Goal: Task Accomplishment & Management: Complete application form

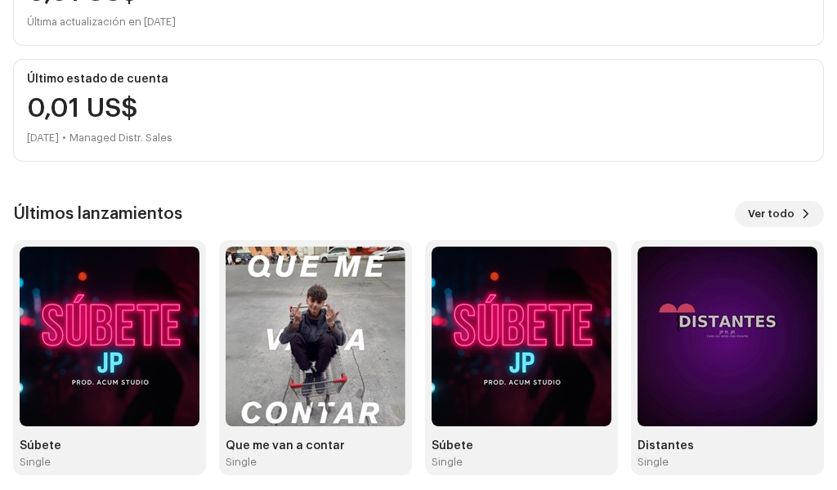
scroll to position [304, 0]
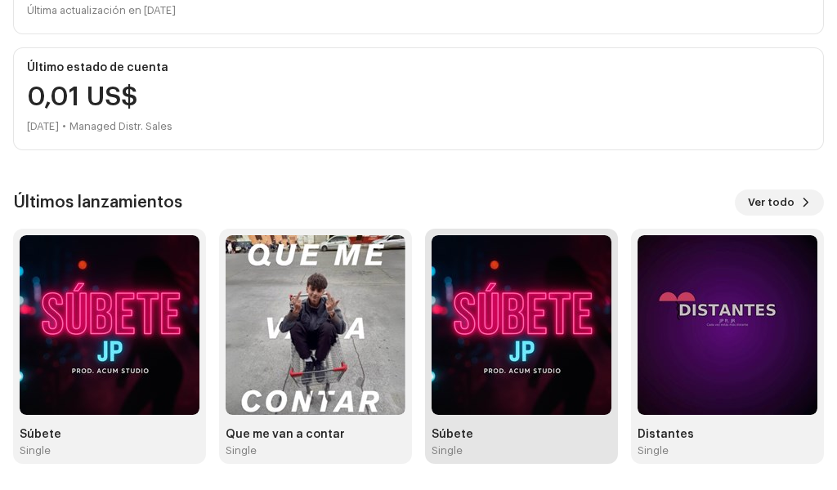
click at [562, 379] on img at bounding box center [522, 325] width 180 height 180
click at [556, 378] on img at bounding box center [522, 325] width 180 height 180
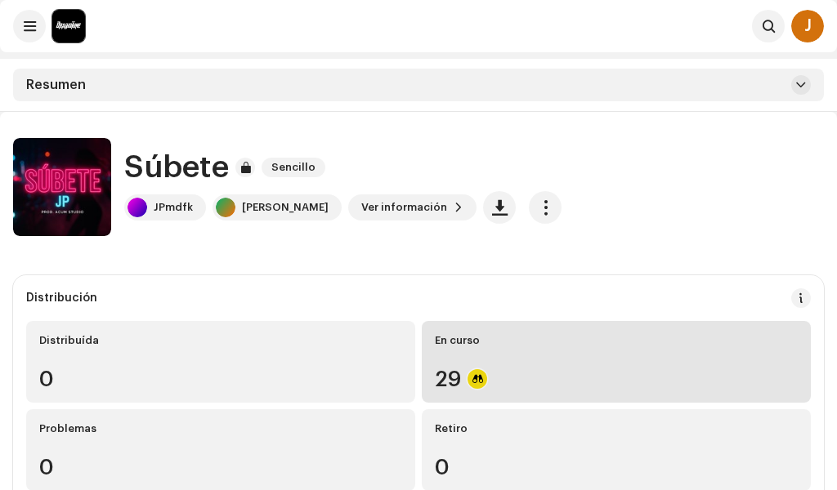
click at [507, 383] on div "29" at bounding box center [616, 379] width 363 height 21
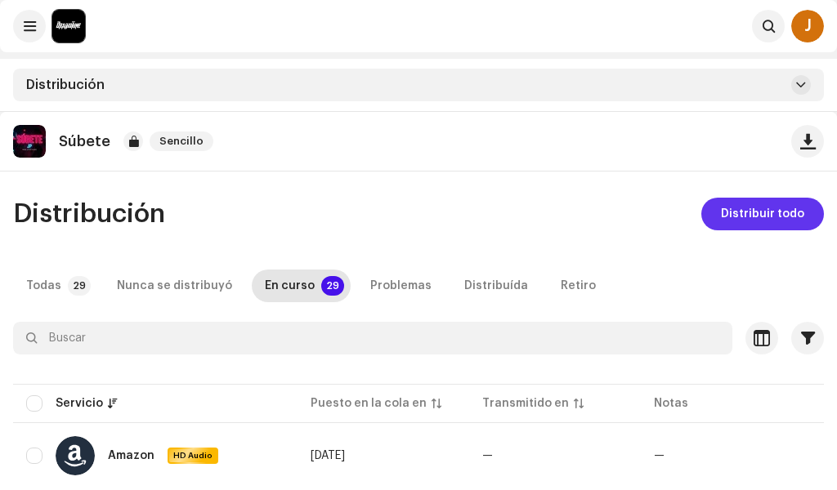
click at [779, 210] on span "Distribuir todo" at bounding box center [762, 214] width 83 height 33
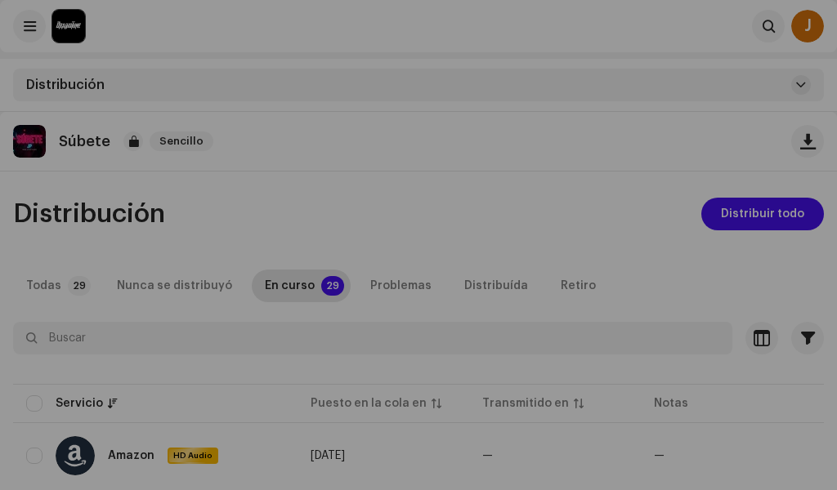
click at [714, 122] on div "No elegible para distribución Los servicios seleccionados no son elegibles para…" at bounding box center [418, 245] width 837 height 490
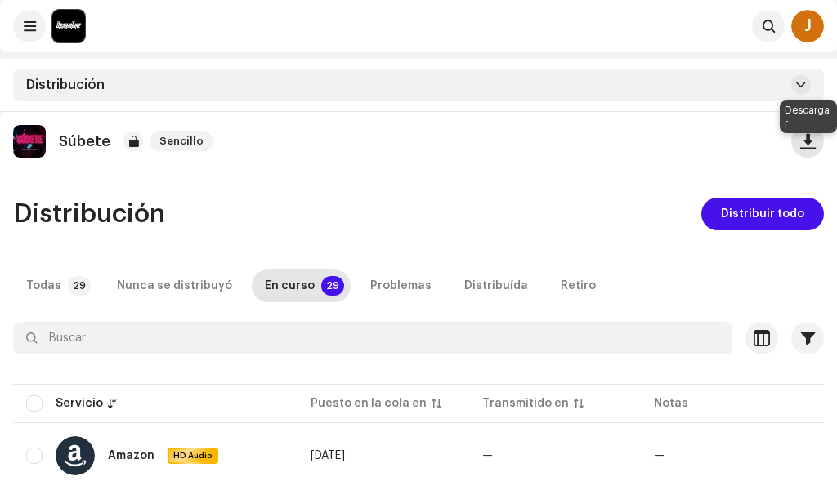
click at [817, 140] on button "button" at bounding box center [807, 141] width 33 height 33
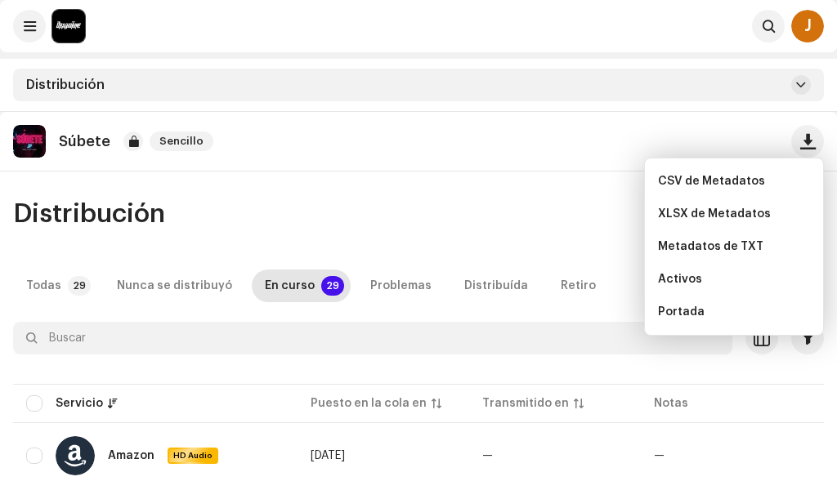
click at [516, 133] on div "Súbete Sencillo" at bounding box center [418, 141] width 811 height 33
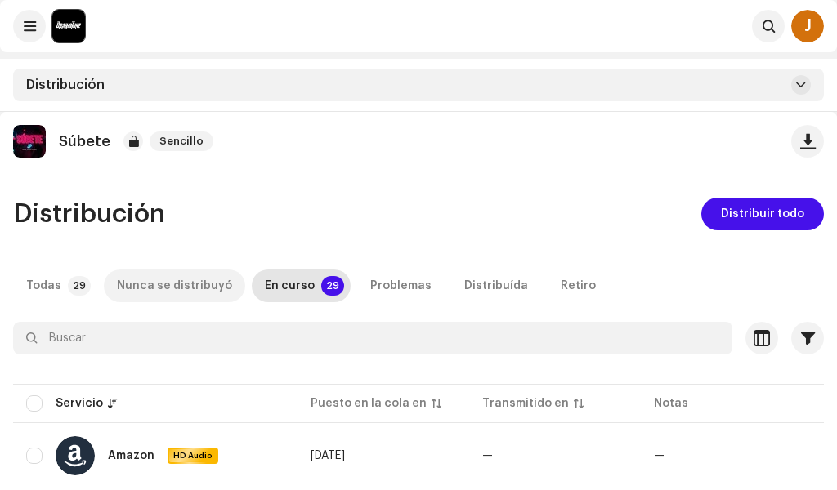
click at [134, 276] on div "Nunca se distribuyó" at bounding box center [174, 286] width 115 height 33
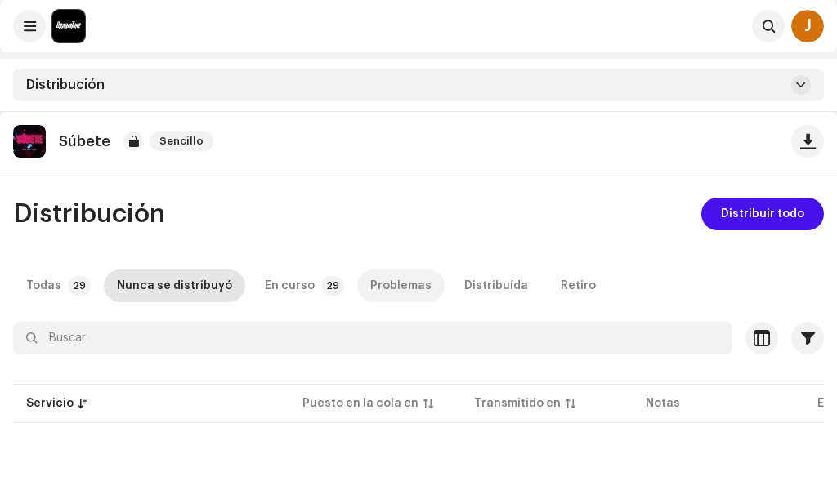
click at [398, 293] on div "Problemas" at bounding box center [400, 286] width 61 height 33
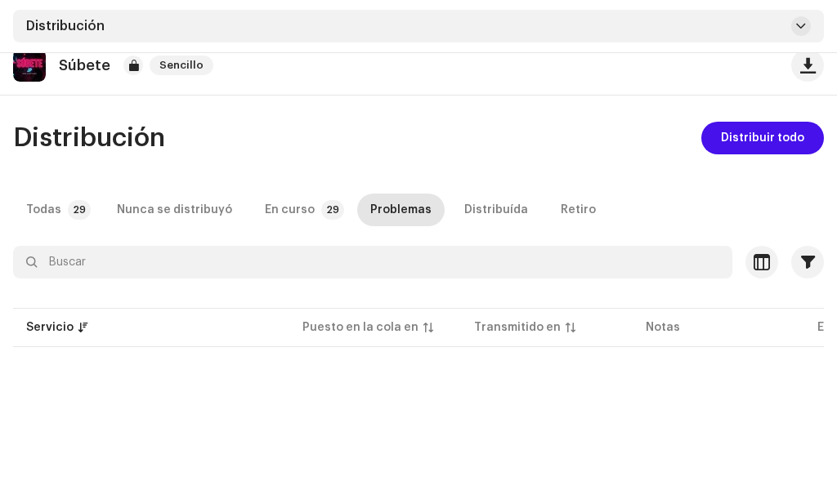
scroll to position [163, 0]
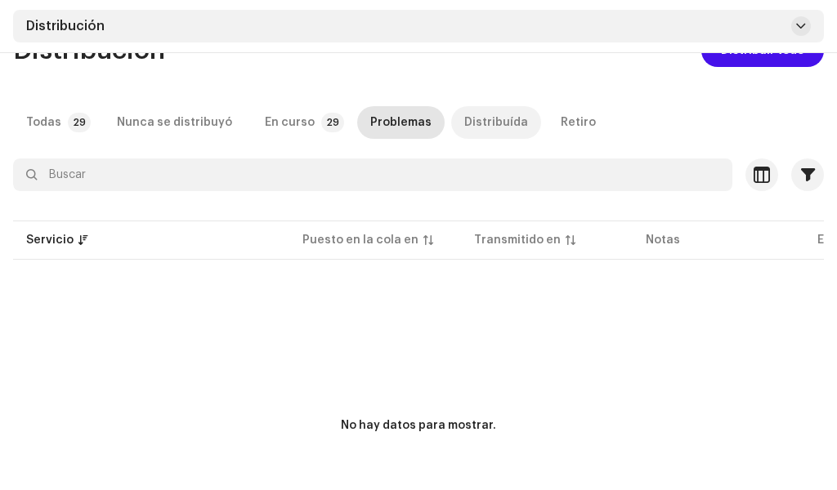
click at [464, 124] on div "Distribuída" at bounding box center [496, 122] width 64 height 33
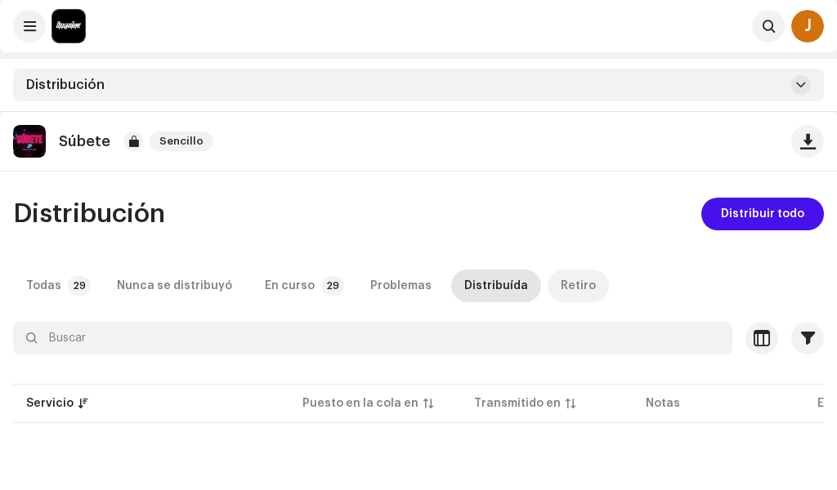
click at [561, 284] on div "Retiro" at bounding box center [578, 286] width 35 height 33
click at [804, 84] on span at bounding box center [801, 84] width 10 height 13
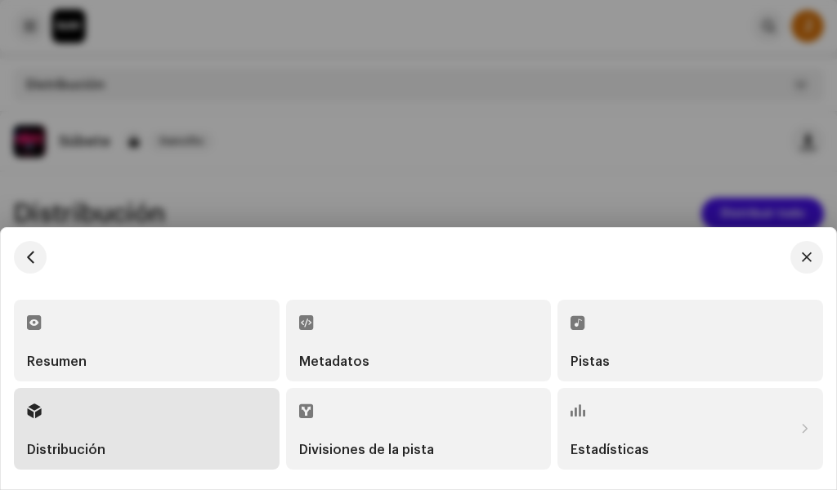
click at [588, 332] on div "Pistas" at bounding box center [691, 341] width 240 height 56
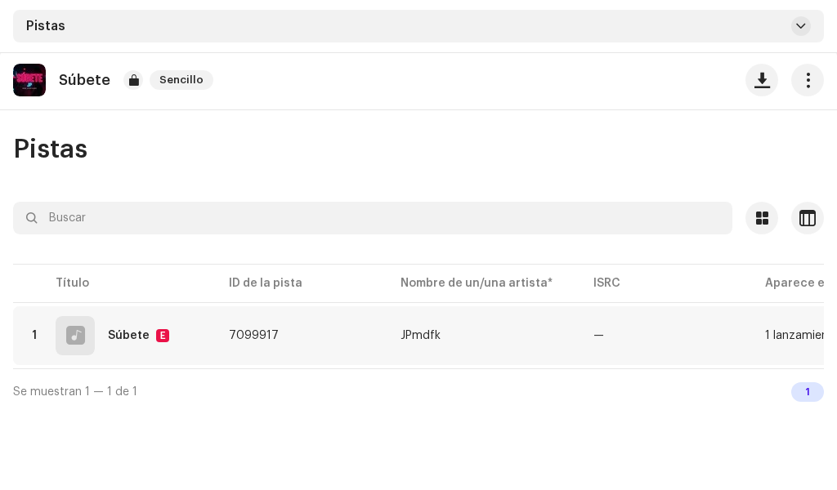
scroll to position [112, 0]
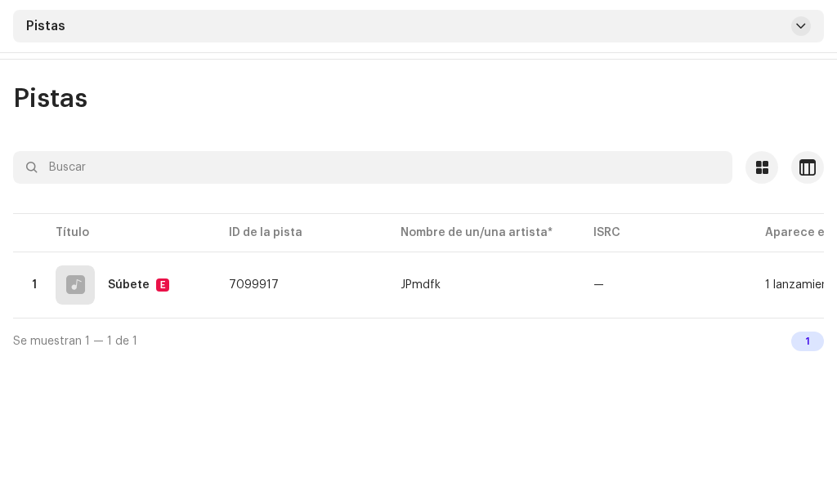
click at [806, 345] on div "1" at bounding box center [807, 342] width 33 height 20
drag, startPoint x: 154, startPoint y: 317, endPoint x: 475, endPoint y: 326, distance: 320.6
click at [475, 326] on div "Seleccionado 0 Opciones Filtros Estado de distribución En curso No iniciado Fec…" at bounding box center [418, 257] width 811 height 213
click at [425, 423] on div "Súbete Sencillo Pistas Seleccionado 0 Opciones Filtros Estado de distribución E…" at bounding box center [418, 245] width 837 height 490
click at [794, 282] on div "1 lanzamiento" at bounding box center [802, 285] width 75 height 11
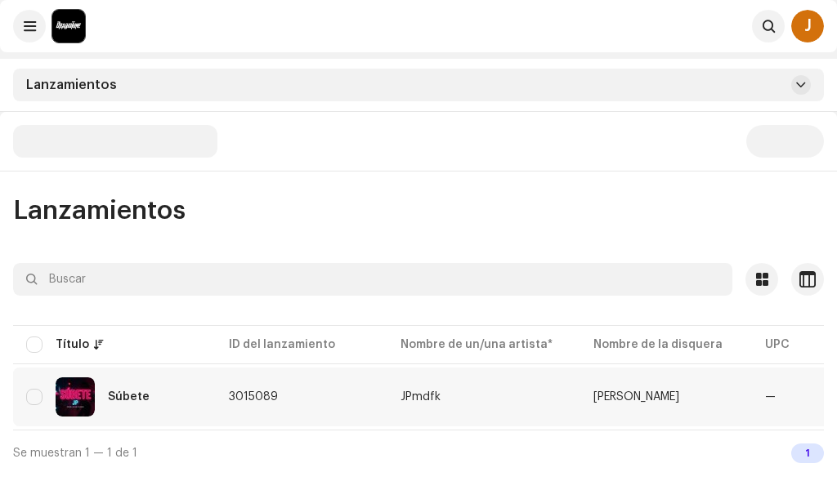
click at [29, 368] on td "Súbete" at bounding box center [114, 397] width 203 height 59
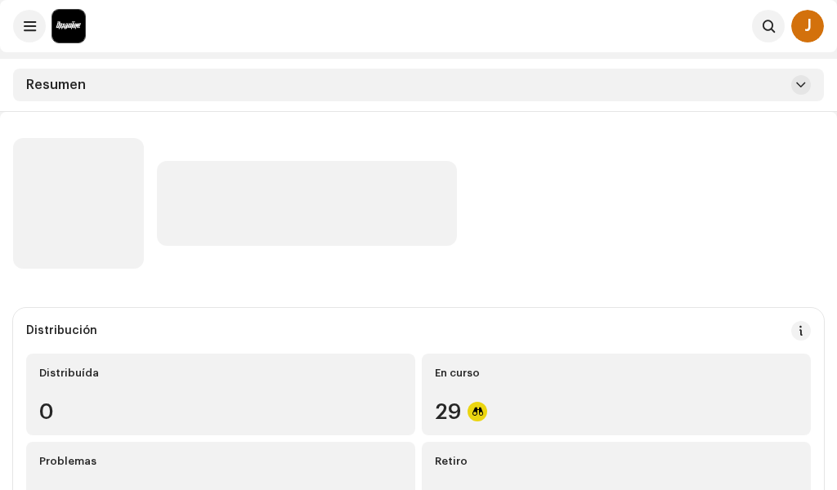
click at [60, 74] on div "Resumen" at bounding box center [418, 85] width 811 height 33
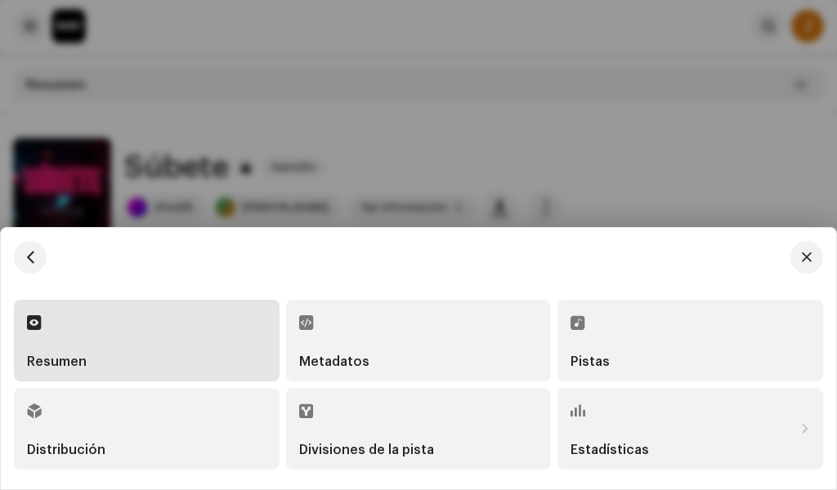
click at [604, 354] on div "Pistas" at bounding box center [691, 341] width 240 height 56
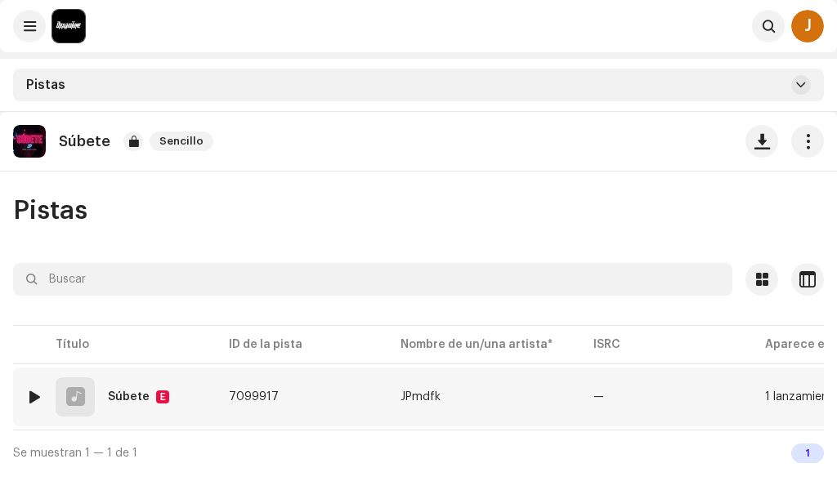
click at [775, 400] on div "1 lanzamiento" at bounding box center [802, 397] width 75 height 11
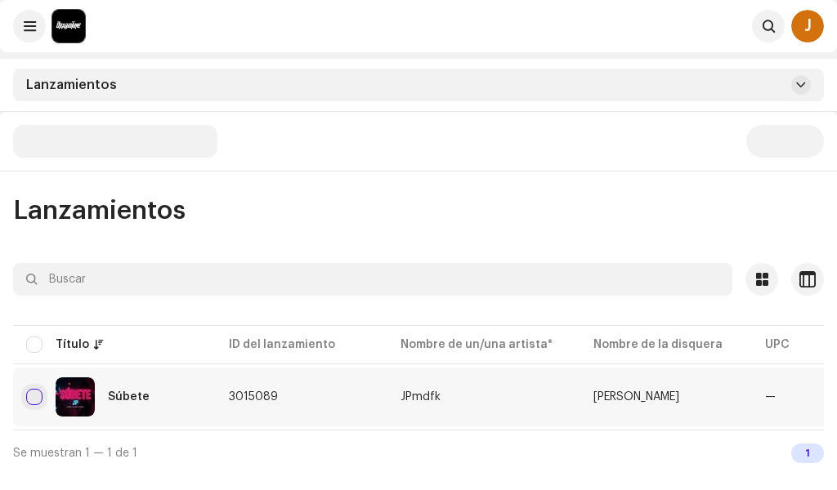
click at [37, 401] on input "checkbox" at bounding box center [34, 397] width 16 height 16
checkbox input "true"
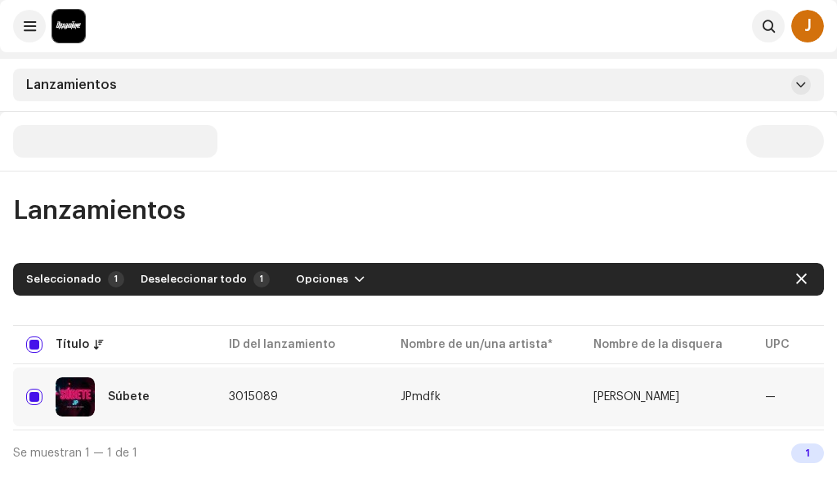
checkbox input "true"
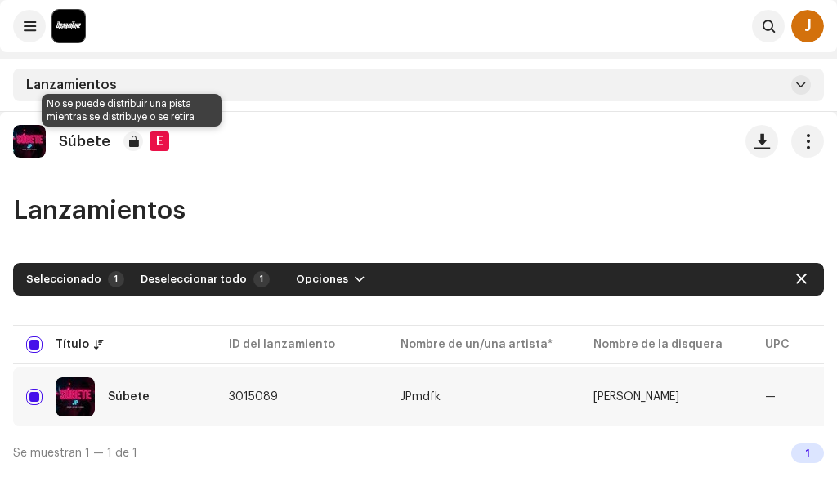
click at [134, 148] on div at bounding box center [133, 142] width 20 height 20
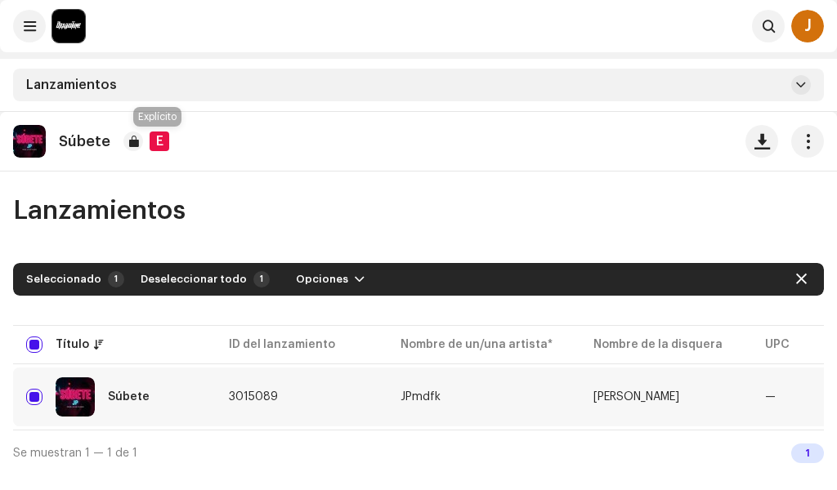
click at [159, 145] on div "E" at bounding box center [160, 142] width 20 height 20
click at [30, 395] on input "Row Selected" at bounding box center [34, 397] width 16 height 16
checkbox input "false"
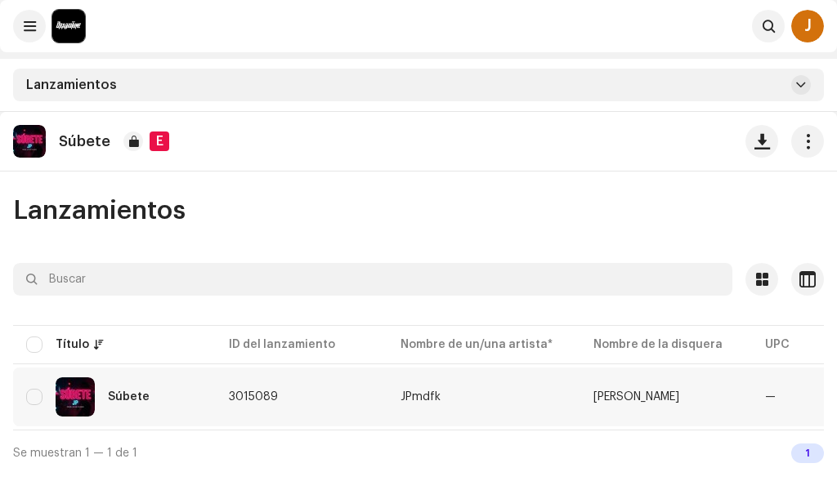
click at [55, 395] on div "Súbete" at bounding box center [114, 397] width 177 height 39
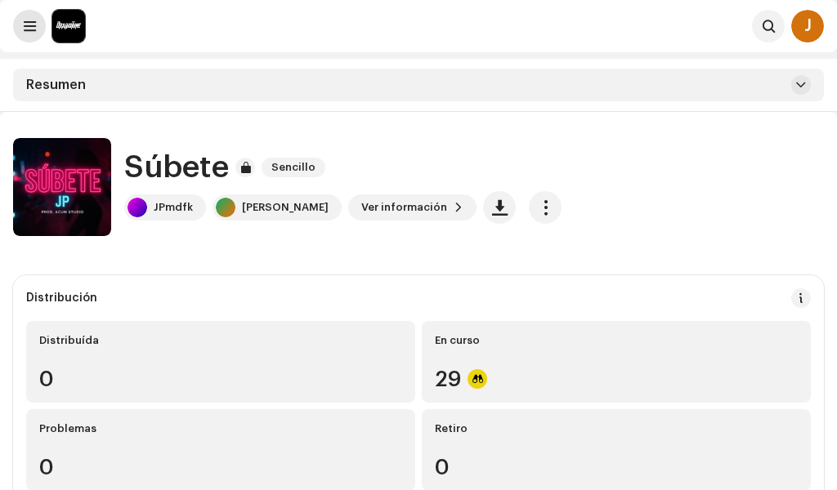
click at [32, 30] on span at bounding box center [30, 26] width 12 height 13
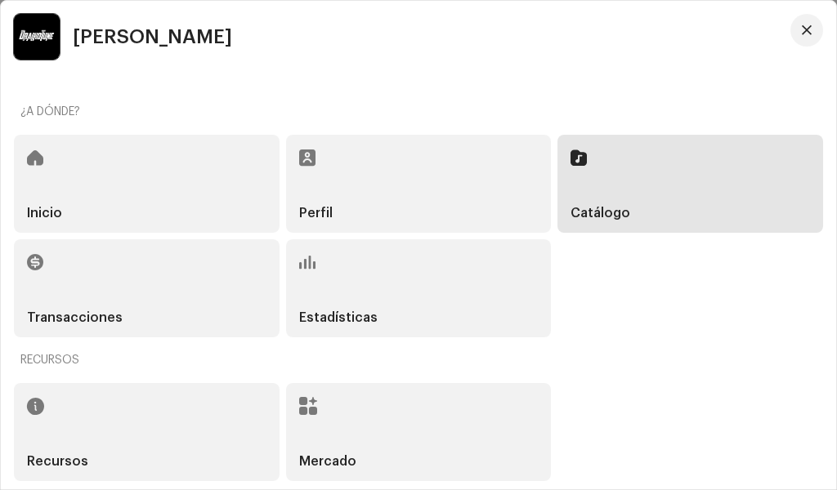
click at [77, 177] on div "Inicio" at bounding box center [147, 184] width 266 height 98
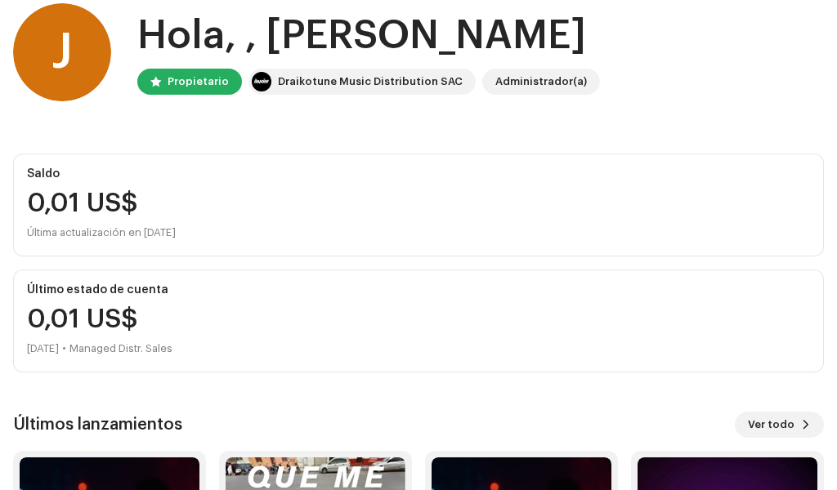
scroll to position [304, 0]
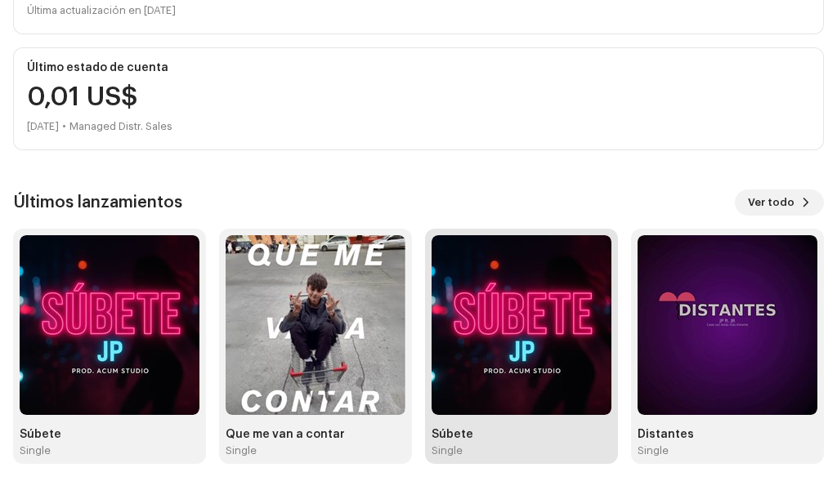
click at [485, 338] on img at bounding box center [522, 325] width 180 height 180
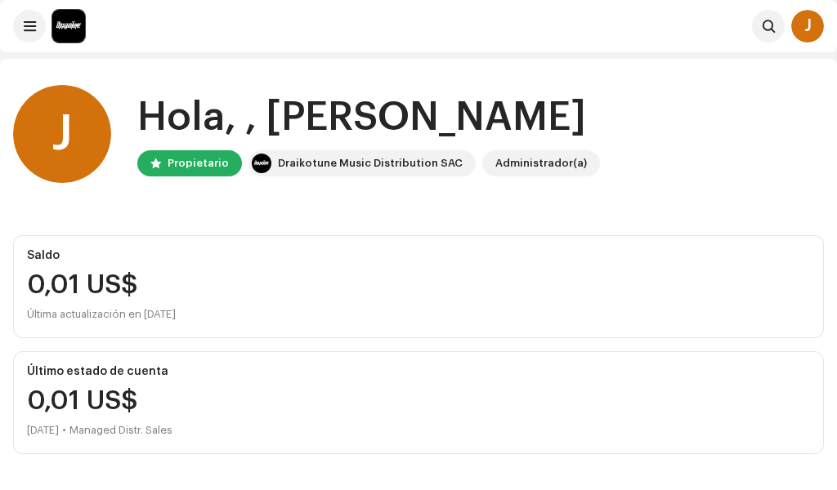
scroll to position [304, 0]
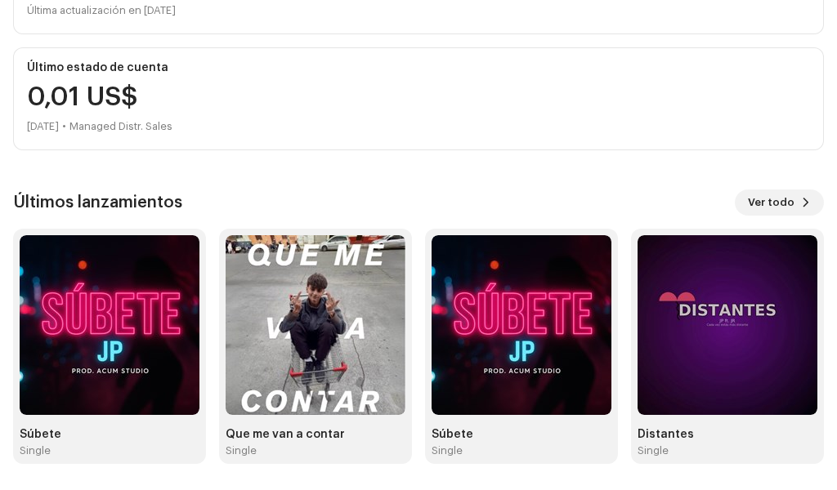
click at [101, 348] on img at bounding box center [110, 325] width 180 height 180
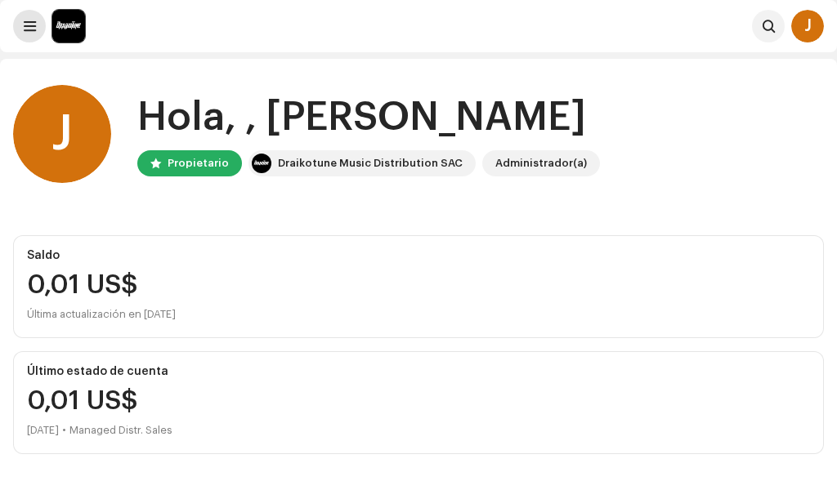
click at [26, 19] on button at bounding box center [29, 26] width 33 height 33
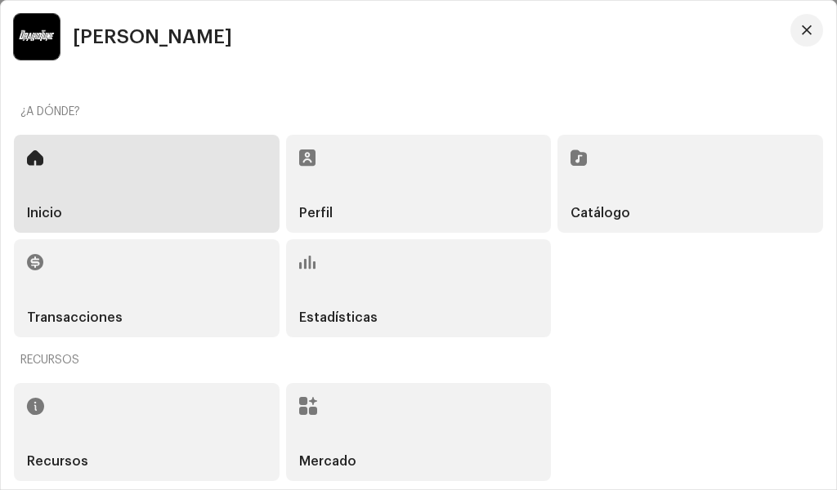
click at [621, 204] on div "Catálogo" at bounding box center [690, 184] width 266 height 98
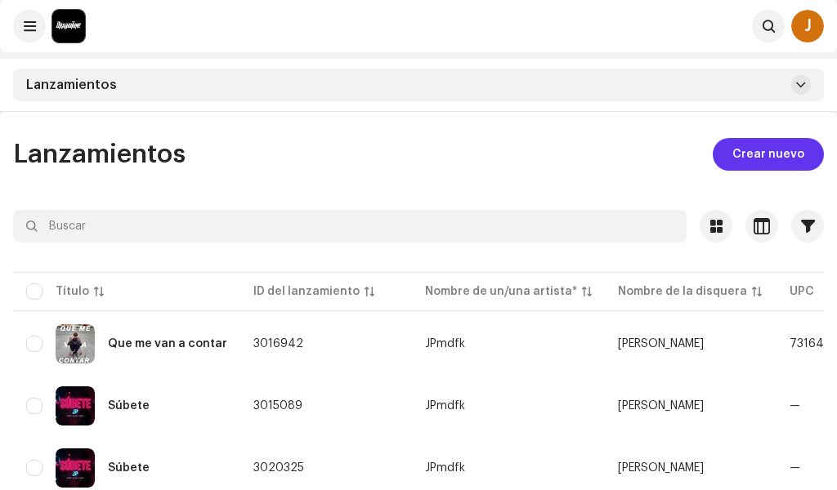
click at [783, 152] on span "Crear nuevo" at bounding box center [768, 154] width 72 height 33
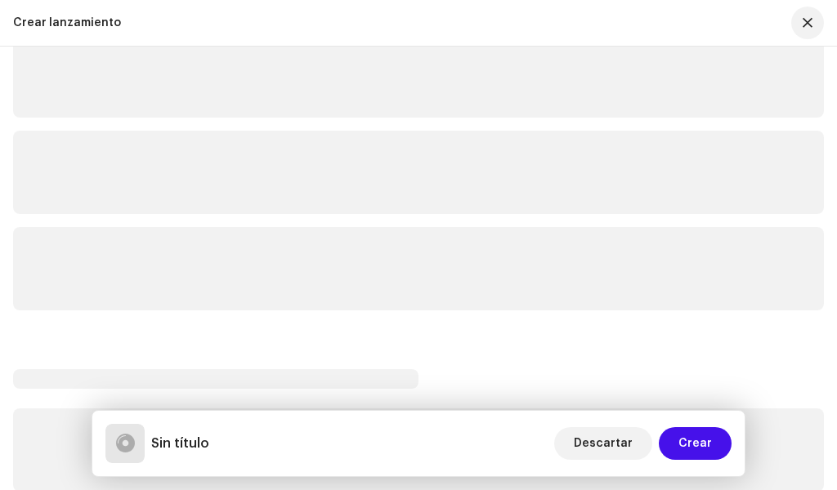
scroll to position [245, 0]
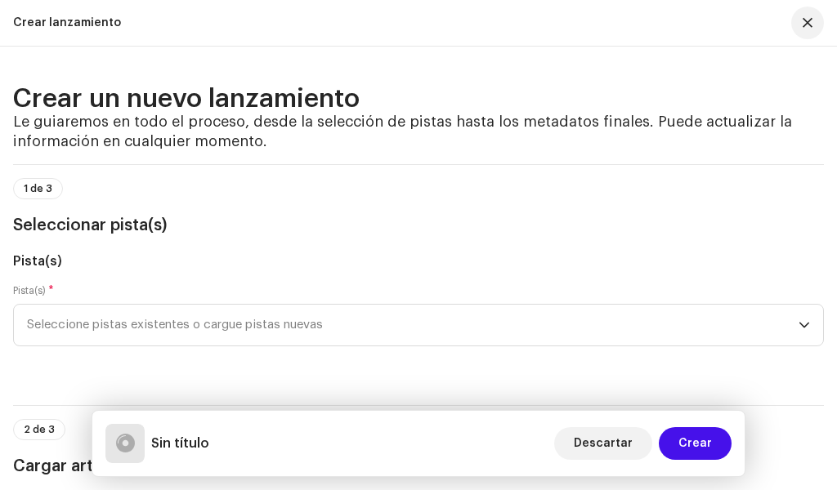
click at [449, 320] on span "Seleccione pistas existentes o cargue pistas nuevas" at bounding box center [413, 325] width 772 height 41
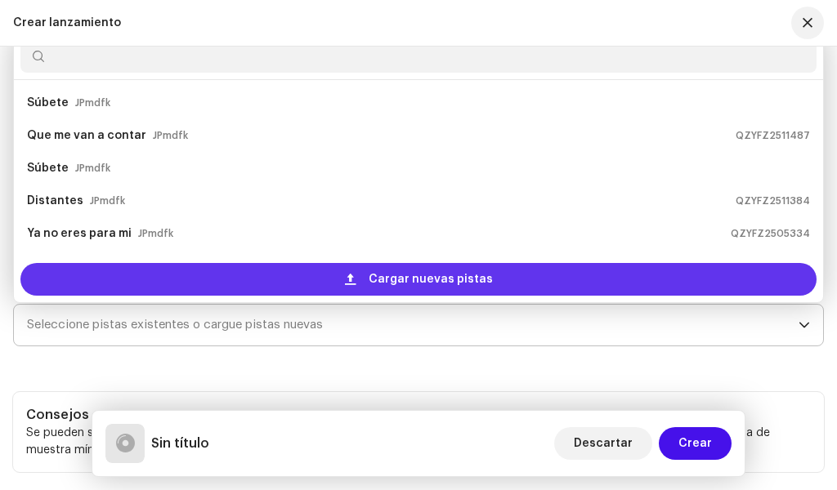
click at [405, 281] on span "Cargar nuevas pistas" at bounding box center [431, 279] width 124 height 33
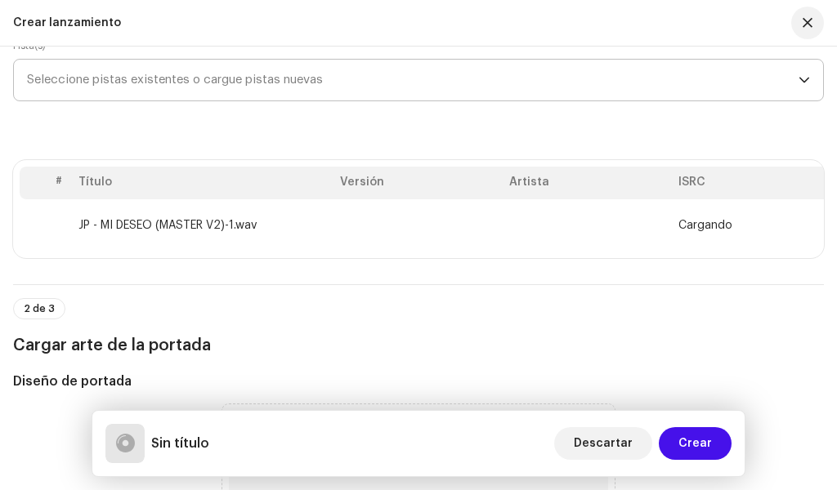
click at [712, 227] on span "Cargando" at bounding box center [705, 225] width 54 height 13
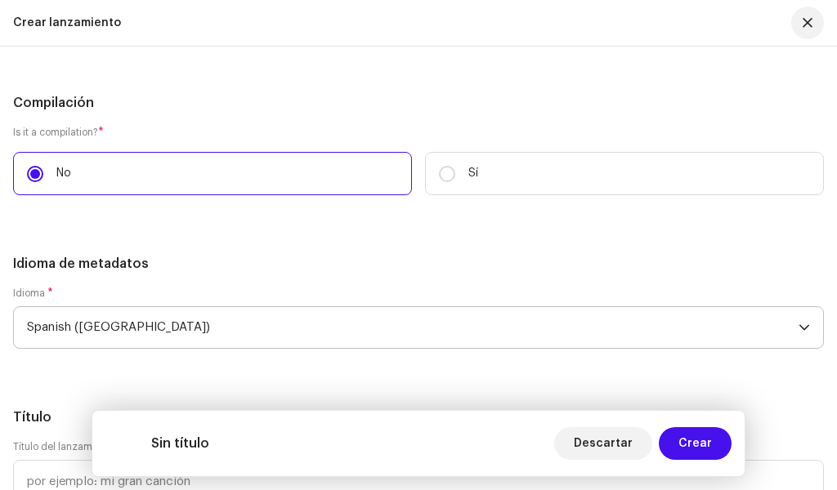
scroll to position [1880, 0]
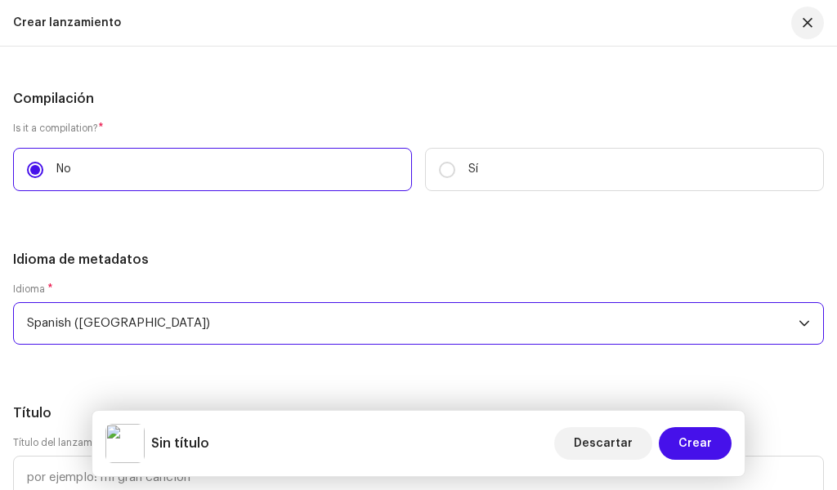
click at [152, 316] on span "Spanish ([GEOGRAPHIC_DATA])" at bounding box center [413, 323] width 772 height 41
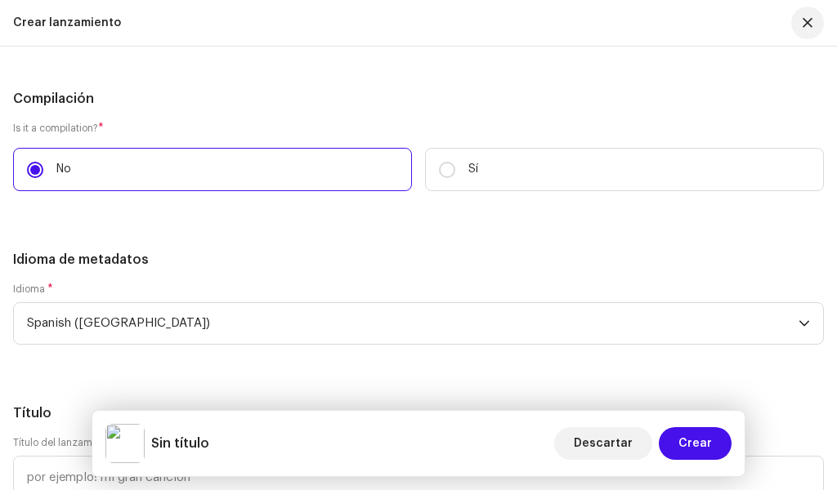
scroll to position [5094, 0]
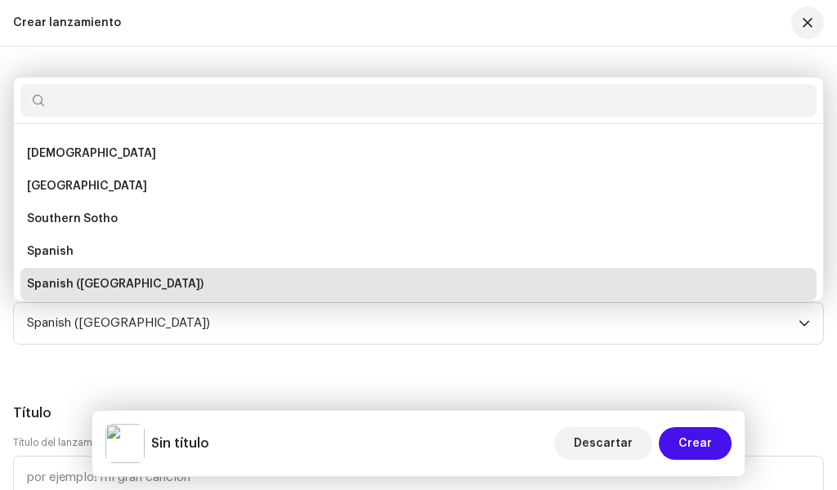
click at [213, 361] on div "Idioma * Spanish ([GEOGRAPHIC_DATA]) Serbian [PERSON_NAME] [GEOGRAPHIC_DATA] Yi…" at bounding box center [418, 324] width 811 height 82
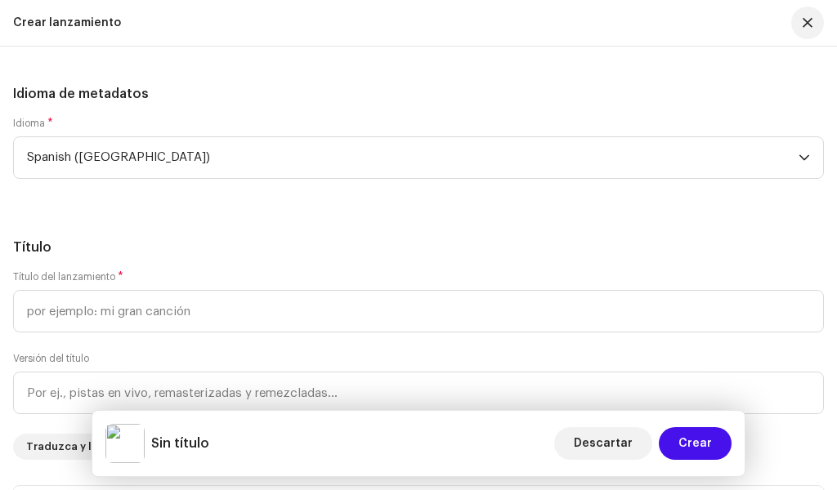
scroll to position [2273, 0]
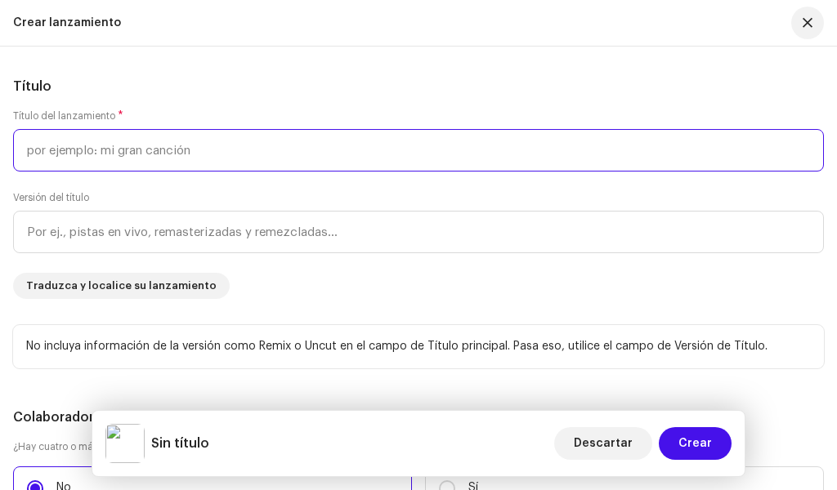
click at [173, 144] on input "text" at bounding box center [418, 150] width 811 height 43
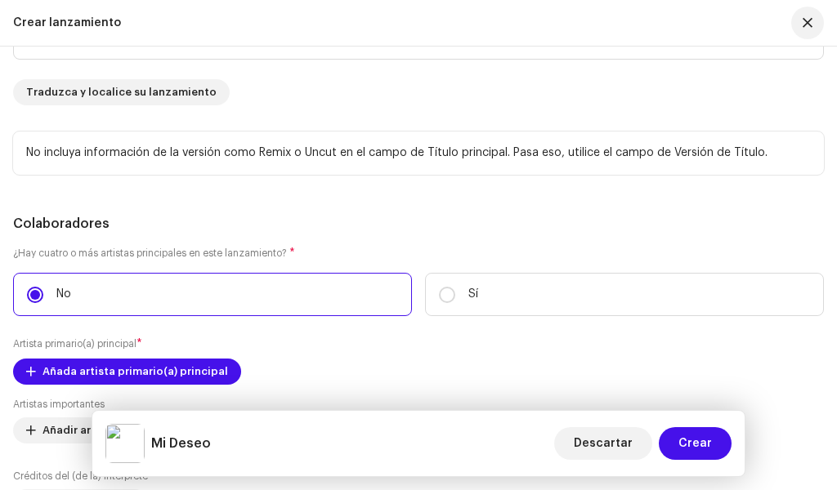
scroll to position [2682, 0]
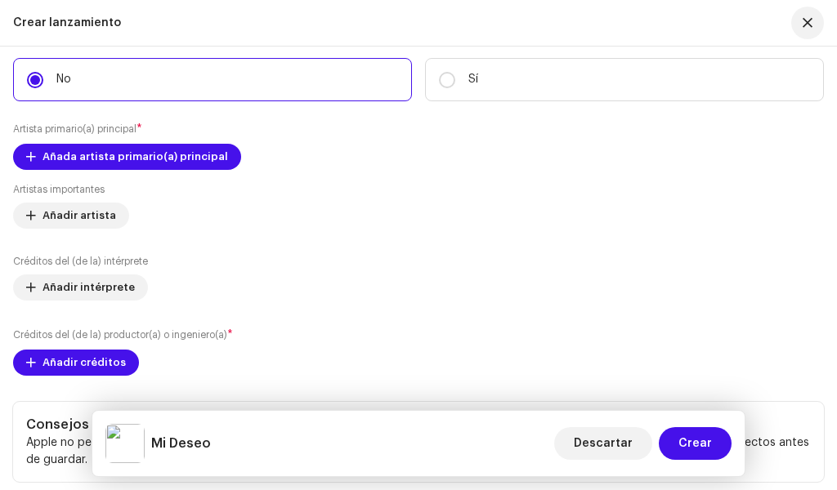
type input "Mi Deseo"
drag, startPoint x: 331, startPoint y: 323, endPoint x: 250, endPoint y: 291, distance: 87.0
click at [249, 290] on div "Créditos del (de la) intérprete Añadir intérprete" at bounding box center [418, 278] width 811 height 46
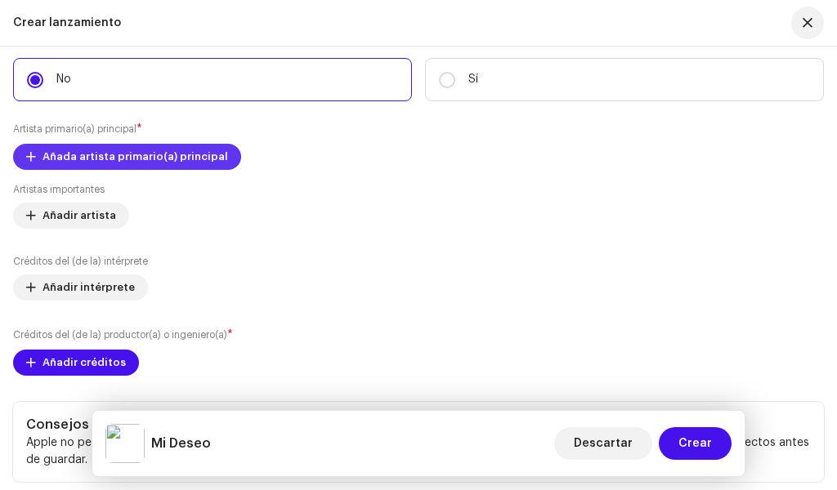
click at [130, 148] on span "Añada artista primario(a) principal" at bounding box center [136, 157] width 186 height 33
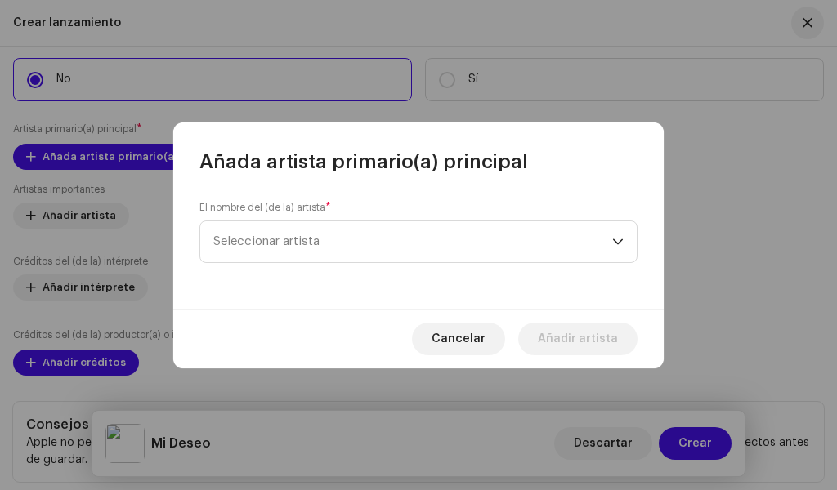
click at [454, 253] on span "Seleccionar artista" at bounding box center [412, 242] width 399 height 41
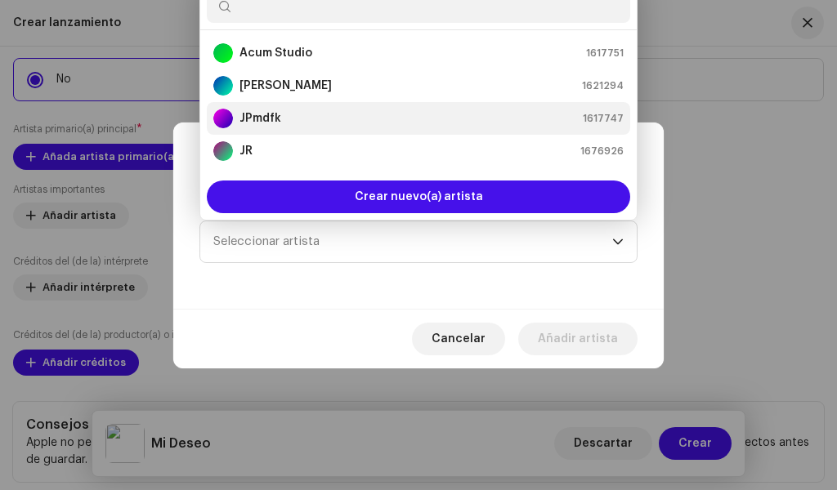
click at [275, 128] on li "JPmdfk 1617747" at bounding box center [418, 118] width 423 height 33
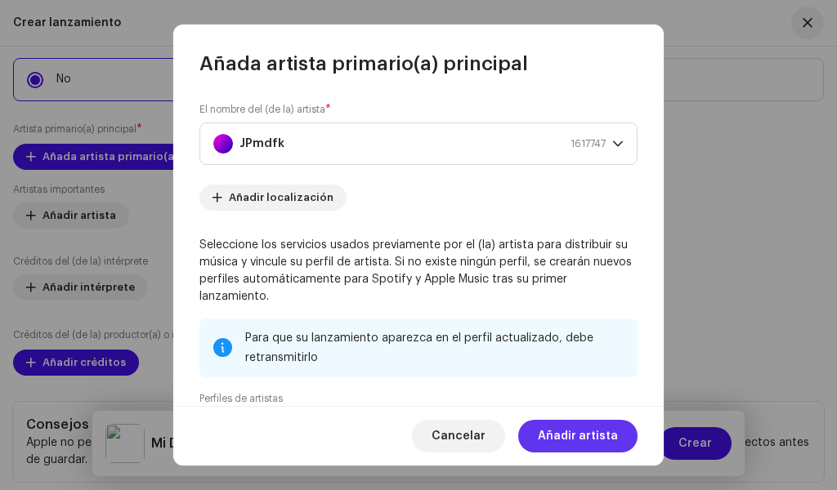
click at [571, 441] on span "Añadir artista" at bounding box center [578, 436] width 80 height 33
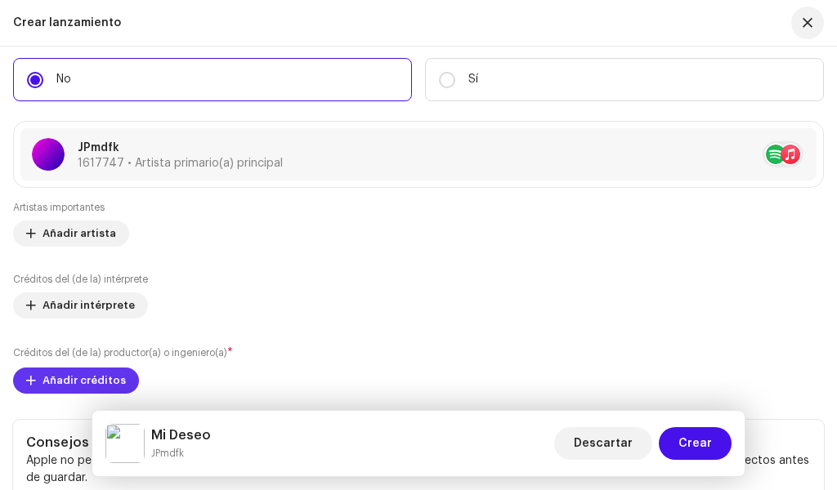
click at [87, 386] on span "Añadir créditos" at bounding box center [84, 381] width 83 height 33
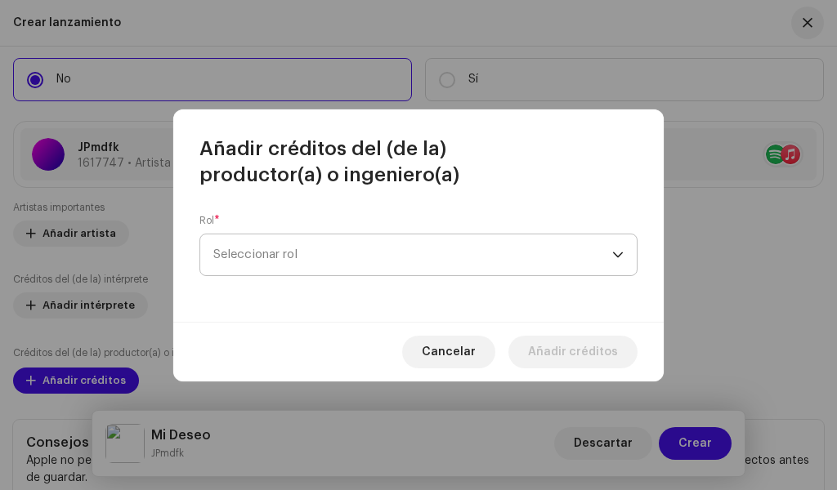
click at [452, 246] on span "Seleccionar rol" at bounding box center [412, 255] width 399 height 41
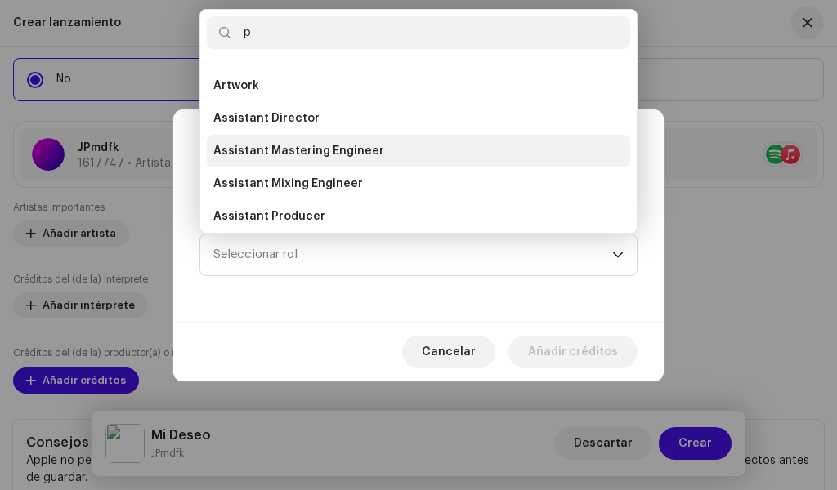
scroll to position [0, 0]
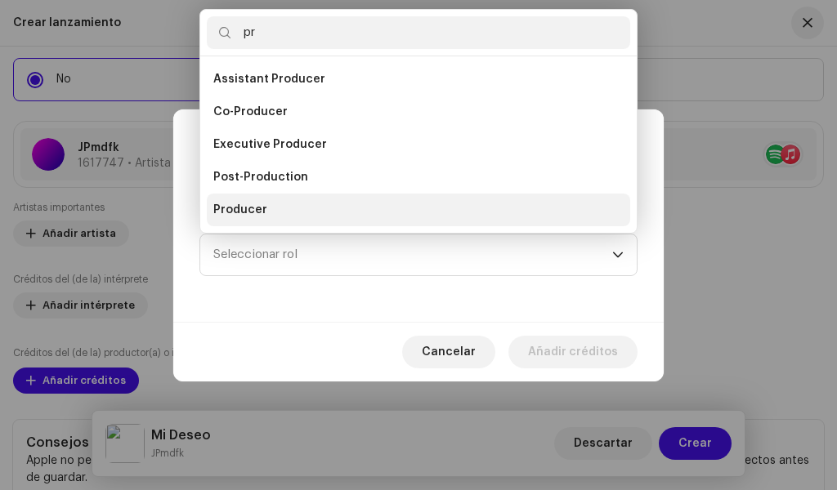
type input "pr"
click at [267, 199] on li "Producer" at bounding box center [418, 210] width 423 height 33
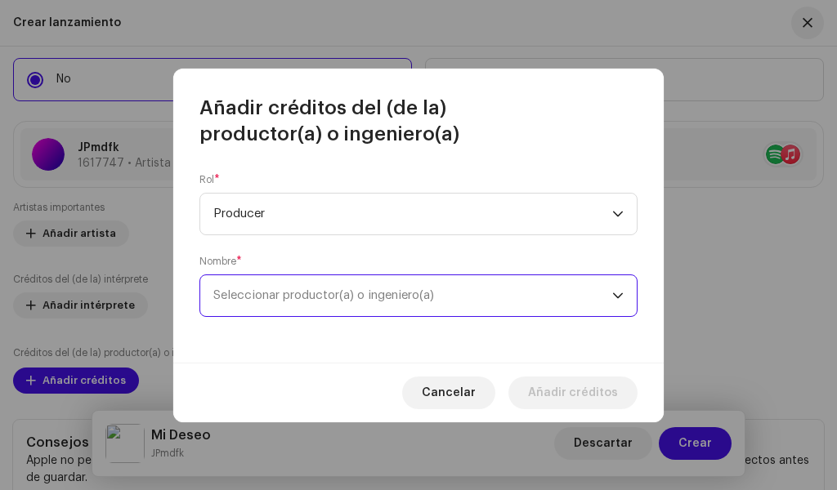
drag, startPoint x: 472, startPoint y: 289, endPoint x: 475, endPoint y: 297, distance: 8.8
click at [475, 295] on span "Seleccionar productor(a) o ingeniero(a)" at bounding box center [412, 295] width 399 height 41
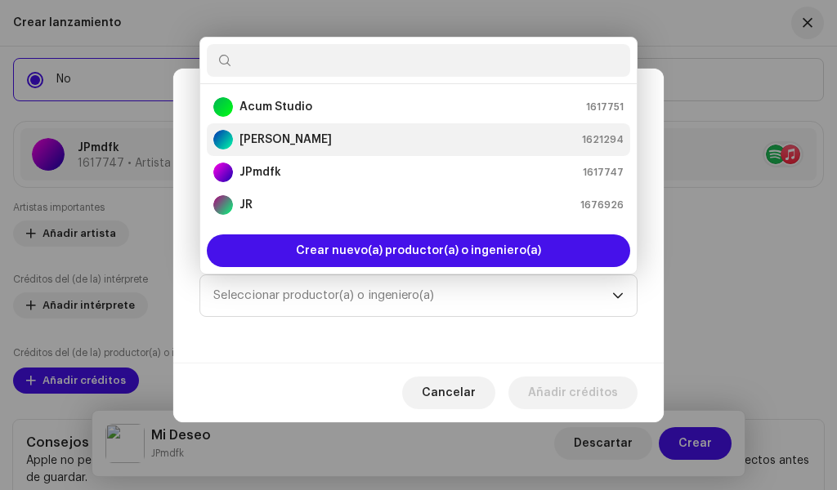
click at [302, 143] on strong "[PERSON_NAME]" at bounding box center [286, 140] width 92 height 16
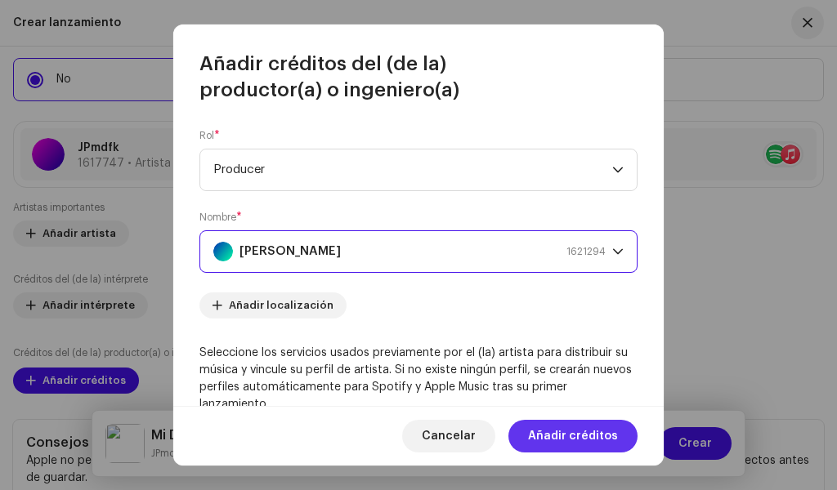
click at [590, 434] on span "Añadir créditos" at bounding box center [573, 436] width 90 height 33
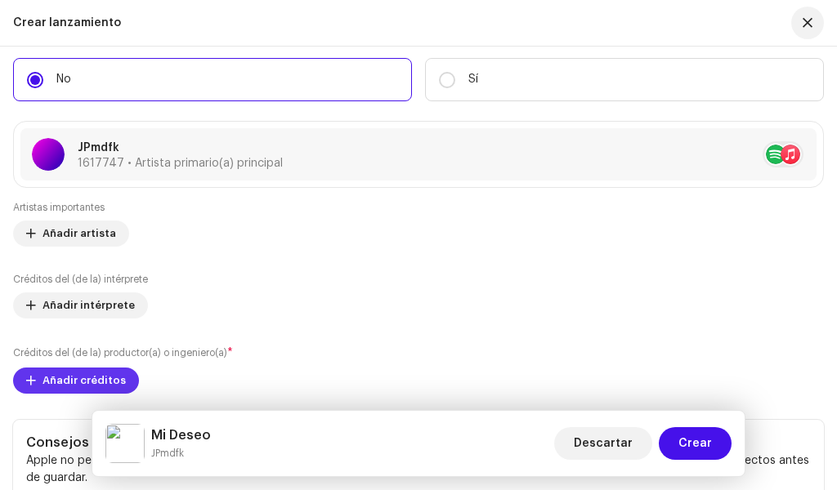
click at [76, 379] on span "Añadir créditos" at bounding box center [84, 381] width 83 height 33
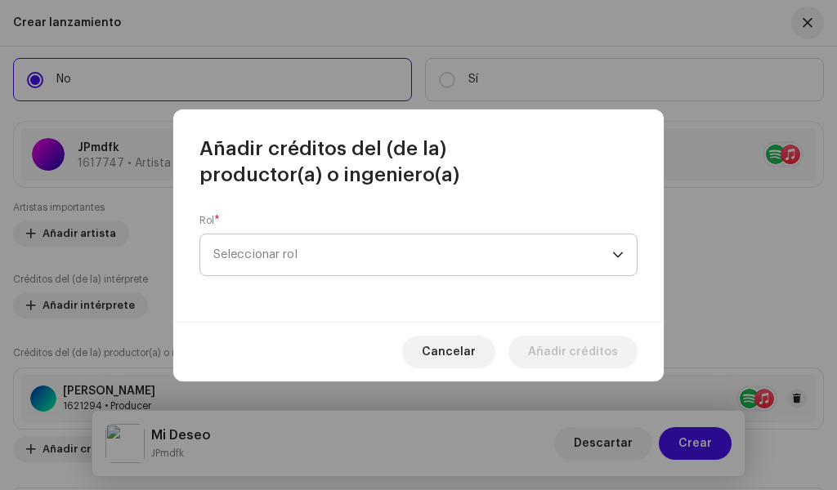
click at [262, 262] on span "Seleccionar rol" at bounding box center [412, 255] width 399 height 41
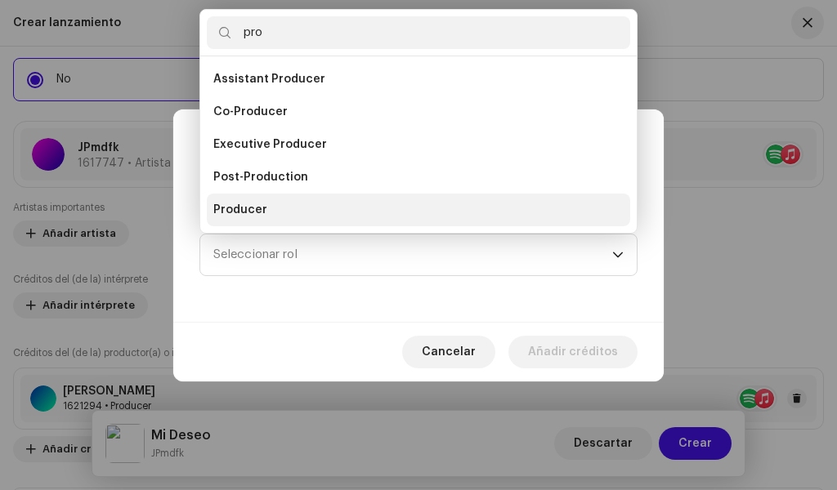
type input "pro"
click at [241, 199] on li "Producer" at bounding box center [418, 210] width 423 height 33
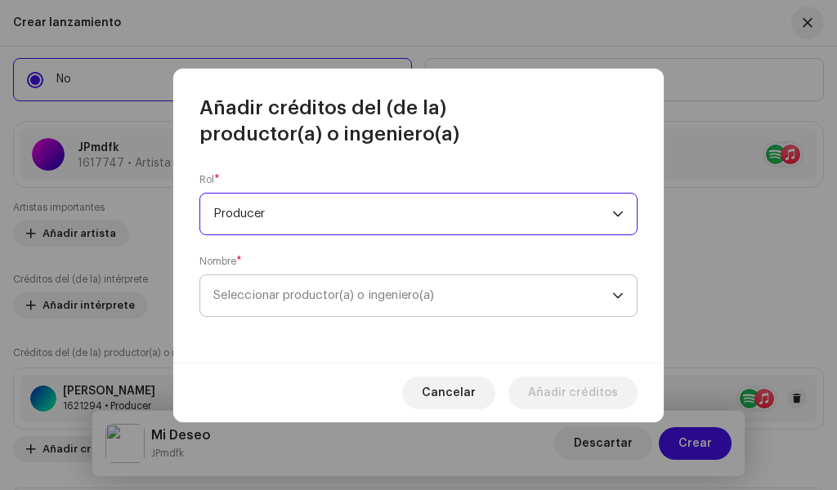
click at [325, 317] on div "Rol * Producer Nombre * Seleccionar productor(a) o ingeniero(a)" at bounding box center [418, 255] width 490 height 216
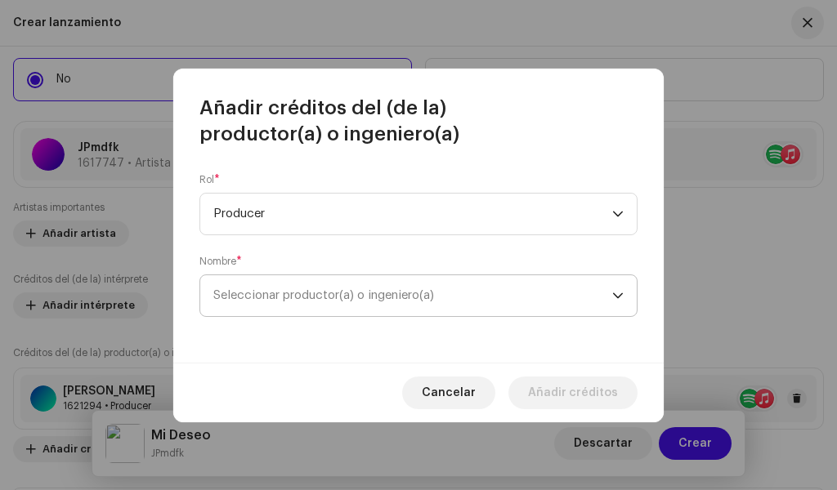
click at [325, 310] on span "Seleccionar productor(a) o ingeniero(a)" at bounding box center [412, 295] width 399 height 41
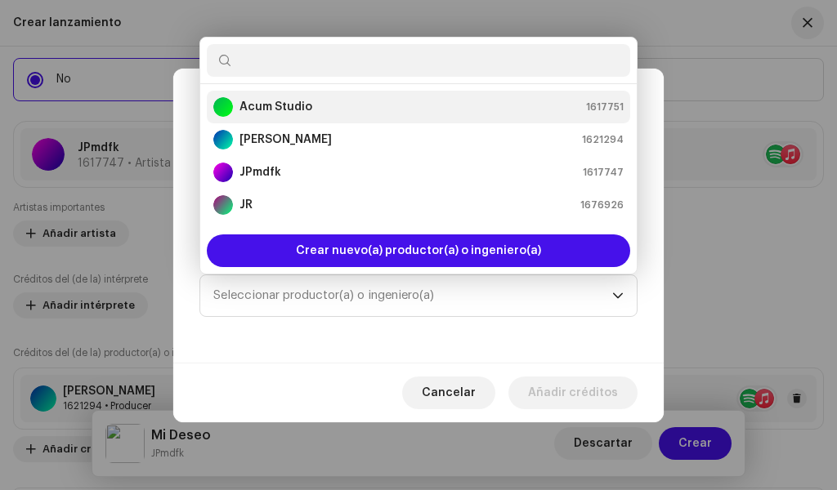
click at [308, 105] on strong "Acum Studio" at bounding box center [276, 107] width 73 height 16
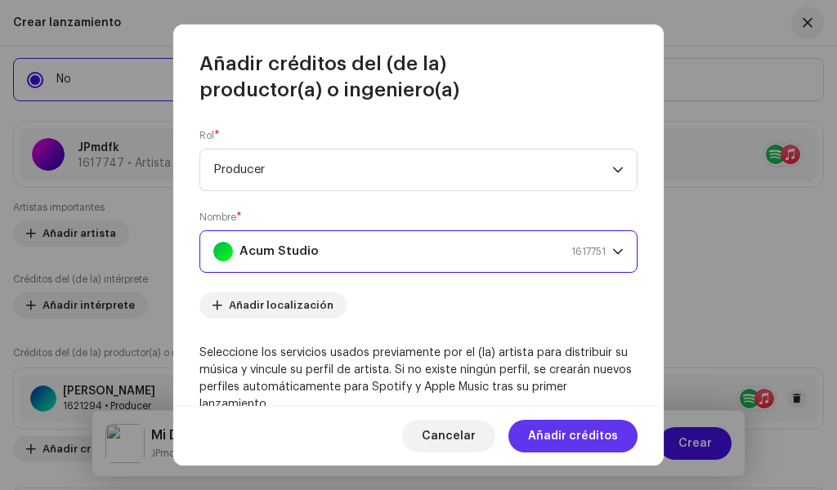
click at [579, 441] on span "Añadir créditos" at bounding box center [573, 436] width 90 height 33
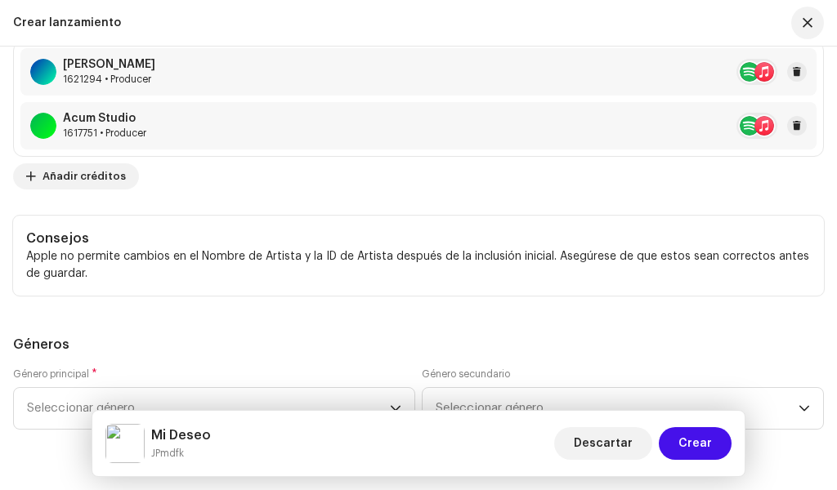
scroll to position [3173, 0]
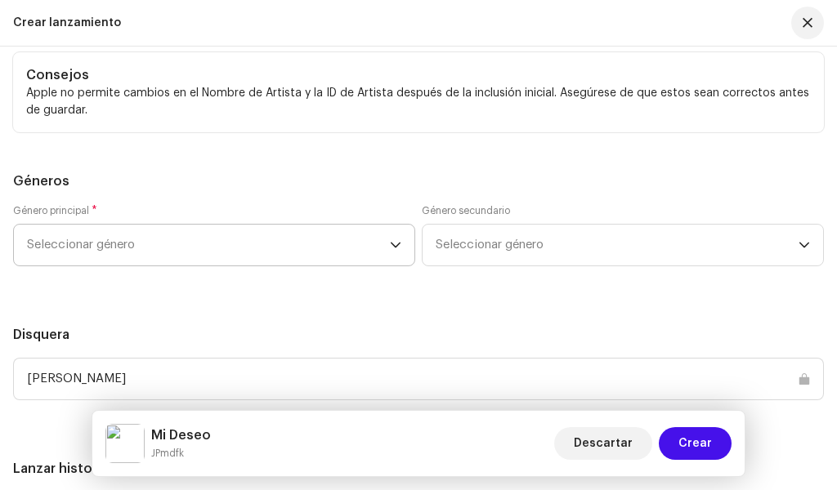
click at [365, 238] on span "Seleccionar género" at bounding box center [208, 245] width 363 height 41
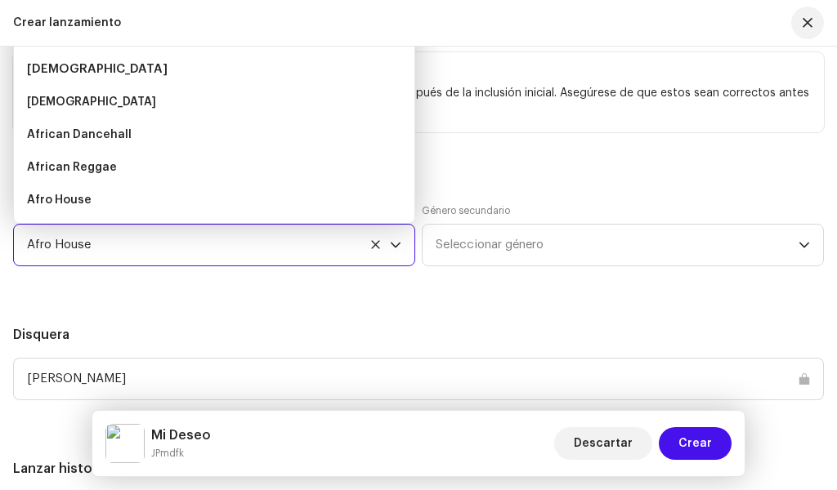
scroll to position [3149, 0]
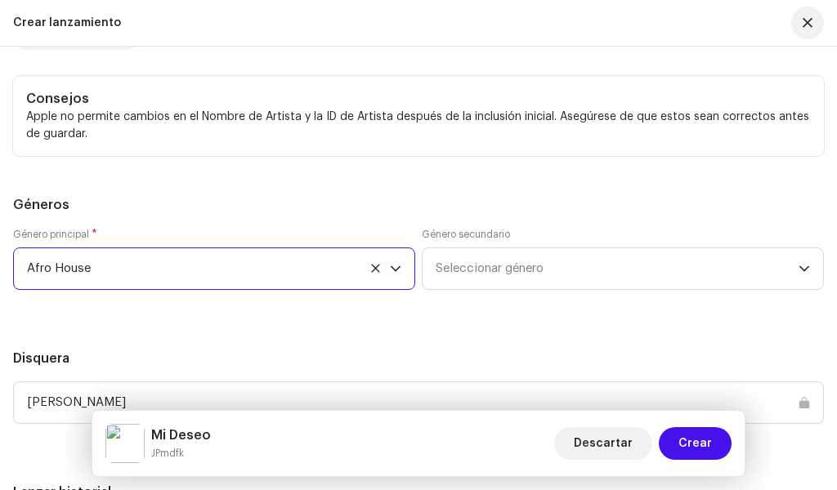
click at [398, 275] on div "dropdown trigger" at bounding box center [395, 269] width 11 height 41
click at [378, 264] on icon at bounding box center [375, 268] width 11 height 11
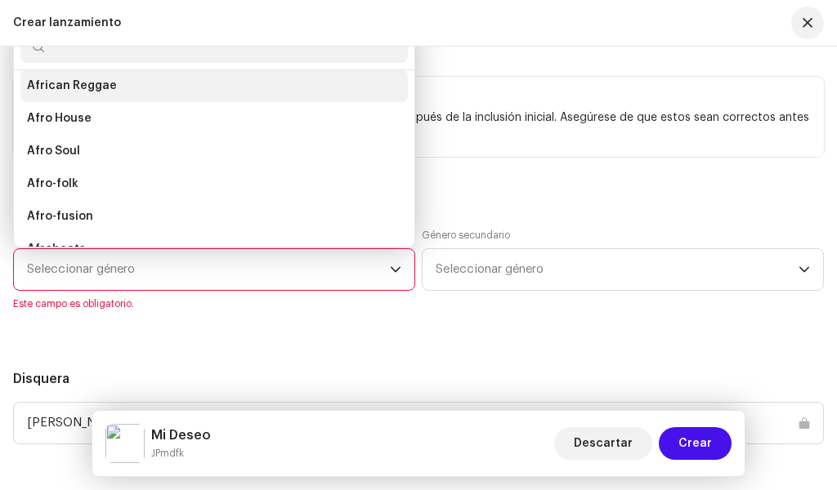
scroll to position [72, 0]
click at [200, 92] on li "African Dancehall" at bounding box center [213, 86] width 387 height 33
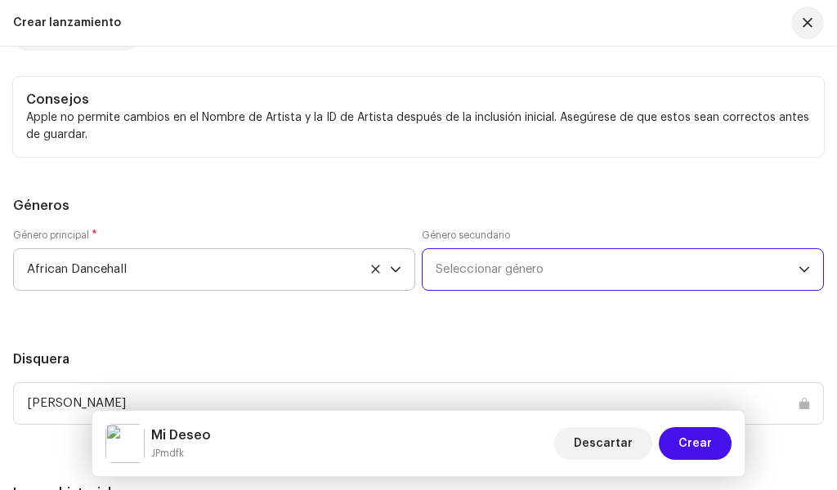
click at [534, 283] on span "Seleccionar género" at bounding box center [617, 269] width 363 height 41
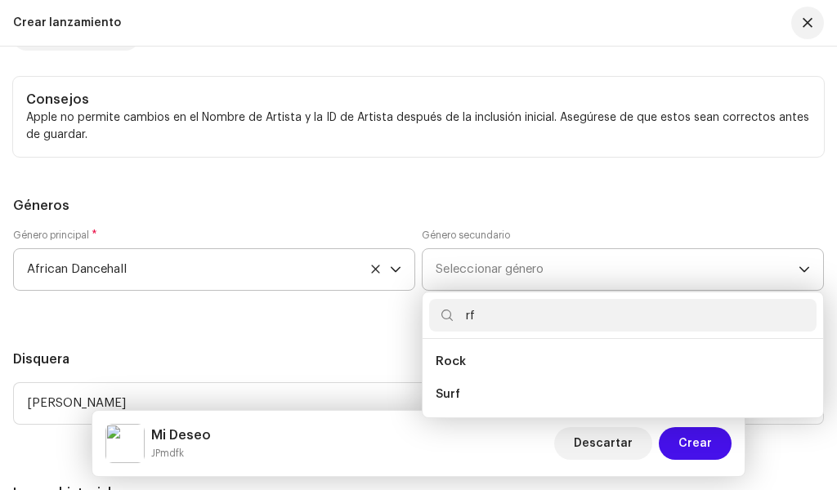
type input "rf"
click at [808, 269] on icon "dropdown trigger" at bounding box center [804, 270] width 10 height 6
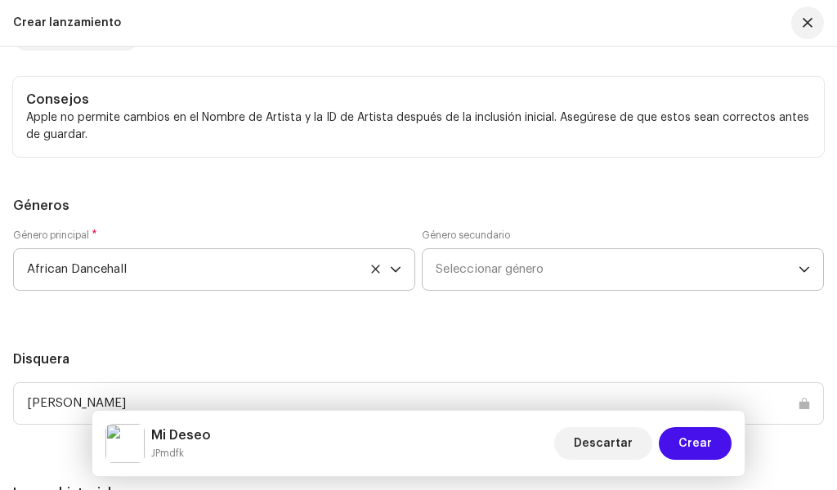
click at [808, 269] on icon "dropdown trigger" at bounding box center [804, 270] width 10 height 6
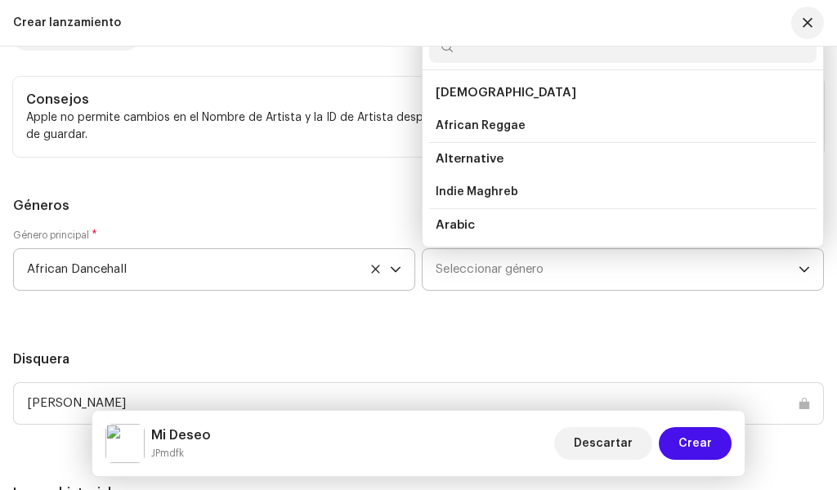
scroll to position [3141, 0]
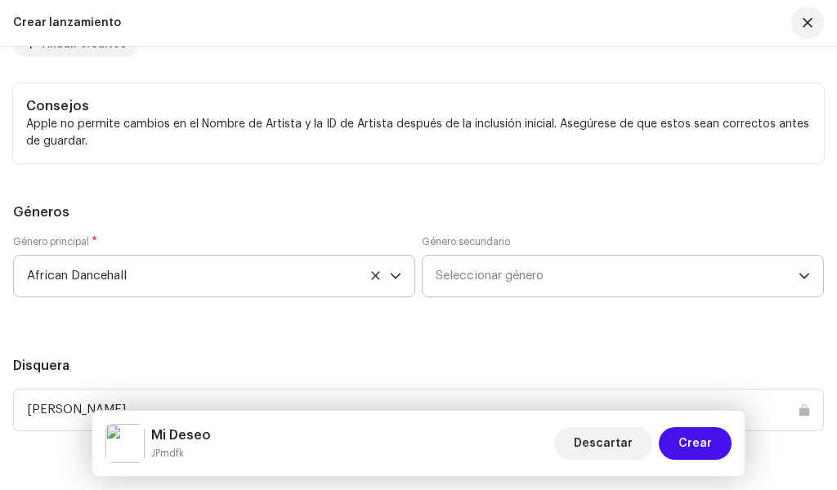
click at [807, 270] on div "dropdown trigger" at bounding box center [804, 276] width 11 height 41
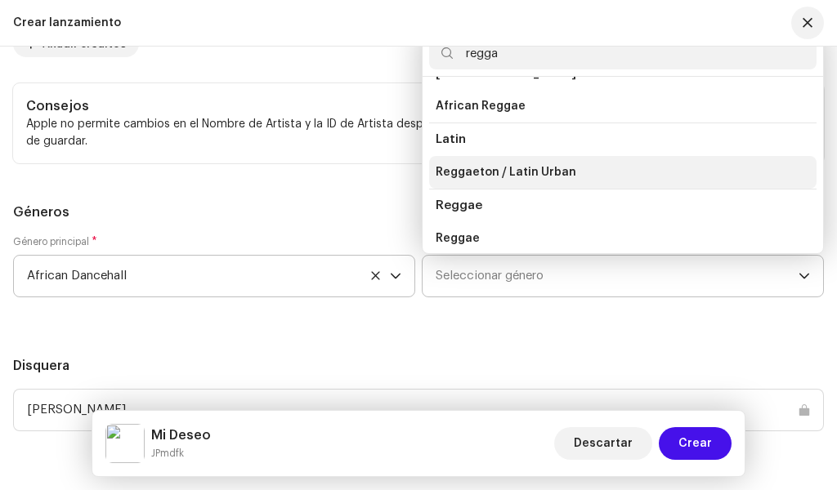
scroll to position [0, 0]
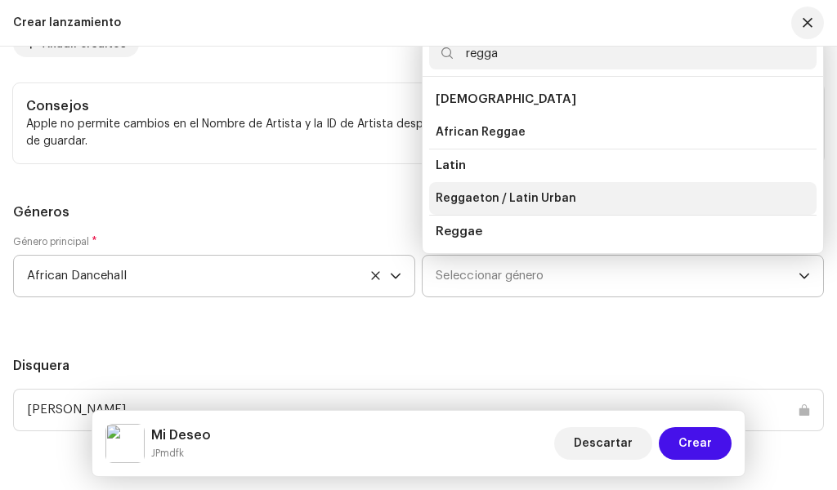
type input "regga"
click at [554, 199] on span "Reggaeton / Latin Urban" at bounding box center [506, 198] width 141 height 16
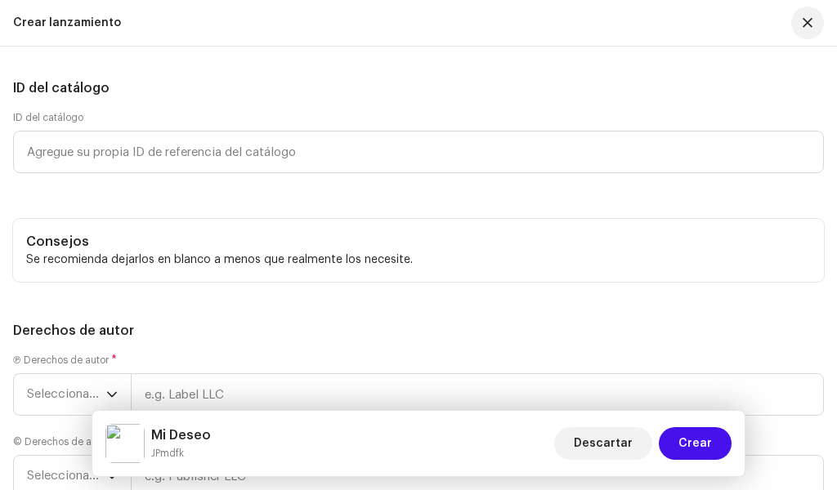
scroll to position [3988, 0]
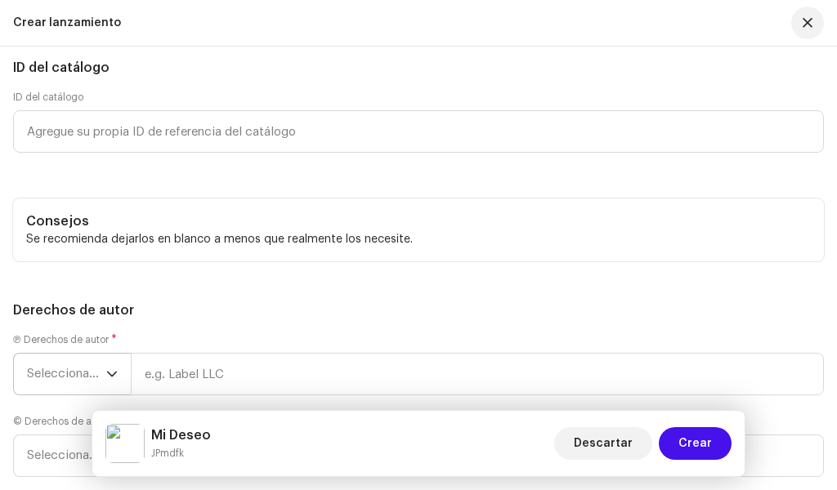
click at [119, 378] on p-select "Seleccionar año" at bounding box center [72, 374] width 118 height 43
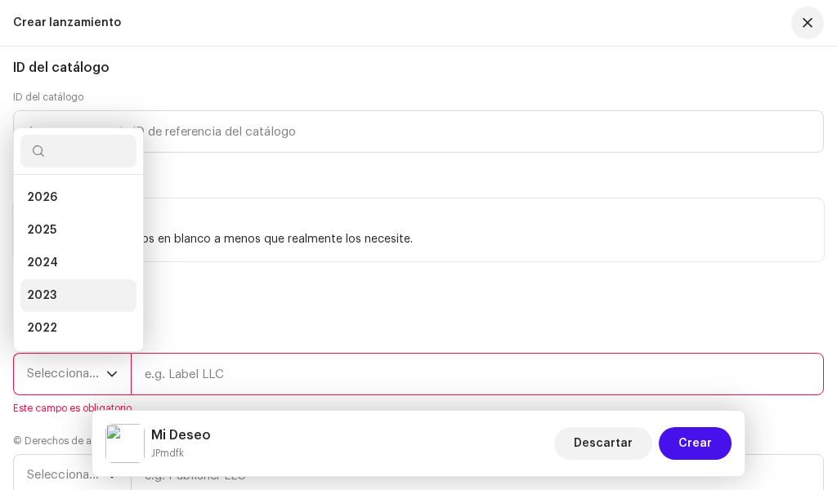
scroll to position [26, 0]
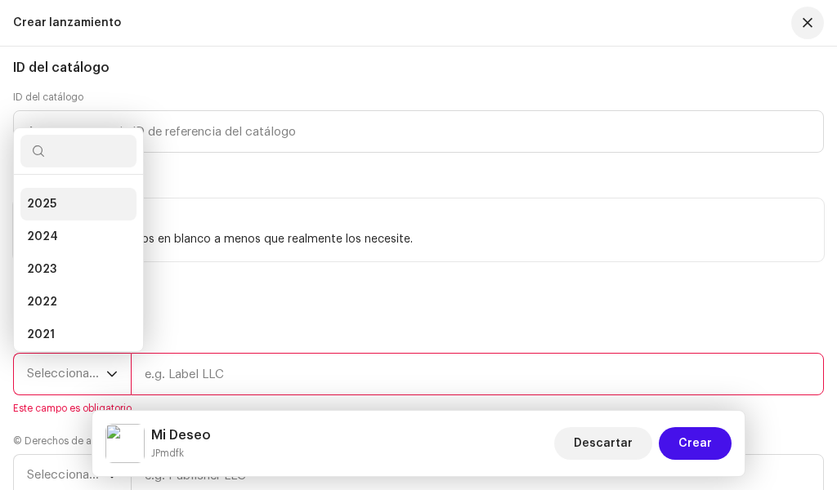
click at [55, 211] on span "2025" at bounding box center [41, 204] width 29 height 16
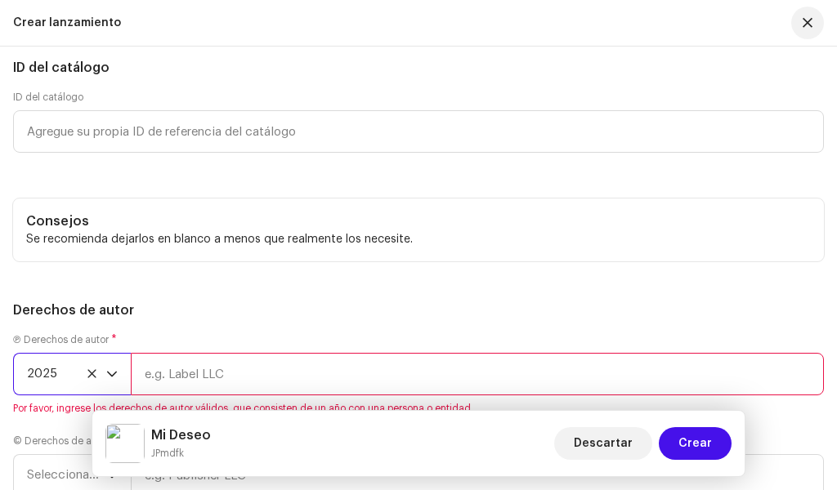
click at [315, 402] on span "Por favor, ingrese los derechos de autor válidos, que consisten de un año con u…" at bounding box center [418, 408] width 811 height 13
click at [304, 375] on input "text" at bounding box center [477, 374] width 693 height 43
type input "JPmdfk"
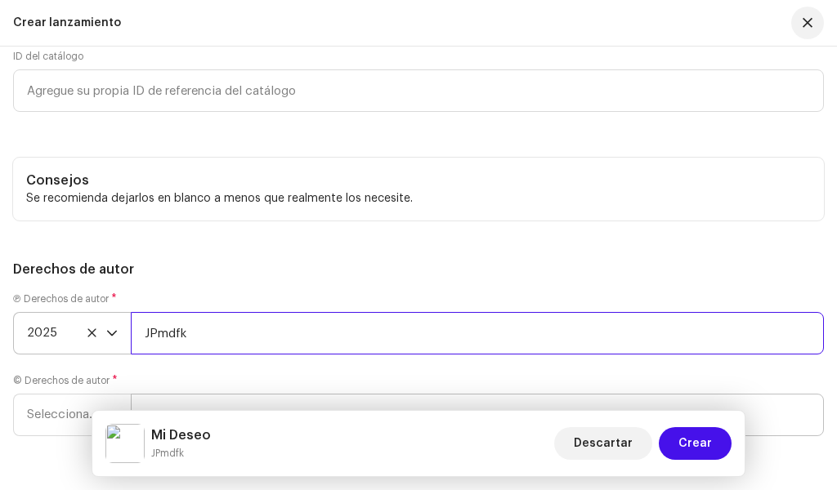
scroll to position [4070, 0]
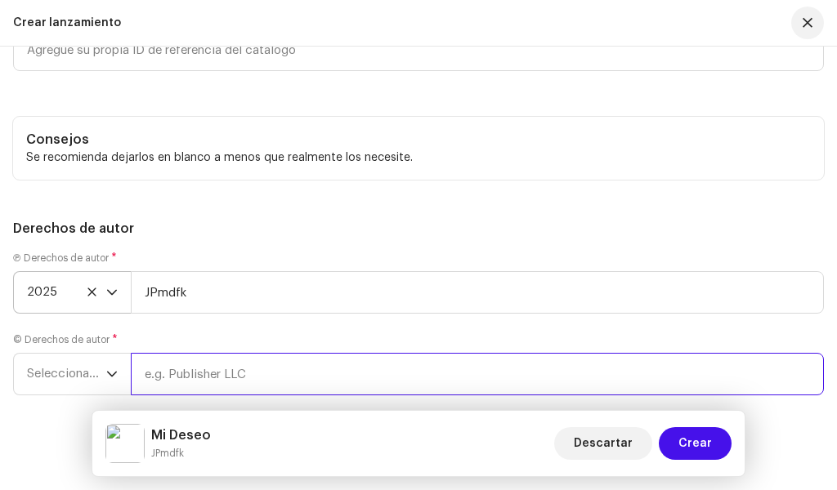
drag, startPoint x: 235, startPoint y: 365, endPoint x: 235, endPoint y: 374, distance: 8.2
click at [235, 365] on input "text" at bounding box center [477, 374] width 693 height 43
type input "Draikotune"
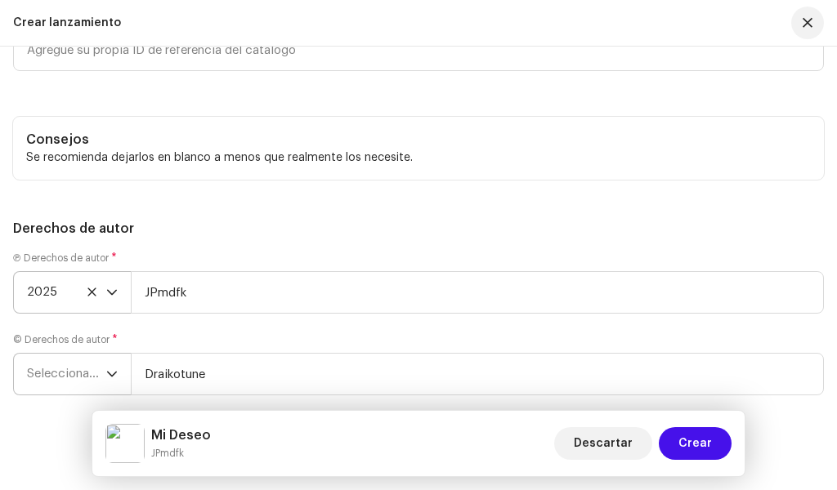
click at [92, 377] on span "Seleccionar año" at bounding box center [66, 374] width 79 height 41
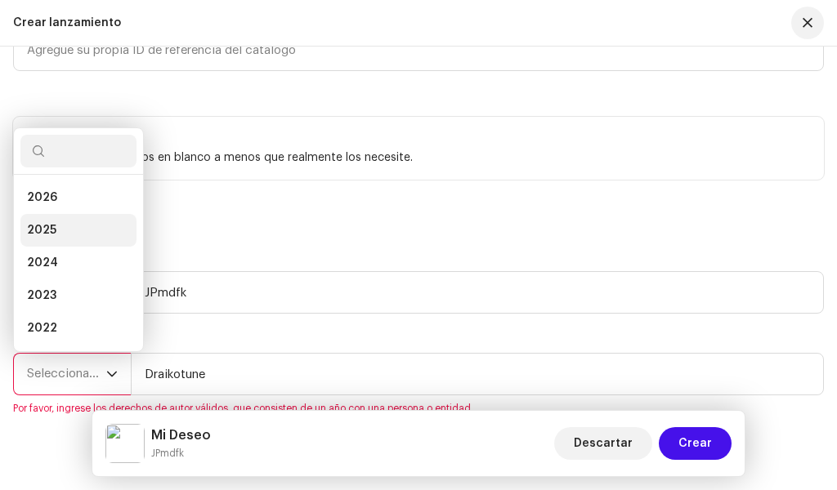
scroll to position [26, 0]
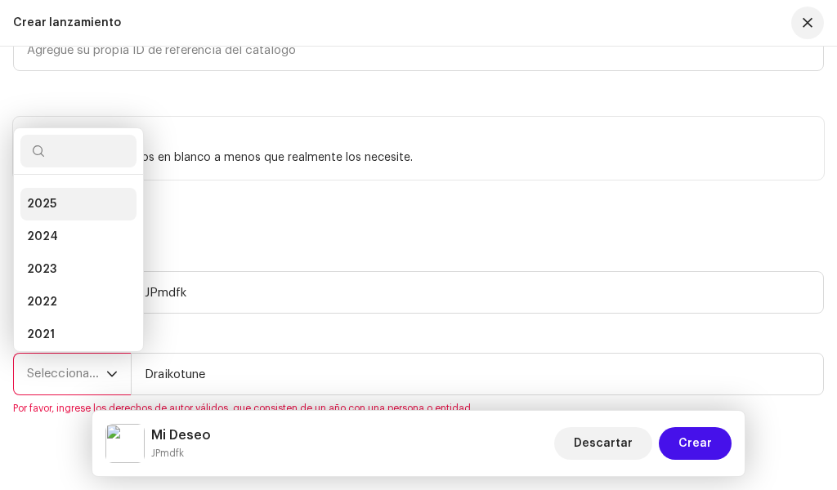
click at [64, 210] on li "2025" at bounding box center [78, 204] width 116 height 33
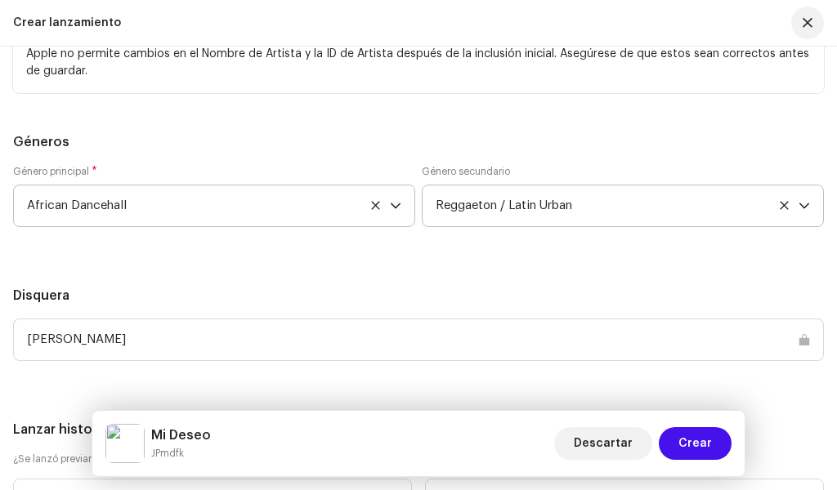
scroll to position [3498, 0]
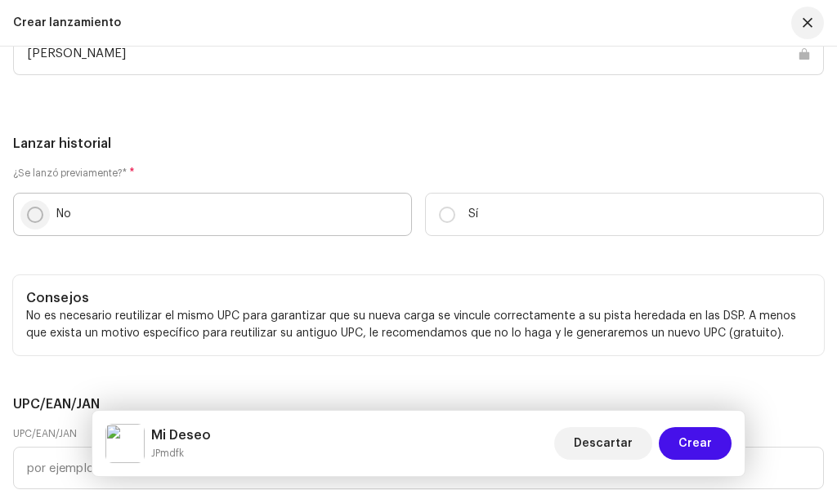
click at [35, 220] on input "No" at bounding box center [35, 215] width 16 height 16
radio input "true"
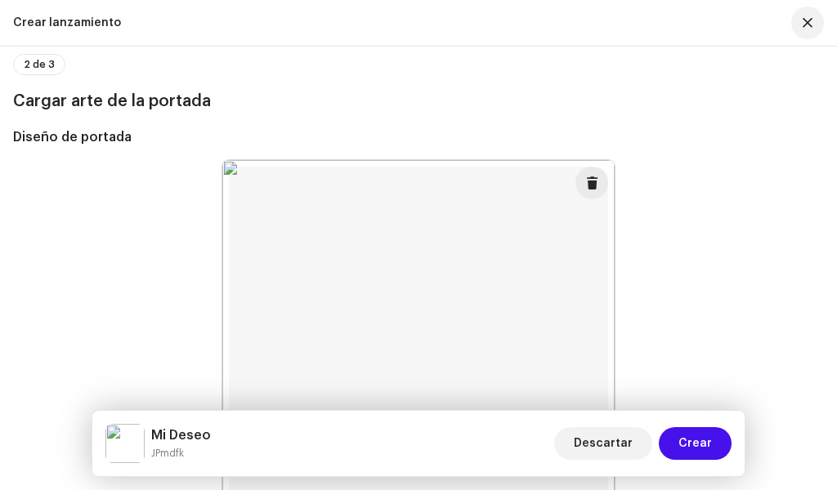
scroll to position [228, 0]
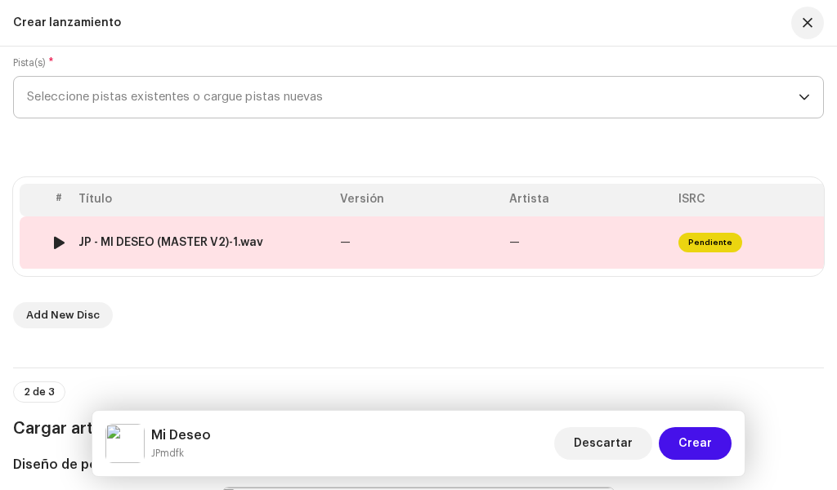
click at [736, 240] on span "Pendiente" at bounding box center [710, 243] width 64 height 20
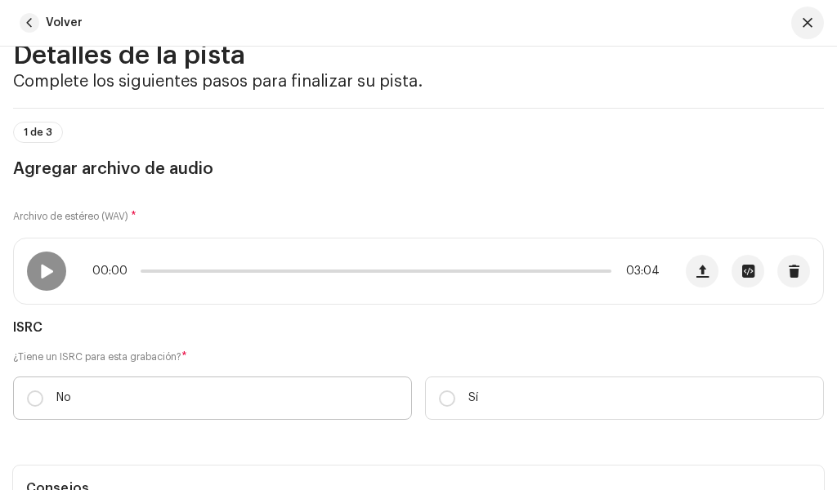
scroll to position [163, 0]
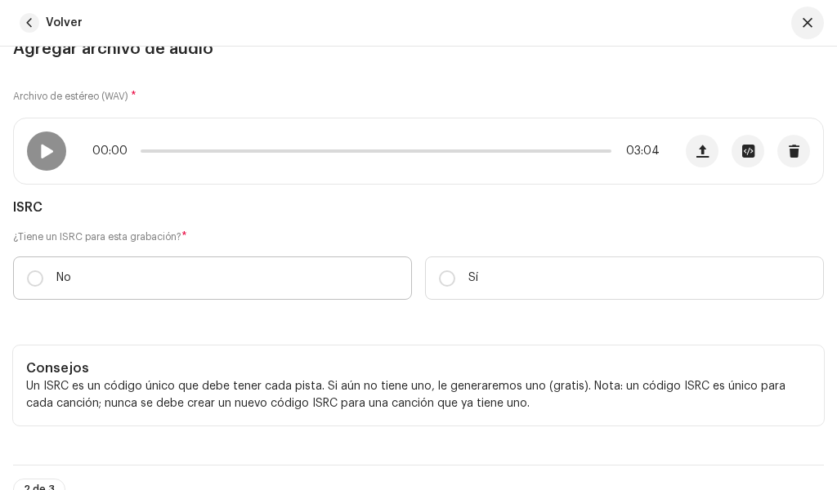
click at [61, 299] on label "No" at bounding box center [212, 278] width 399 height 43
click at [43, 287] on input "No" at bounding box center [35, 279] width 16 height 16
radio input "true"
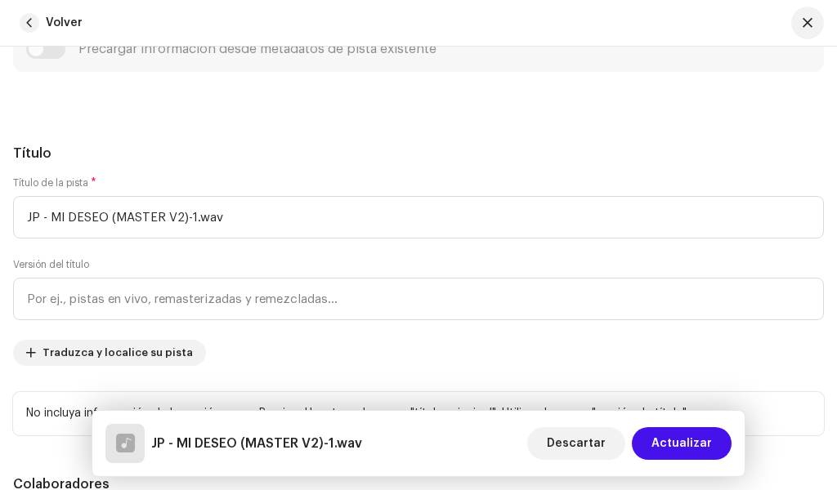
scroll to position [654, 0]
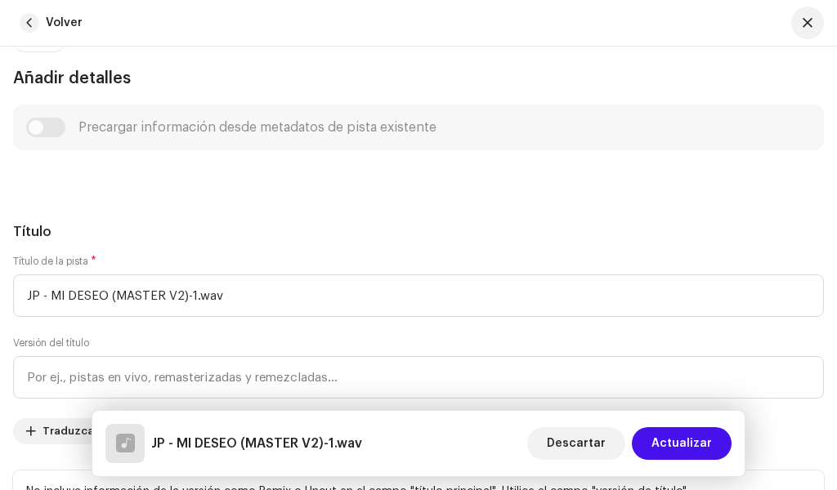
click at [40, 131] on div "Precargar información desde metadatos de pista existente" at bounding box center [418, 128] width 785 height 20
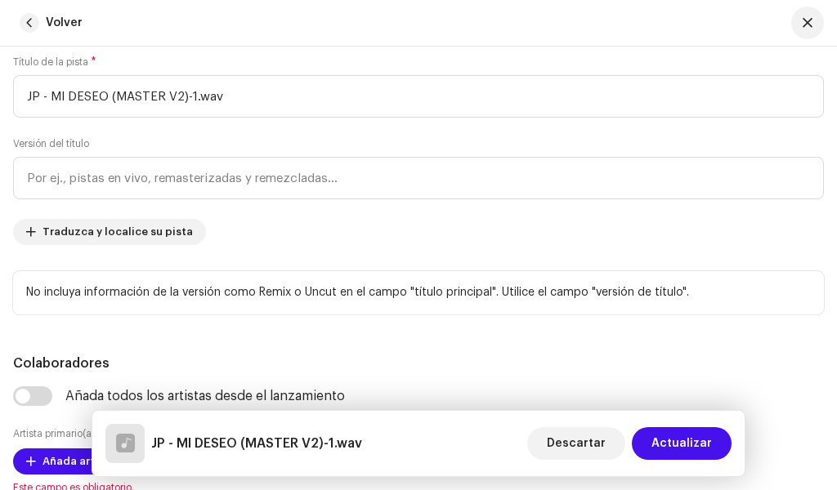
scroll to position [981, 0]
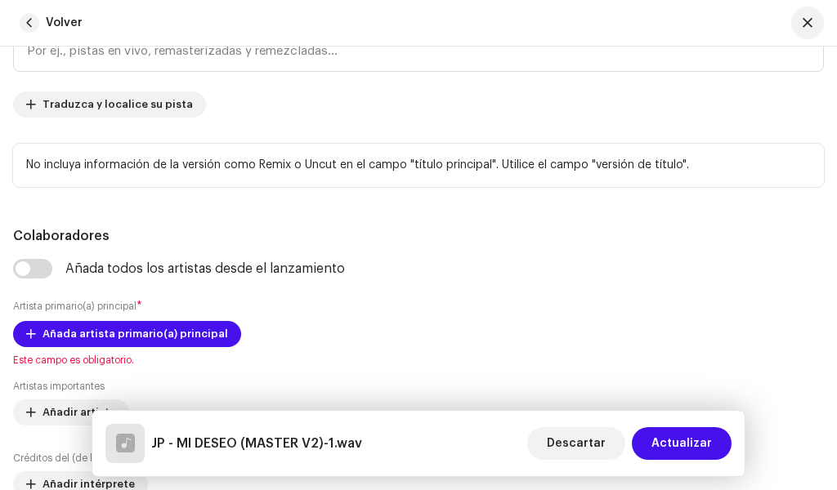
click at [25, 267] on input "checkbox" at bounding box center [32, 269] width 39 height 20
checkbox input "true"
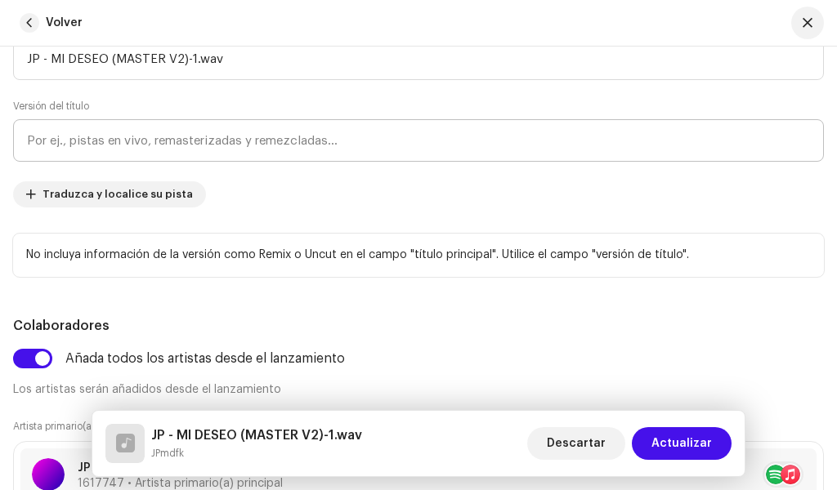
scroll to position [817, 0]
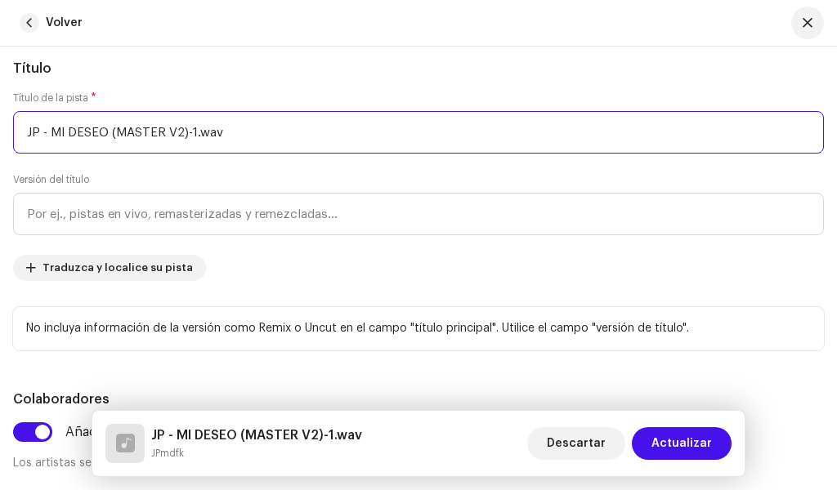
drag, startPoint x: 227, startPoint y: 137, endPoint x: 0, endPoint y: 163, distance: 228.8
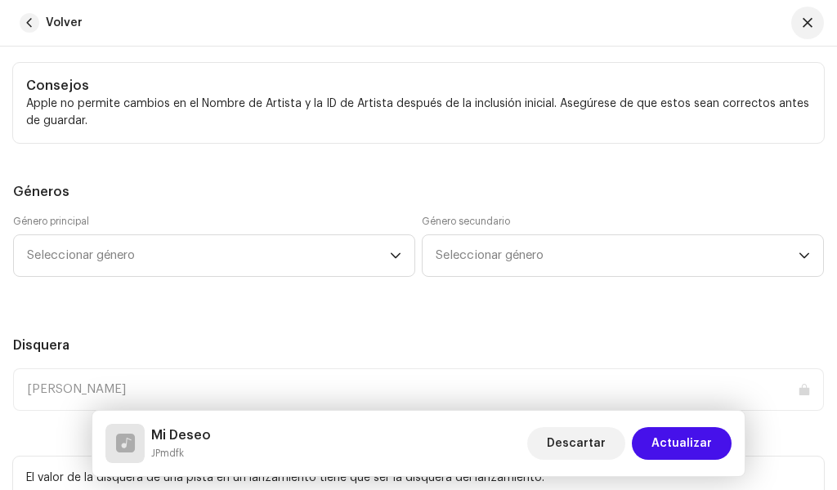
scroll to position [1717, 0]
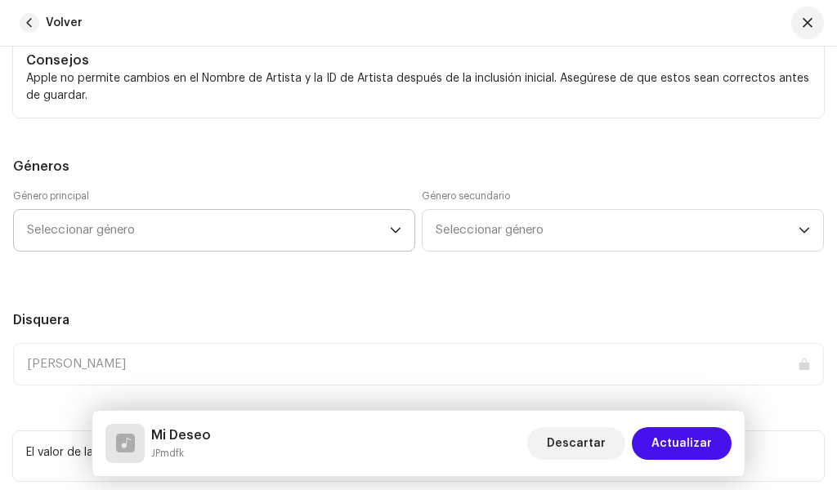
type input "Mi Deseo"
click at [233, 214] on span "Seleccionar género" at bounding box center [208, 230] width 363 height 41
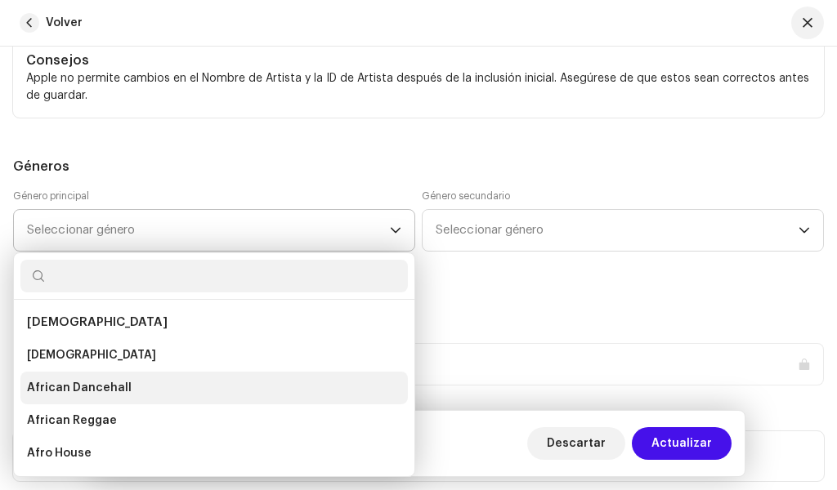
click at [74, 382] on span "African Dancehall" at bounding box center [79, 388] width 105 height 16
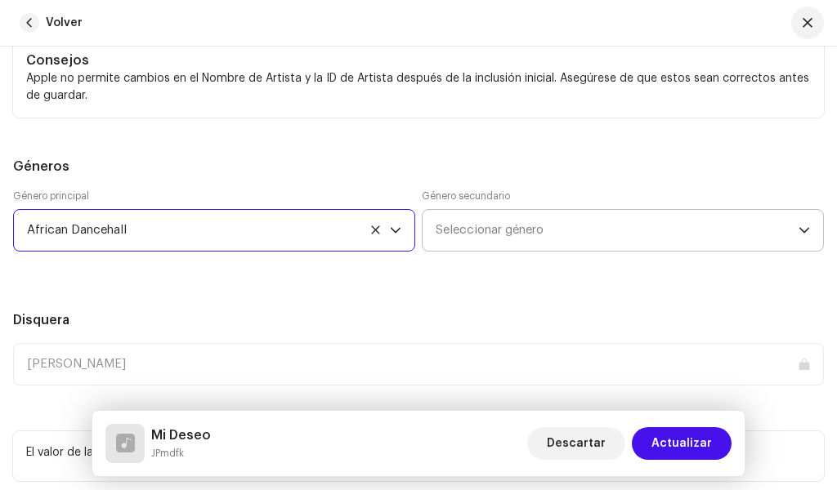
click at [523, 238] on span "Seleccionar género" at bounding box center [617, 230] width 363 height 41
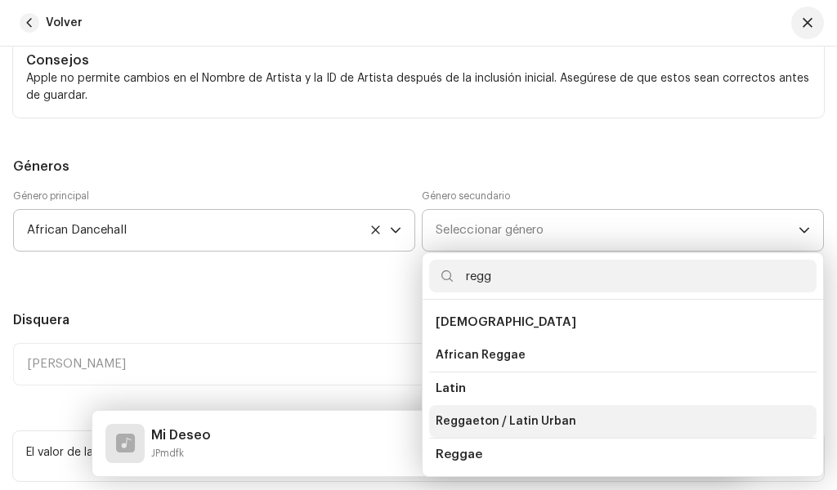
type input "regg"
click at [512, 414] on span "Reggaeton / Latin Urban" at bounding box center [506, 422] width 141 height 16
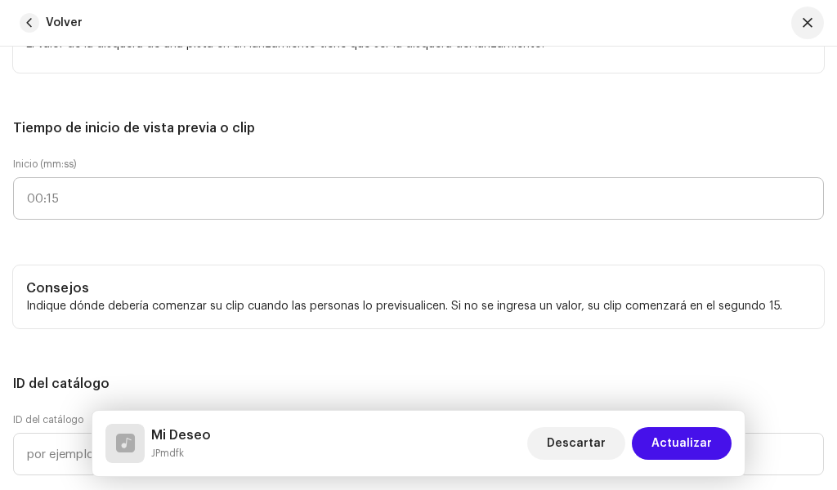
scroll to position [2534, 0]
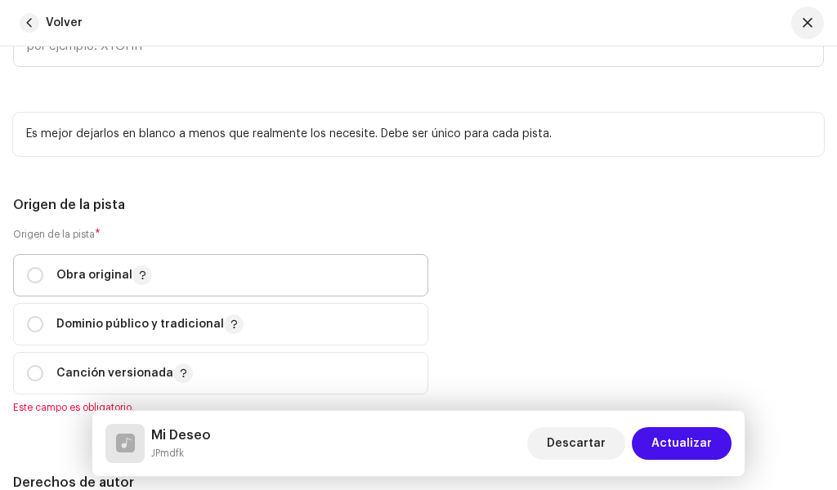
click at [34, 266] on div "Obra original" at bounding box center [89, 276] width 125 height 20
radio input "true"
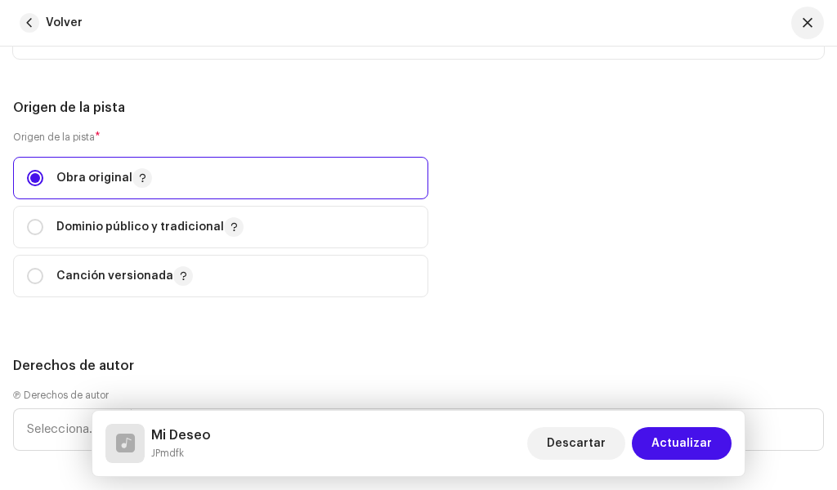
scroll to position [2779, 0]
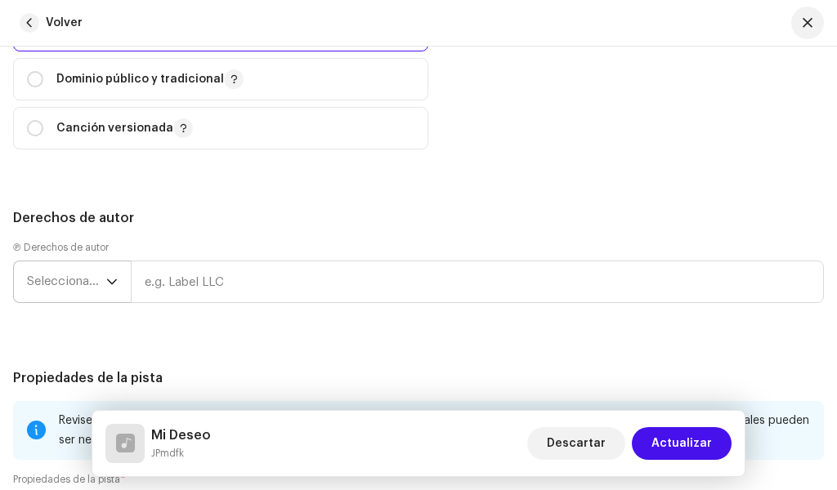
click at [88, 284] on span "Seleccionar año" at bounding box center [66, 282] width 79 height 41
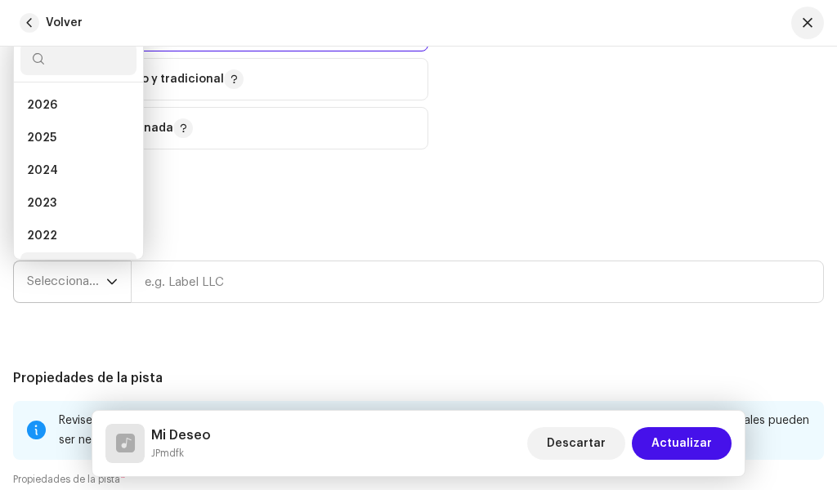
scroll to position [26, 0]
click at [62, 119] on li "2025" at bounding box center [78, 112] width 116 height 33
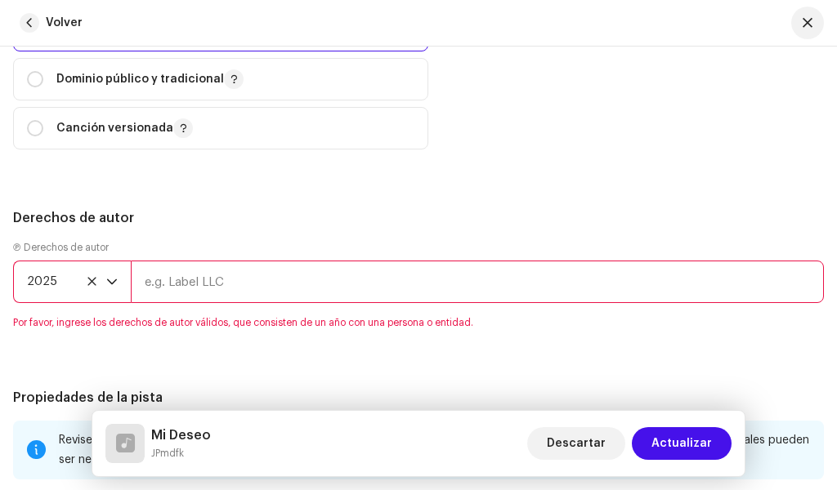
click at [189, 279] on input "text" at bounding box center [477, 282] width 693 height 43
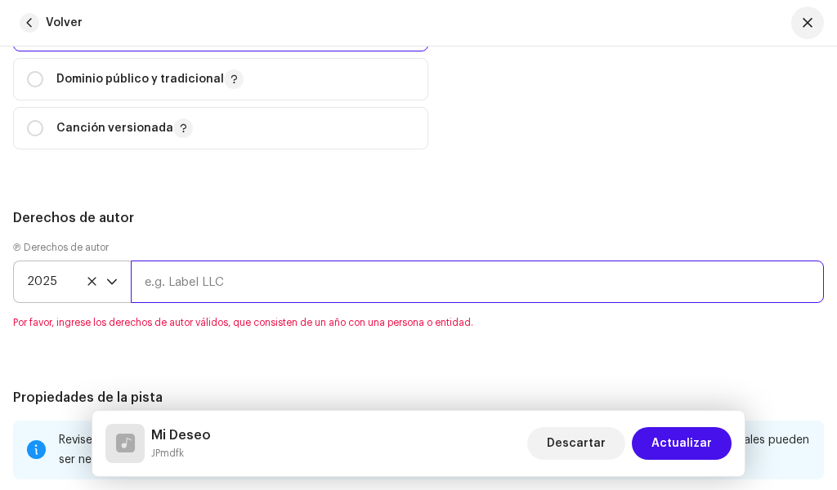
type input "JPmdfk"
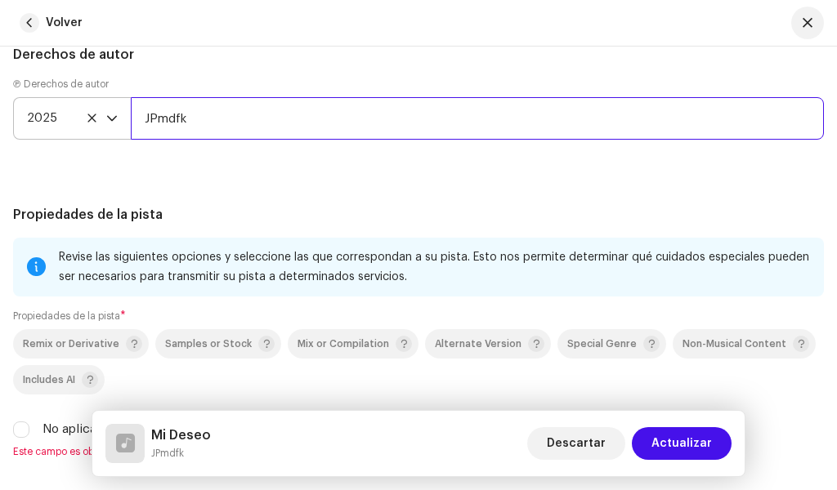
scroll to position [3188, 0]
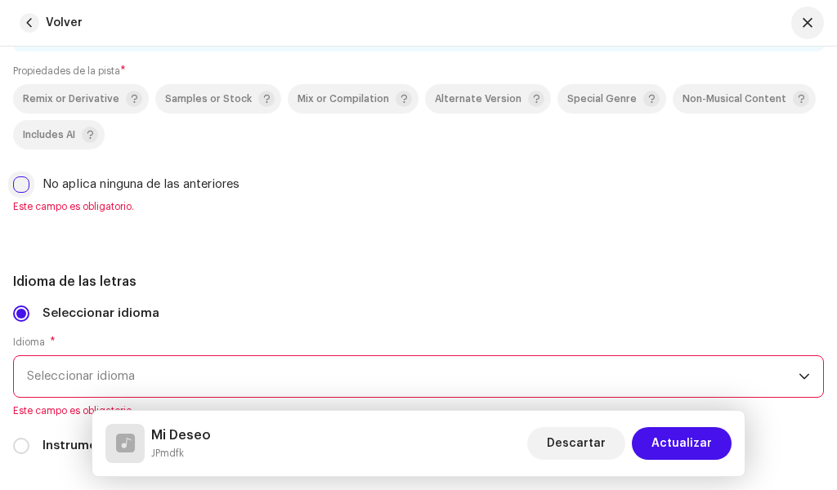
click at [19, 186] on input "No aplica ninguna de las anteriores" at bounding box center [21, 185] width 16 height 16
checkbox input "true"
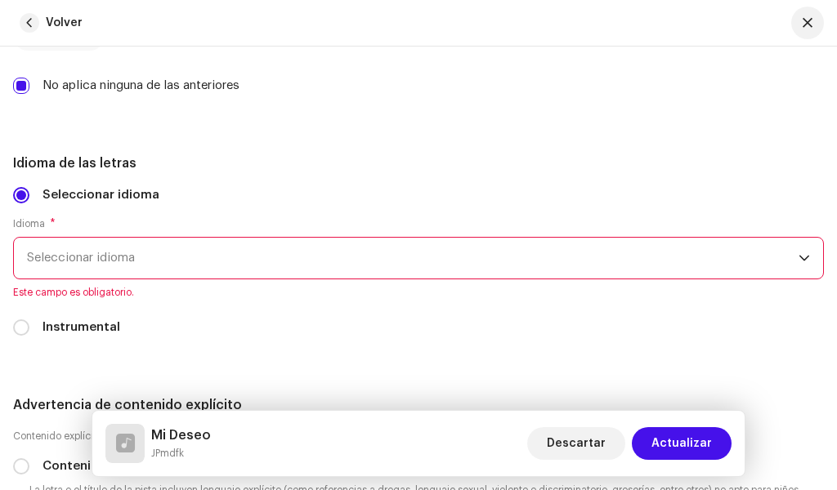
scroll to position [3352, 0]
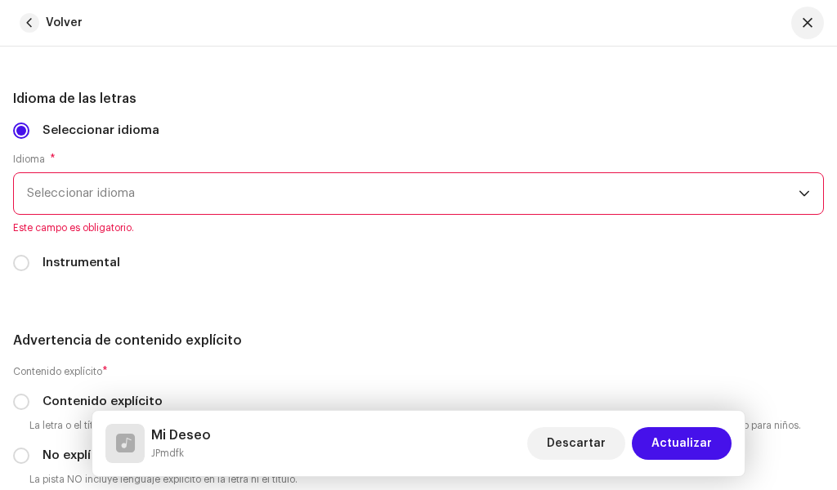
click at [101, 190] on span "Seleccionar idioma" at bounding box center [413, 193] width 772 height 41
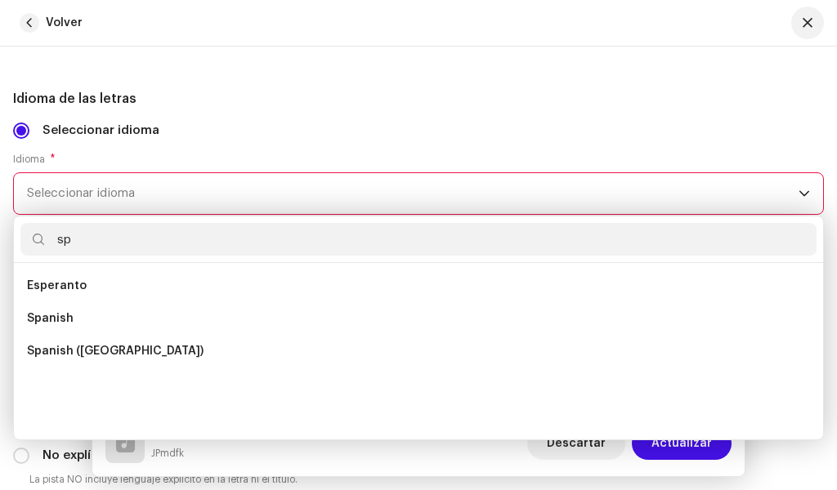
scroll to position [0, 0]
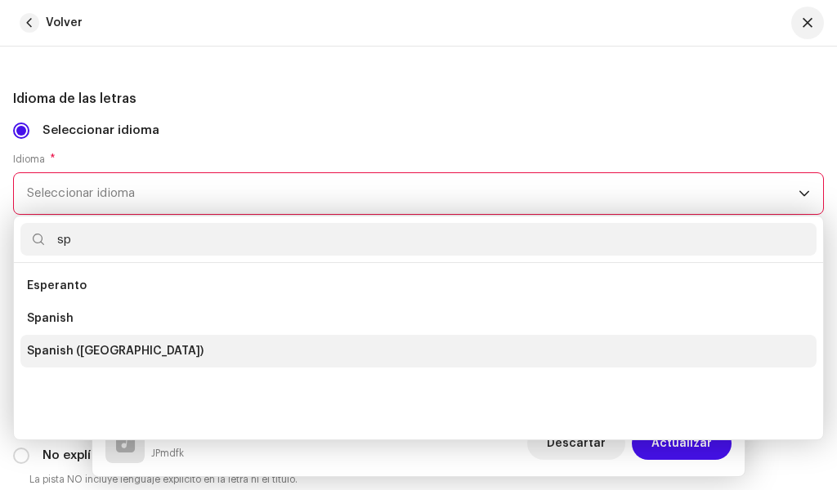
type input "sp"
click at [105, 339] on li "Spanish ([GEOGRAPHIC_DATA])" at bounding box center [418, 351] width 796 height 33
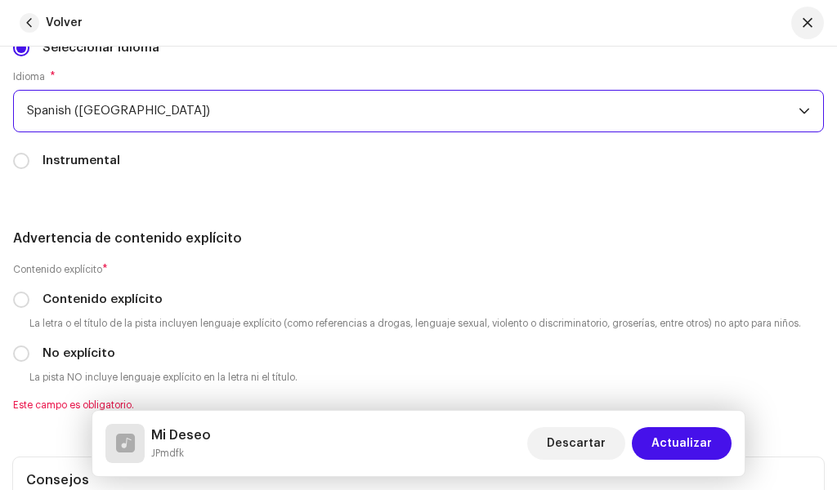
scroll to position [3515, 0]
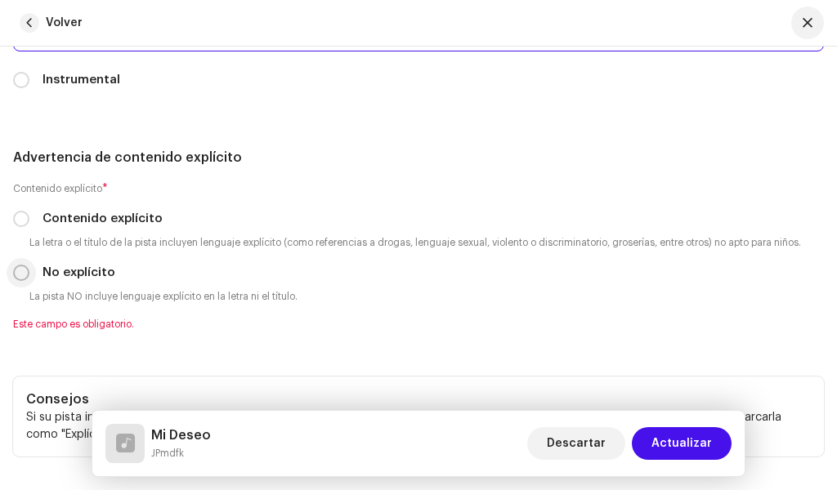
click at [25, 267] on input "No explícito" at bounding box center [21, 273] width 16 height 16
radio input "true"
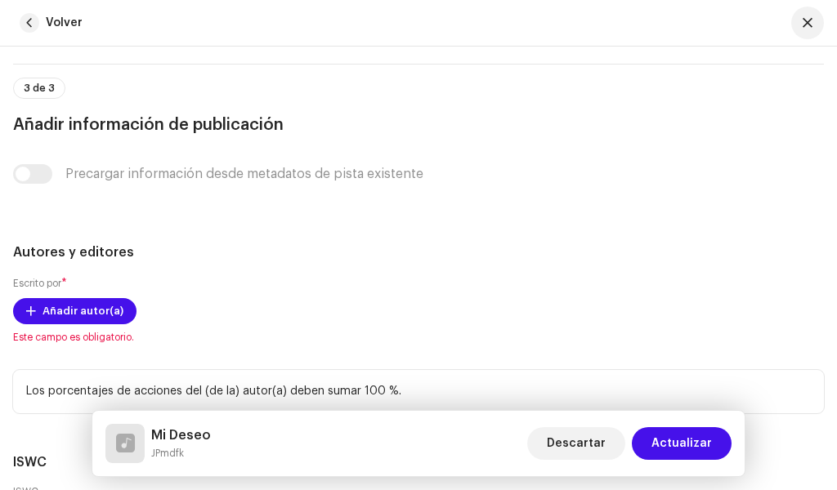
scroll to position [4169, 0]
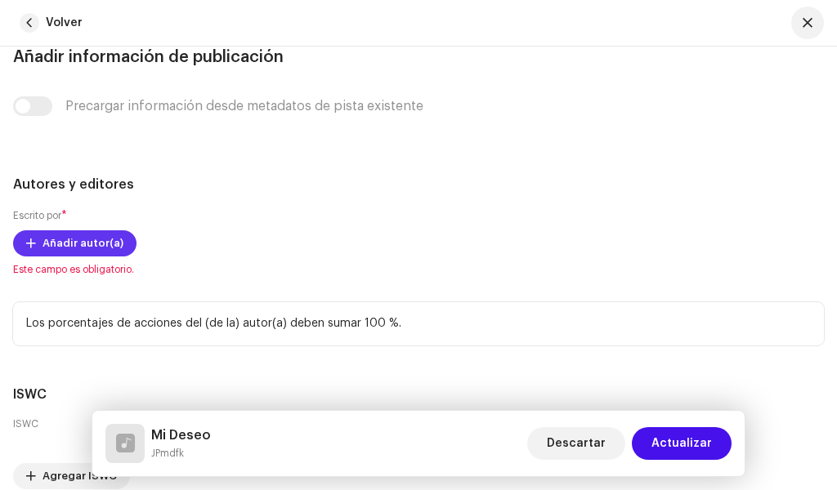
click at [106, 241] on span "Añadir autor(a)" at bounding box center [83, 243] width 81 height 33
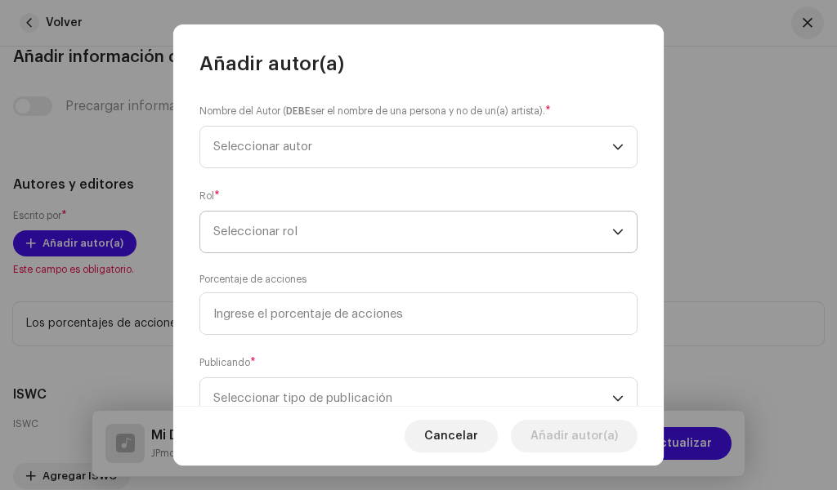
click at [410, 242] on span "Seleccionar rol" at bounding box center [412, 232] width 399 height 41
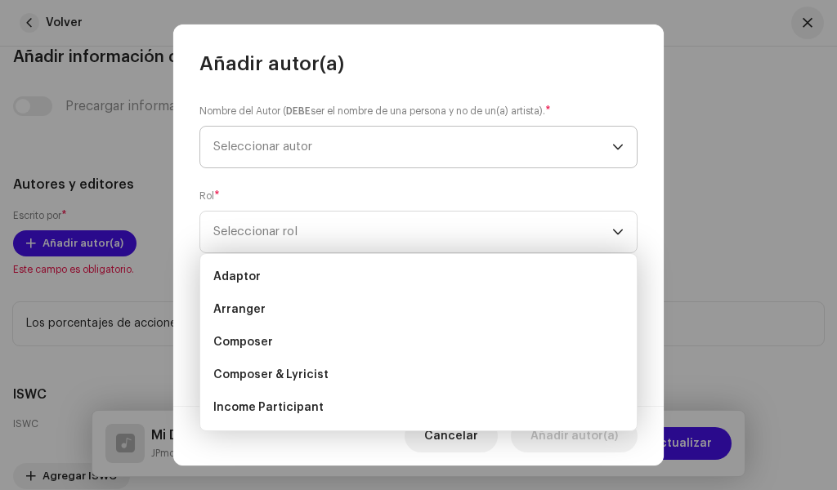
drag, startPoint x: 392, startPoint y: 159, endPoint x: 361, endPoint y: 151, distance: 31.9
click at [387, 157] on span "Seleccionar autor" at bounding box center [412, 147] width 399 height 41
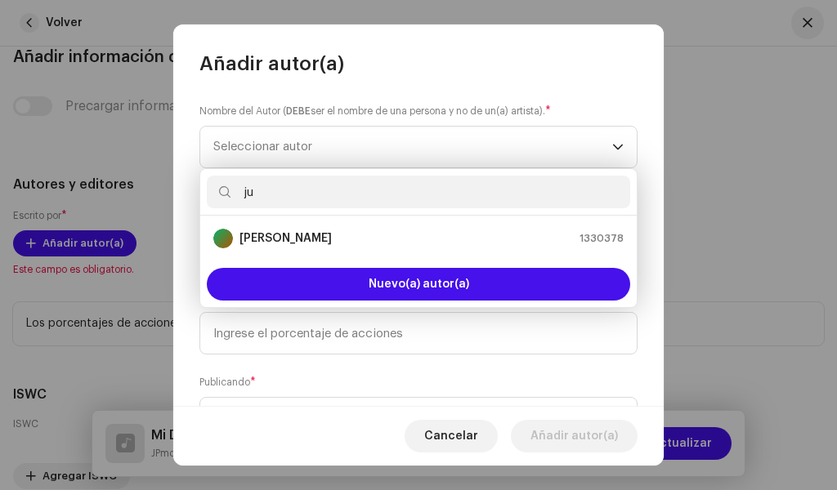
type input "ju"
click at [330, 238] on strong "[PERSON_NAME]" at bounding box center [286, 239] width 92 height 16
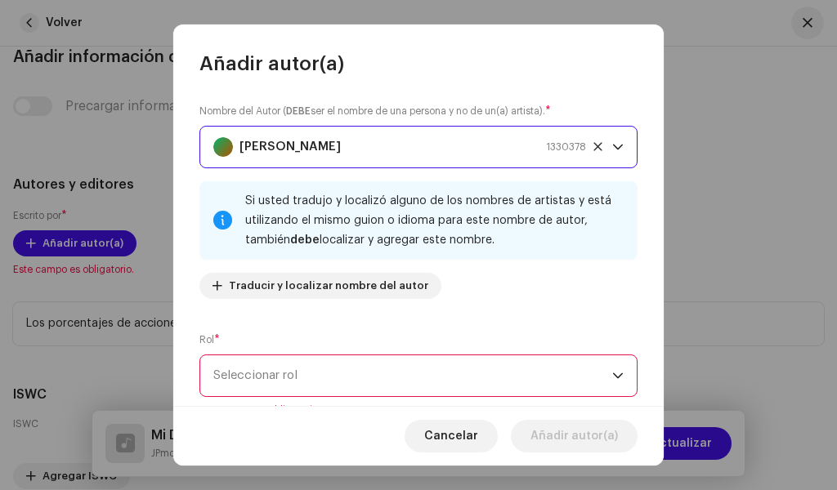
click at [314, 373] on span "Seleccionar rol" at bounding box center [412, 376] width 399 height 41
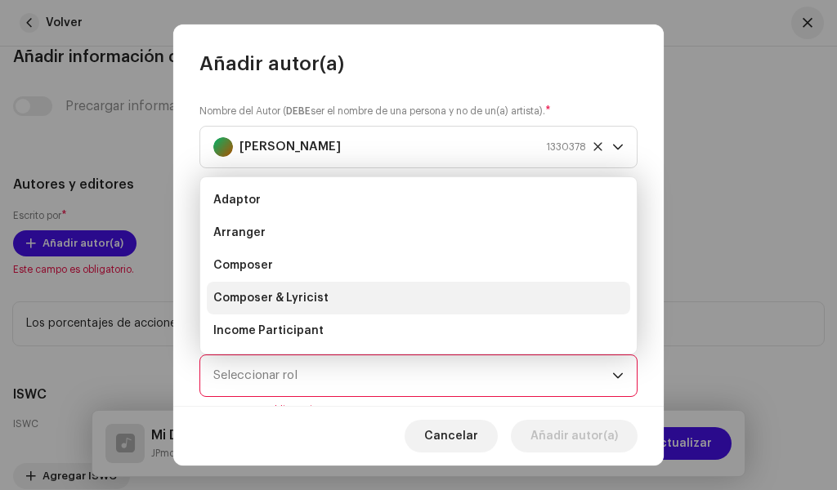
scroll to position [26, 0]
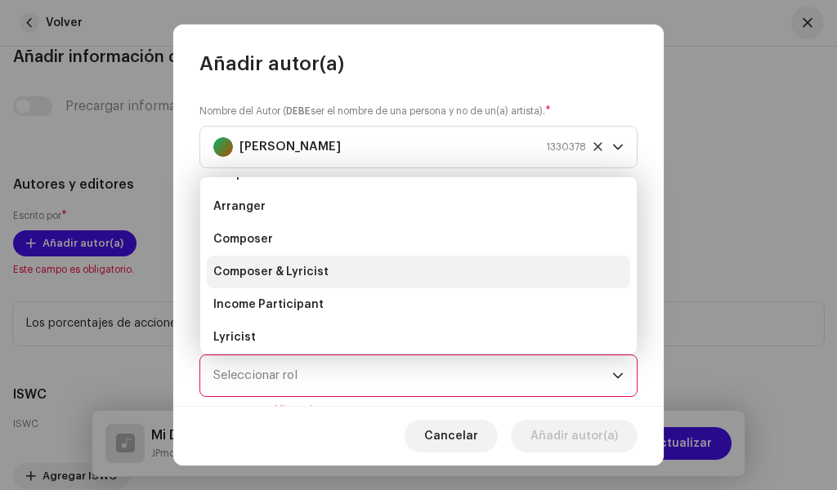
click at [293, 276] on span "Composer & Lyricist" at bounding box center [270, 272] width 115 height 16
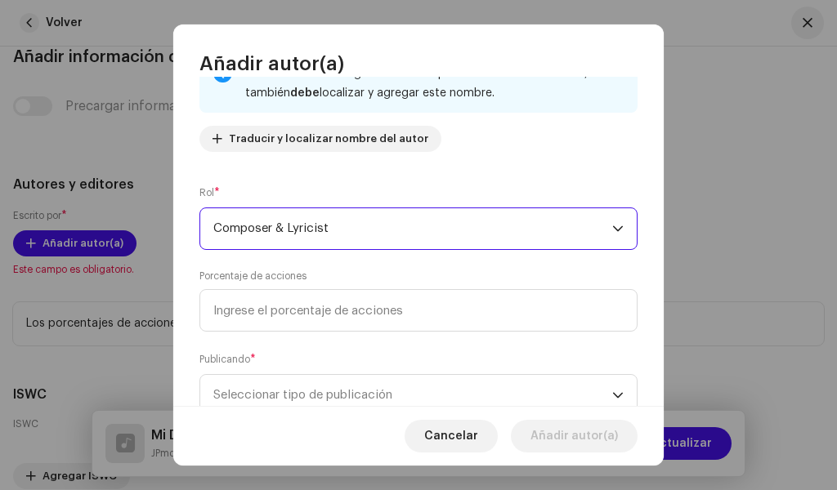
scroll to position [204, 0]
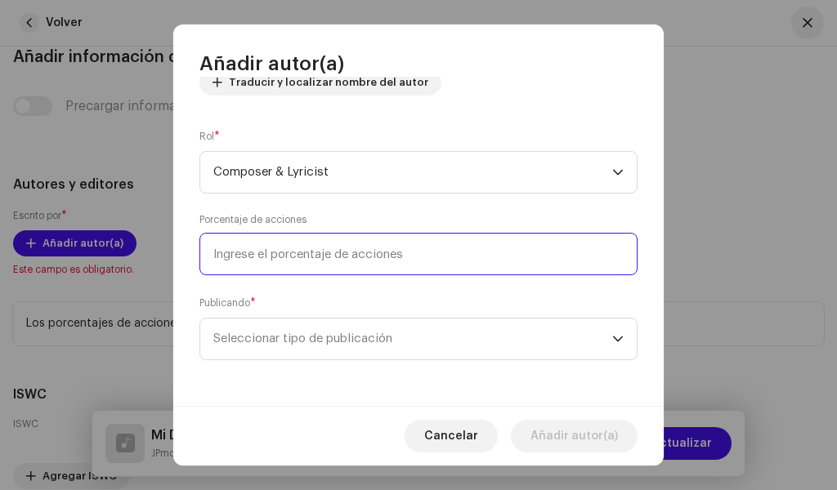
click at [310, 266] on input at bounding box center [418, 254] width 438 height 43
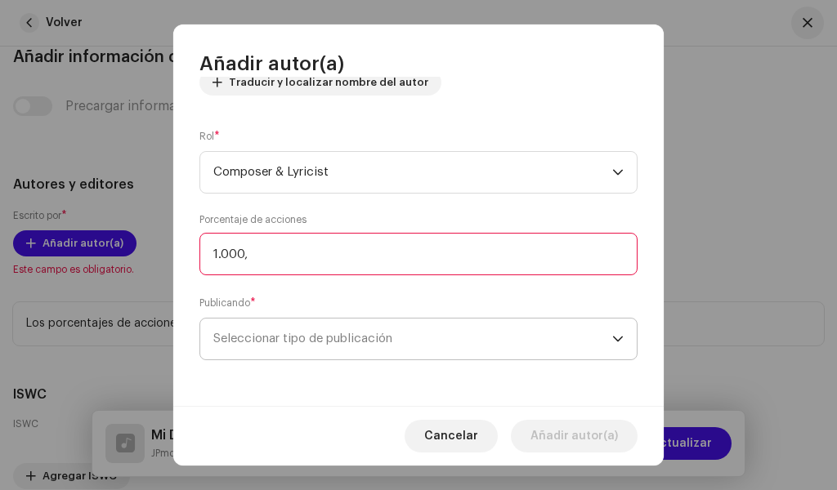
type input "100,00"
click at [322, 329] on span "Seleccionar tipo de publicación" at bounding box center [412, 339] width 399 height 41
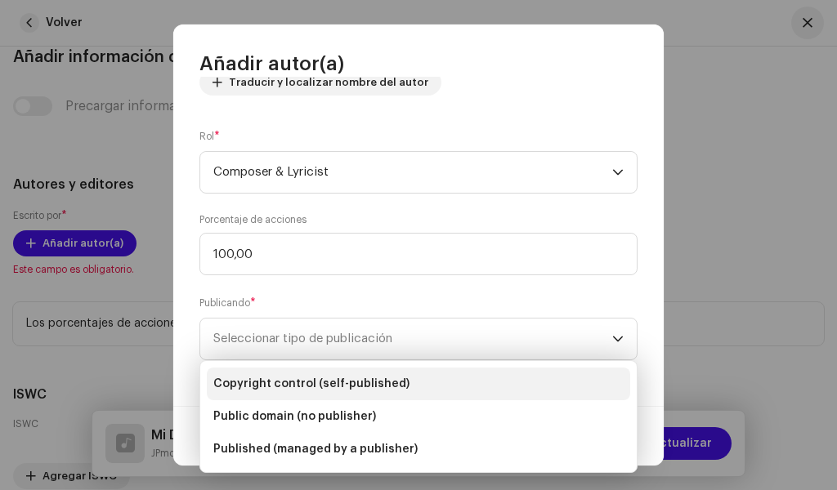
click at [302, 394] on li "Copyright control (self-published)" at bounding box center [418, 384] width 423 height 33
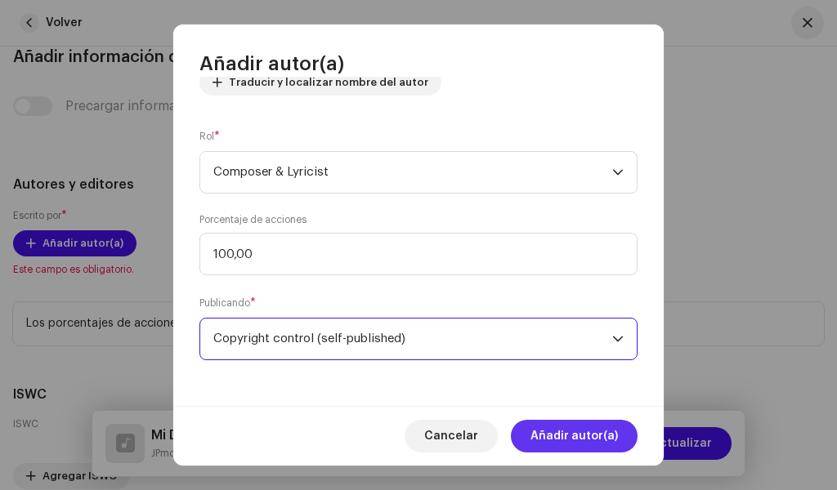
click at [566, 442] on span "Añadir autor(a)" at bounding box center [574, 436] width 87 height 33
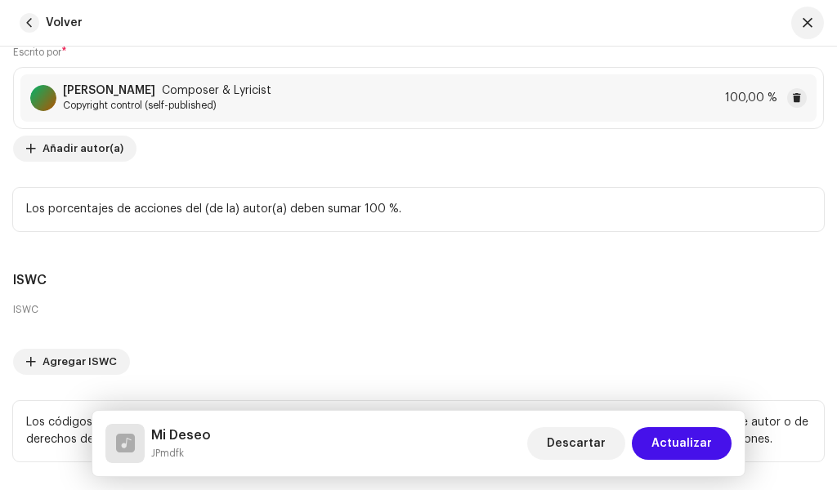
scroll to position [4461, 0]
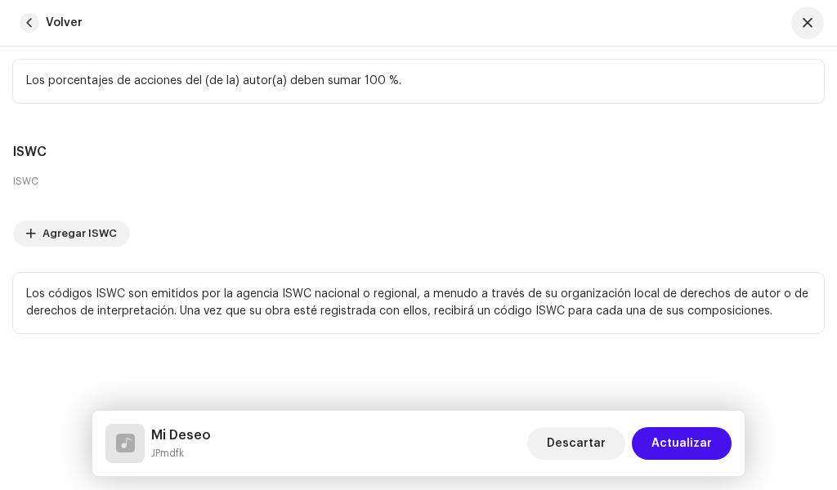
click at [699, 459] on span "Actualizar" at bounding box center [682, 444] width 60 height 33
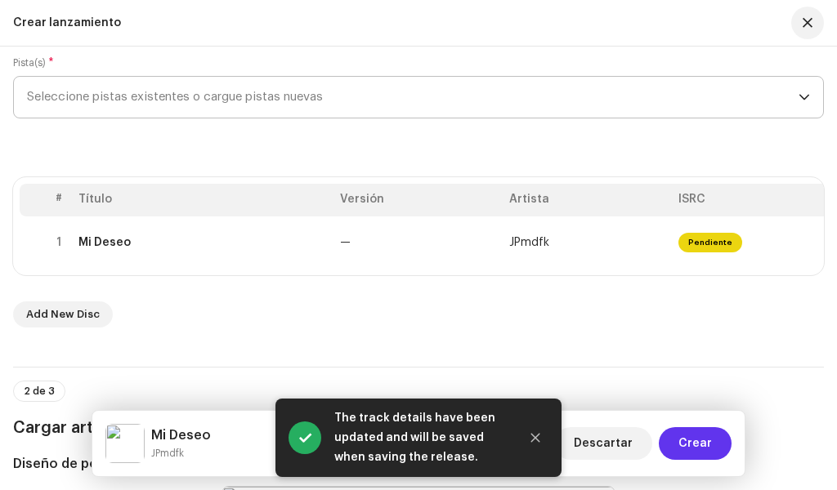
click at [701, 440] on span "Crear" at bounding box center [695, 444] width 34 height 33
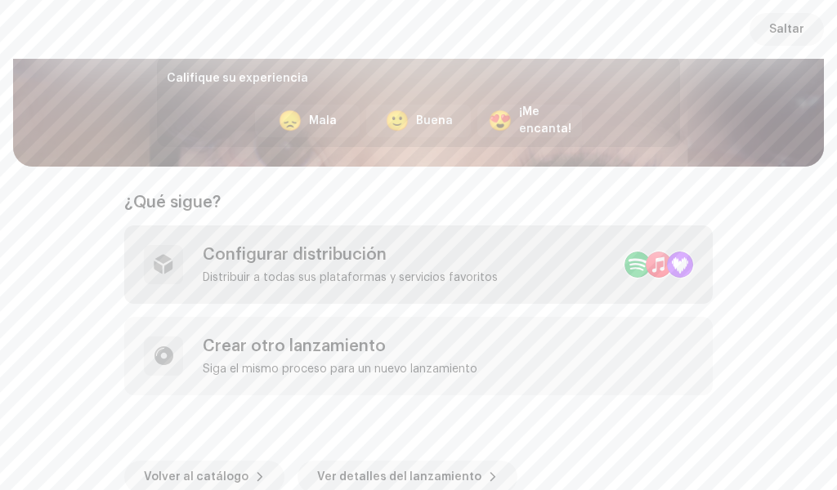
scroll to position [275, 0]
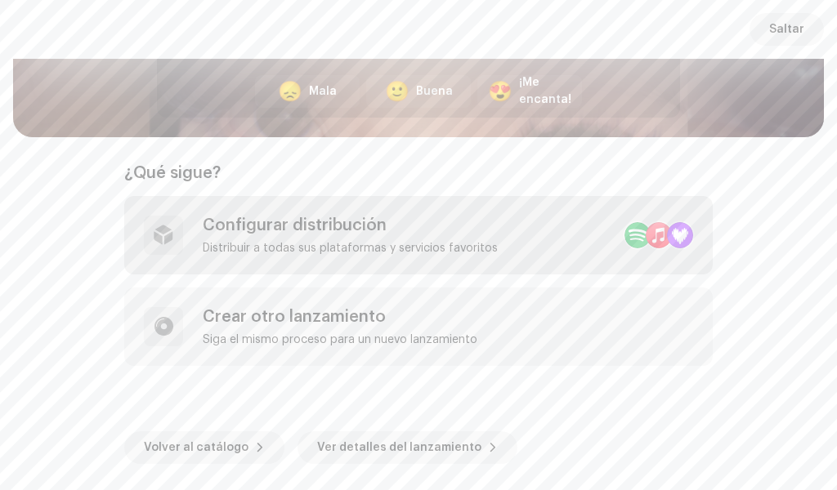
click at [461, 244] on div "Distribuir a todas sus plataformas y servicios favoritos" at bounding box center [350, 248] width 295 height 13
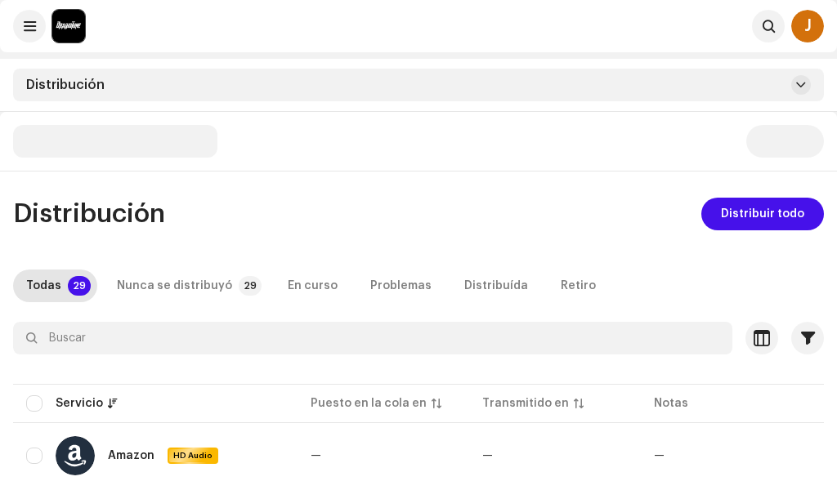
drag, startPoint x: 29, startPoint y: 401, endPoint x: 67, endPoint y: 357, distance: 57.9
click at [29, 401] on input "checkbox" at bounding box center [34, 404] width 16 height 16
checkbox input "true"
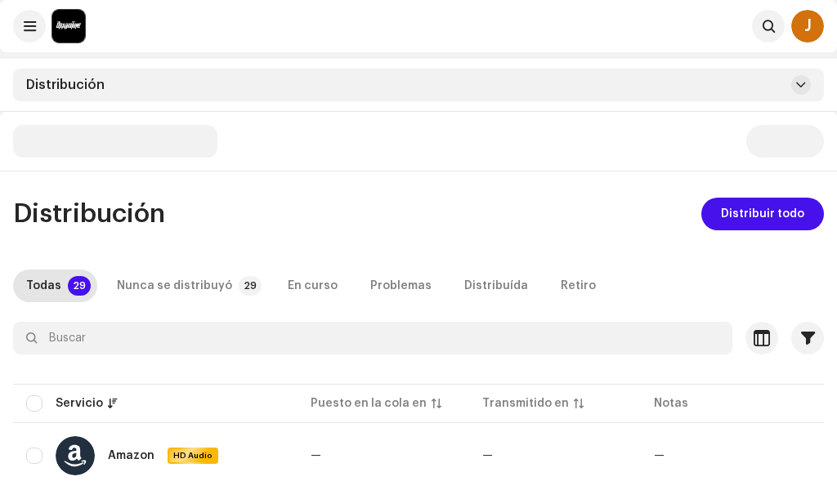
checkbox input "true"
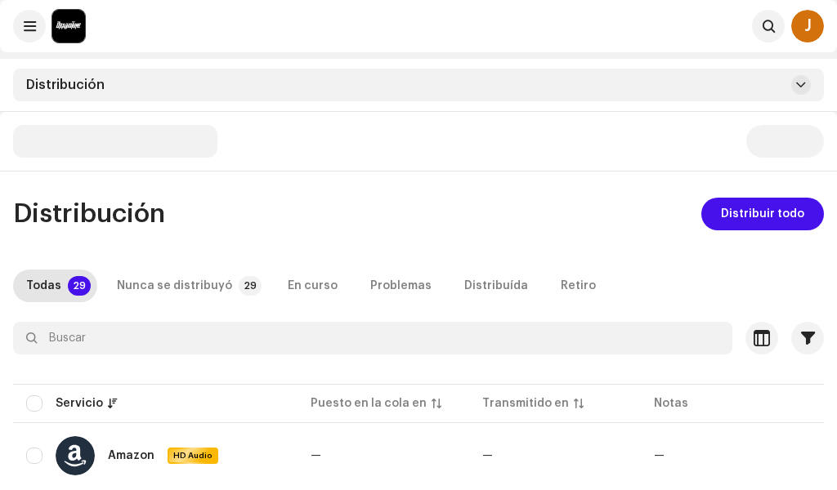
checkbox input "true"
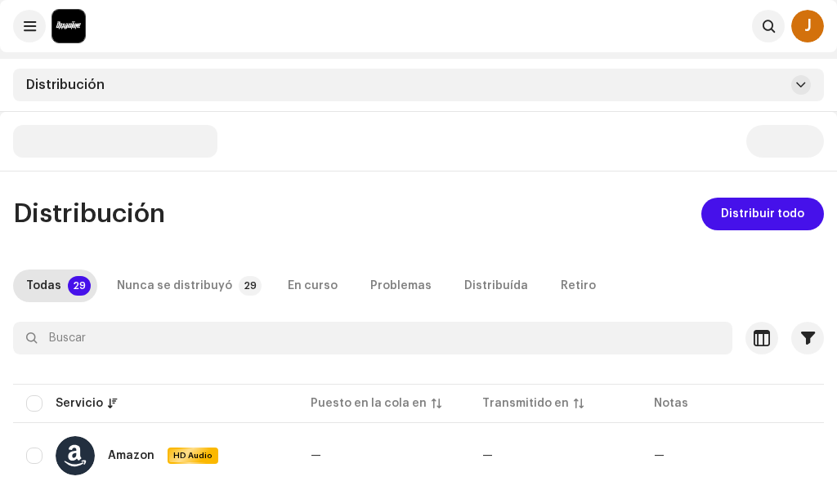
checkbox input "true"
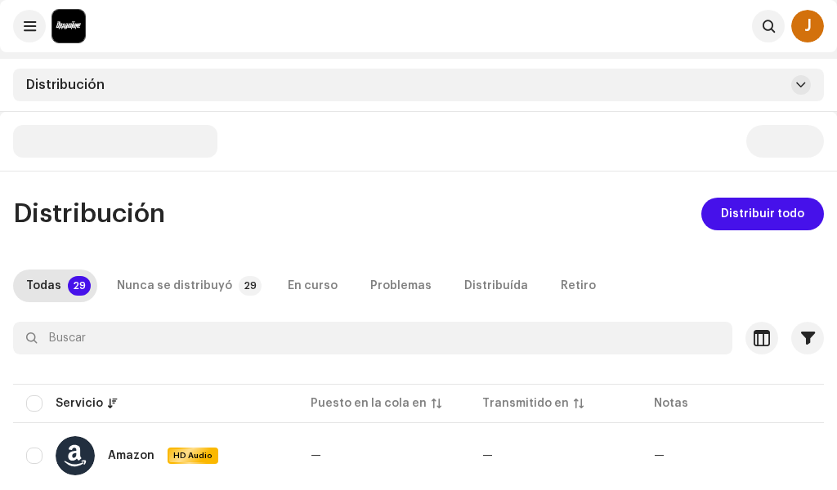
checkbox input "true"
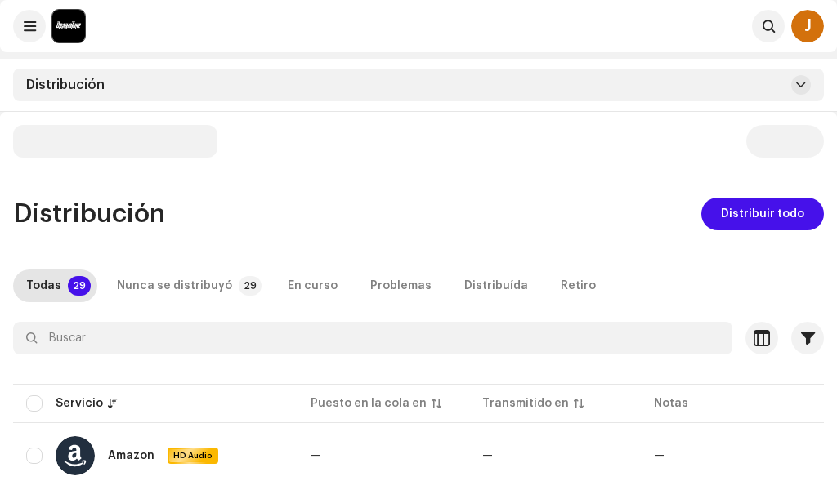
checkbox input "true"
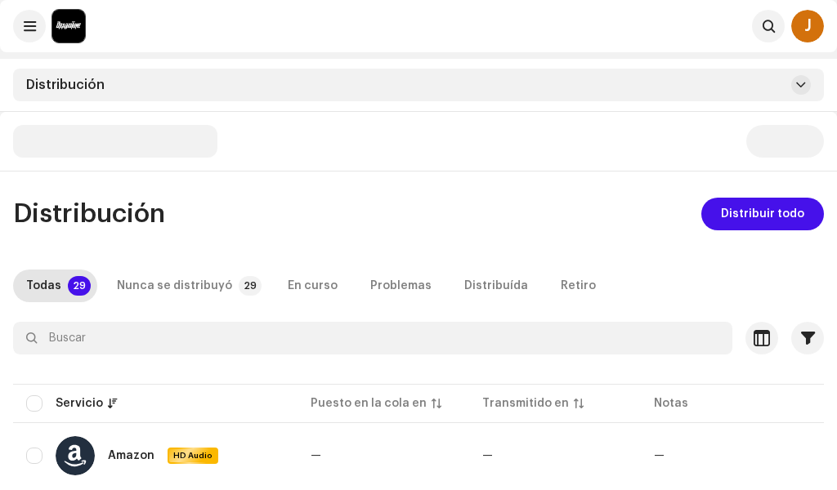
checkbox input "true"
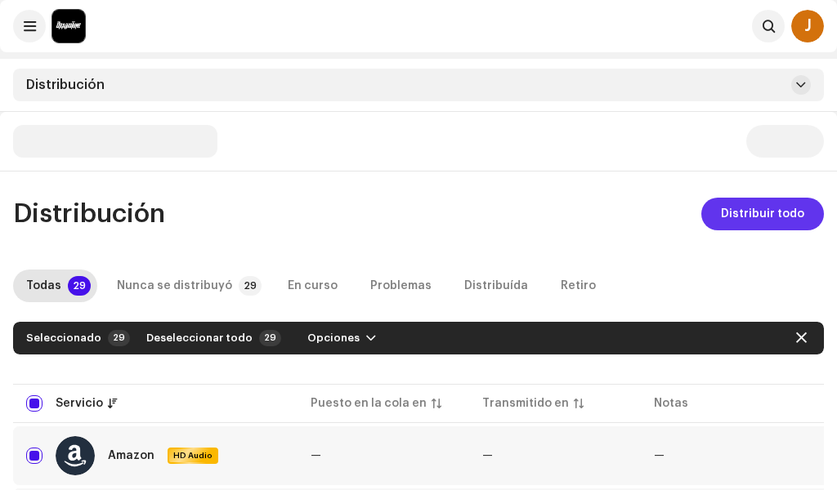
click at [721, 219] on button "Distribuir todo" at bounding box center [762, 214] width 123 height 33
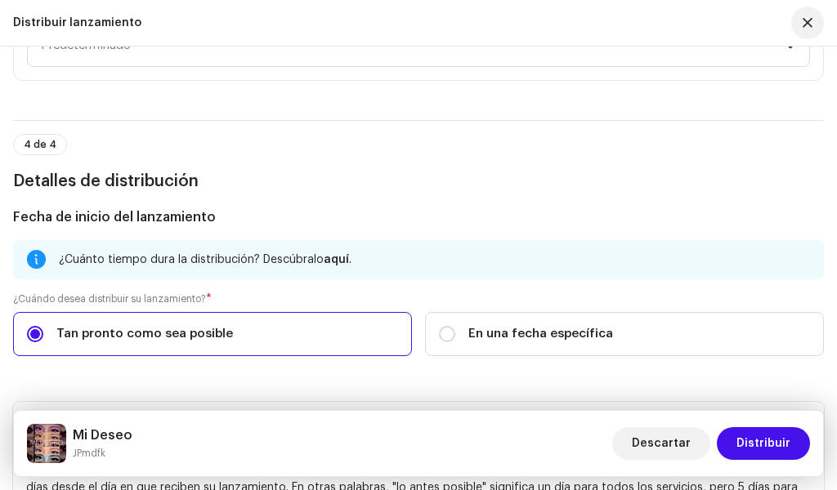
scroll to position [2698, 0]
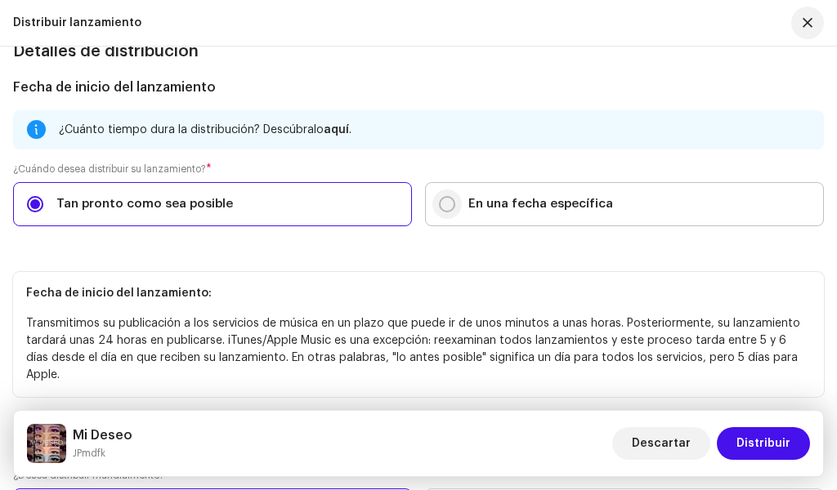
click at [440, 209] on input "En una fecha específica" at bounding box center [447, 204] width 16 height 16
radio input "true"
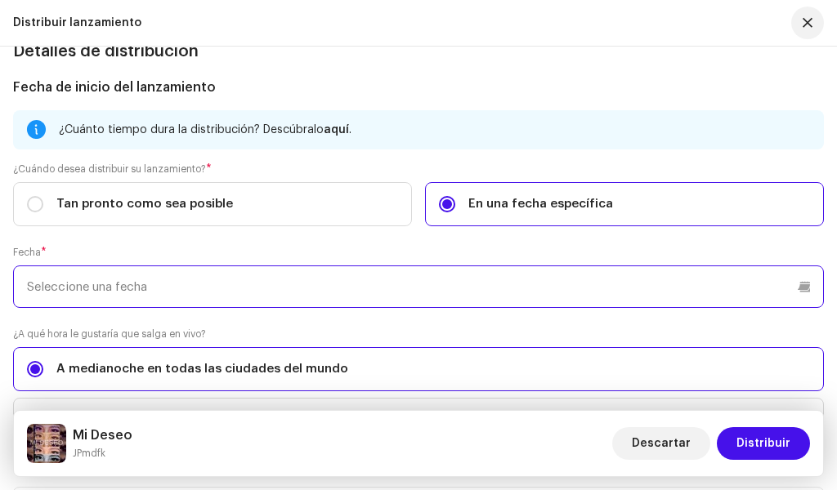
click at [232, 289] on p-datepicker at bounding box center [418, 287] width 811 height 43
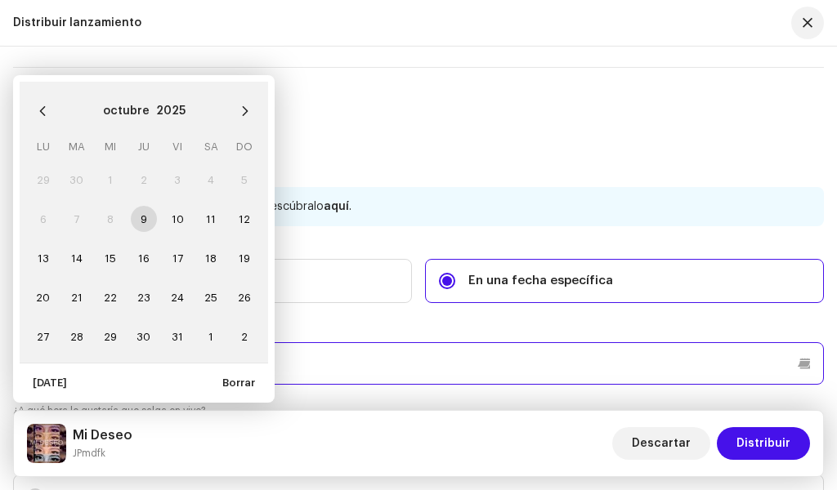
scroll to position [2616, 0]
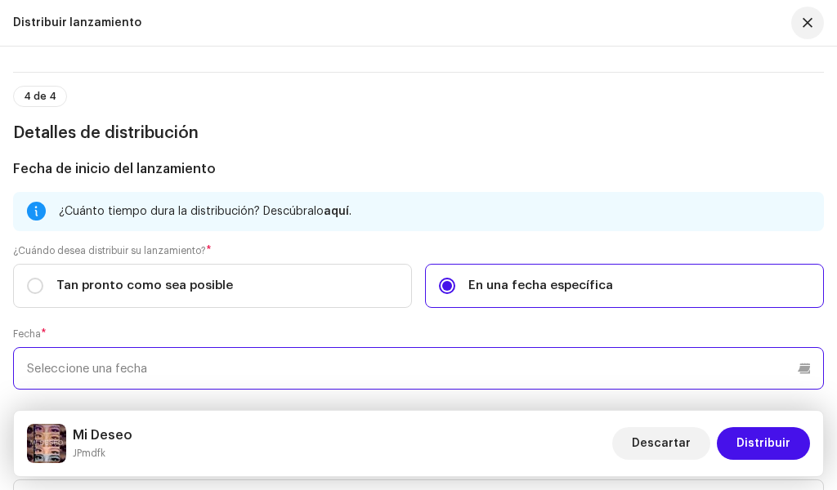
click at [376, 377] on input "text" at bounding box center [418, 368] width 811 height 43
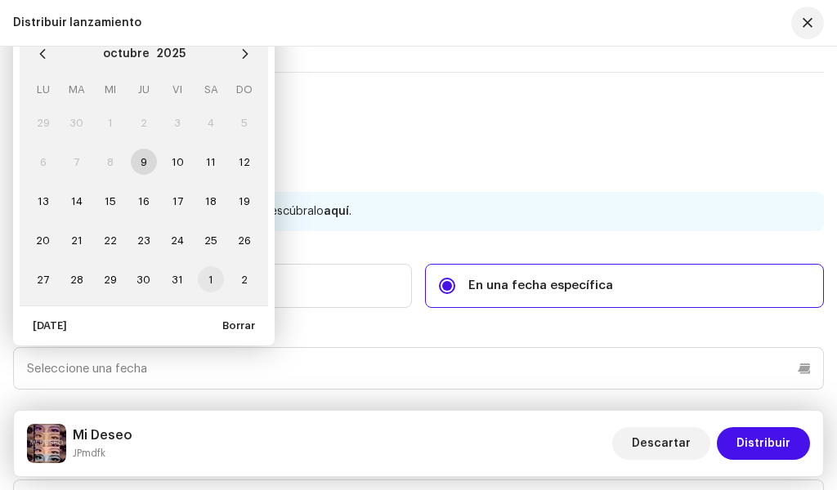
click at [206, 284] on span "1" at bounding box center [211, 279] width 26 height 26
type input "[DATE]"
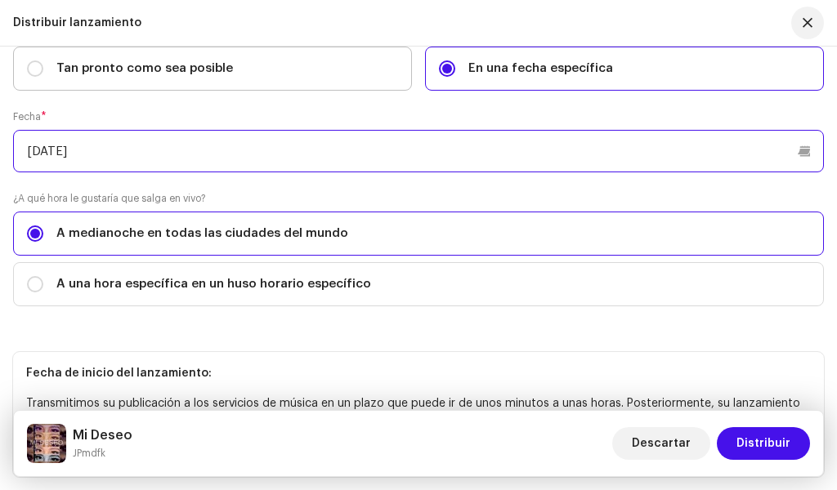
scroll to position [2861, 0]
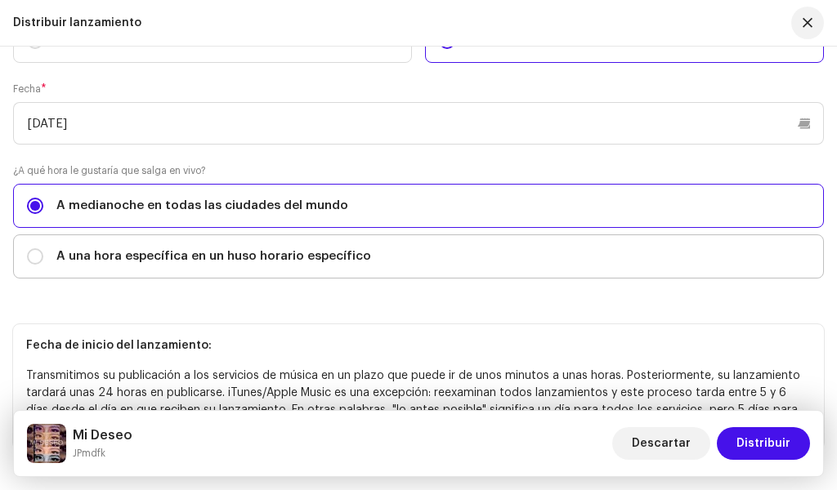
click at [278, 255] on span "A una hora específica en un huso horario específico" at bounding box center [213, 257] width 315 height 18
click at [43, 255] on input "A una hora específica en un huso horario específico" at bounding box center [35, 257] width 16 height 16
radio input "true"
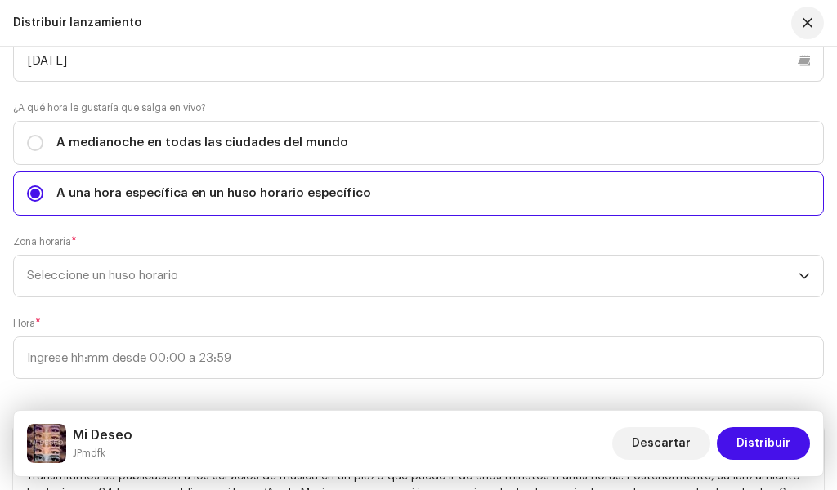
scroll to position [2943, 0]
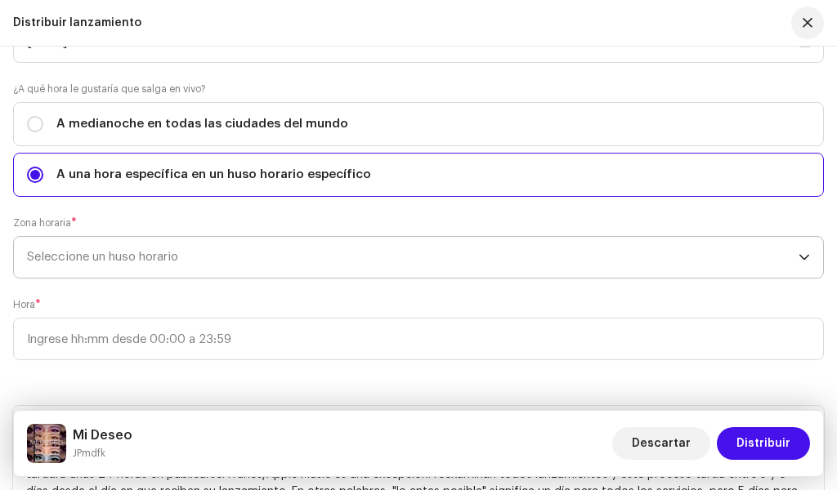
click at [230, 253] on span "Seleccione un huso horario" at bounding box center [413, 257] width 772 height 41
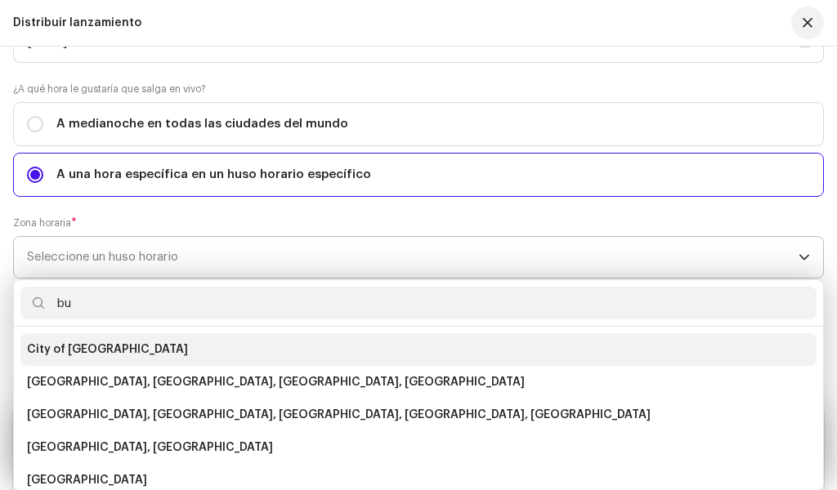
type input "bu"
click at [156, 358] on li "City of [GEOGRAPHIC_DATA]" at bounding box center [418, 350] width 796 height 33
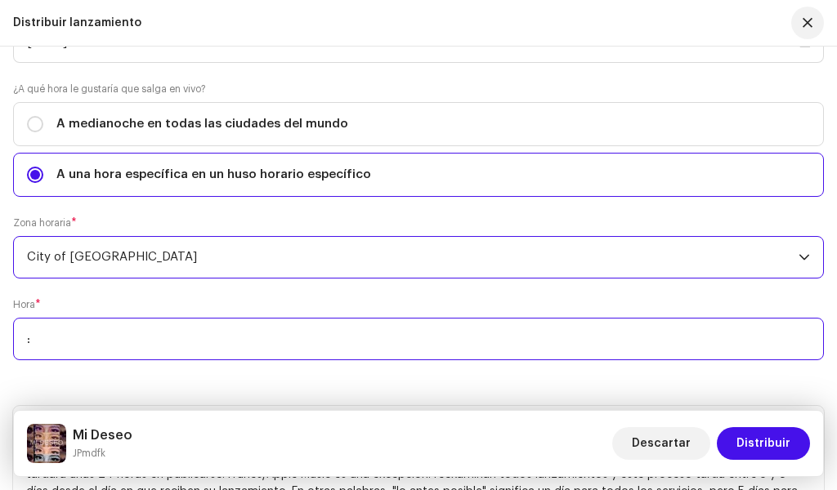
click at [158, 336] on input ":" at bounding box center [418, 339] width 811 height 43
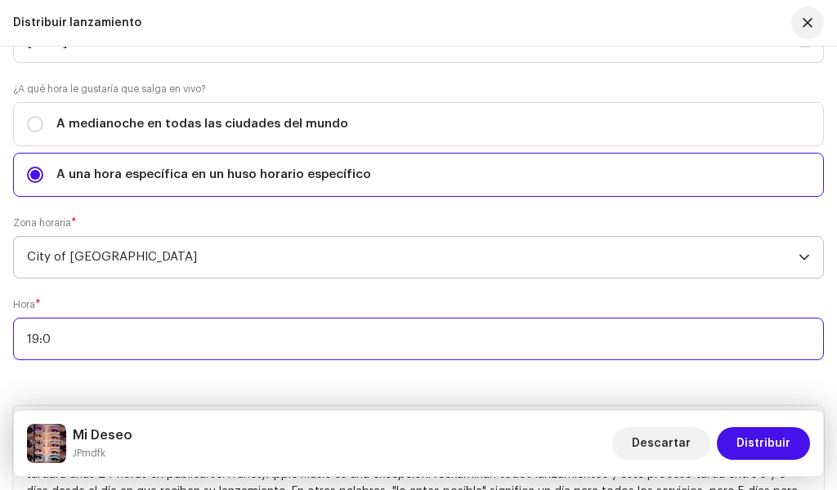
type input "19:00"
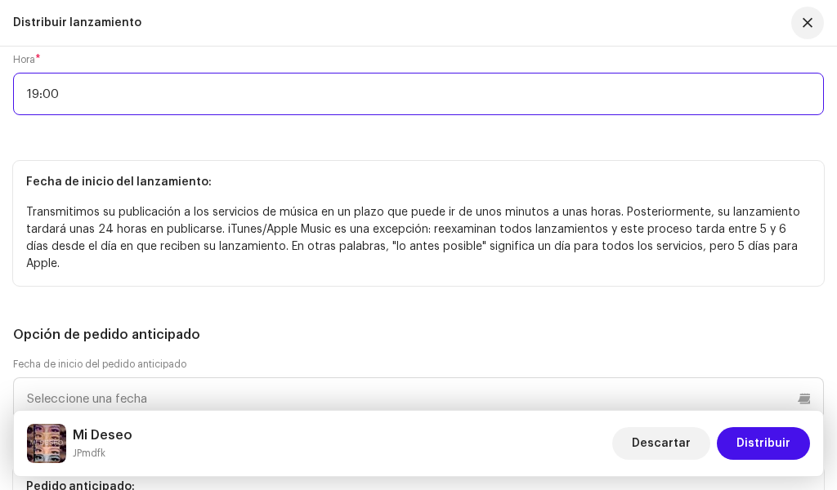
scroll to position [3352, 0]
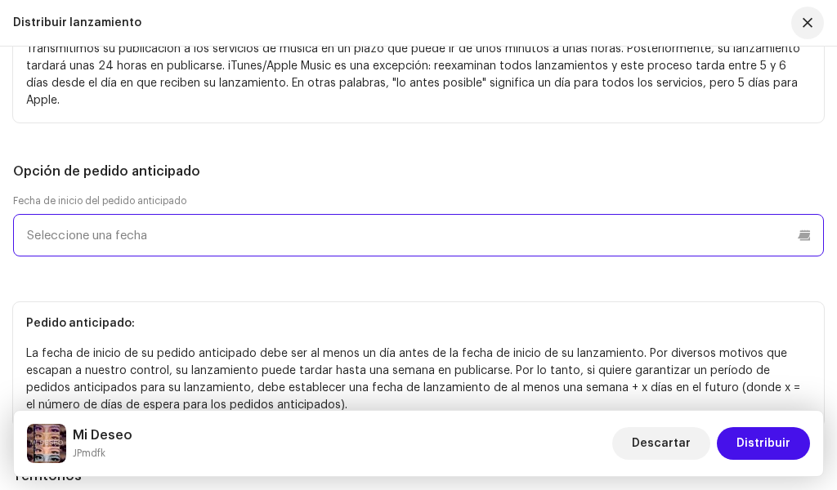
click at [208, 226] on p-datepicker at bounding box center [418, 235] width 811 height 43
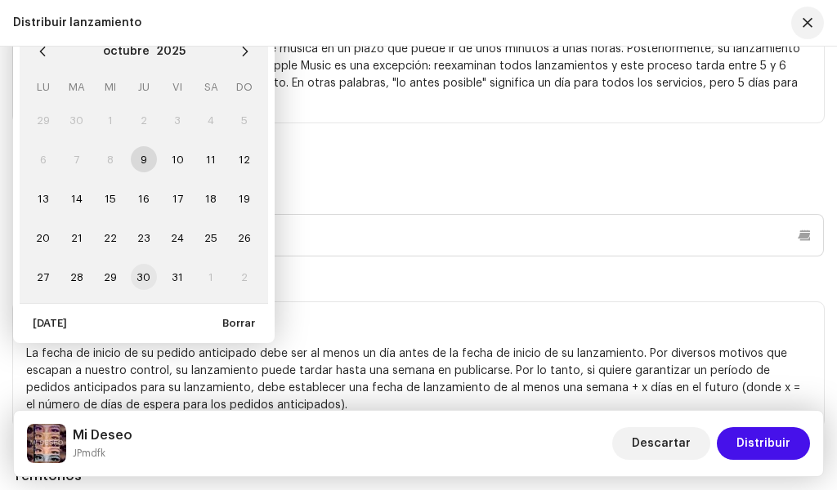
click at [153, 264] on span "30" at bounding box center [144, 277] width 26 height 26
type input "[DATE]"
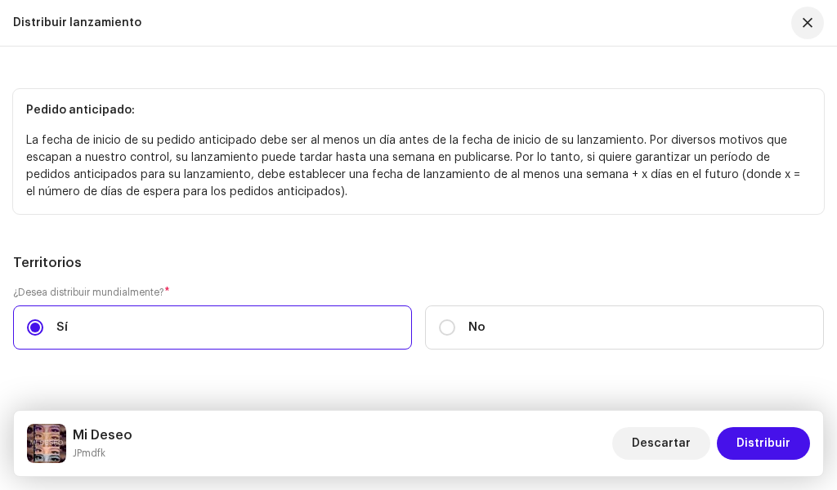
scroll to position [3584, 0]
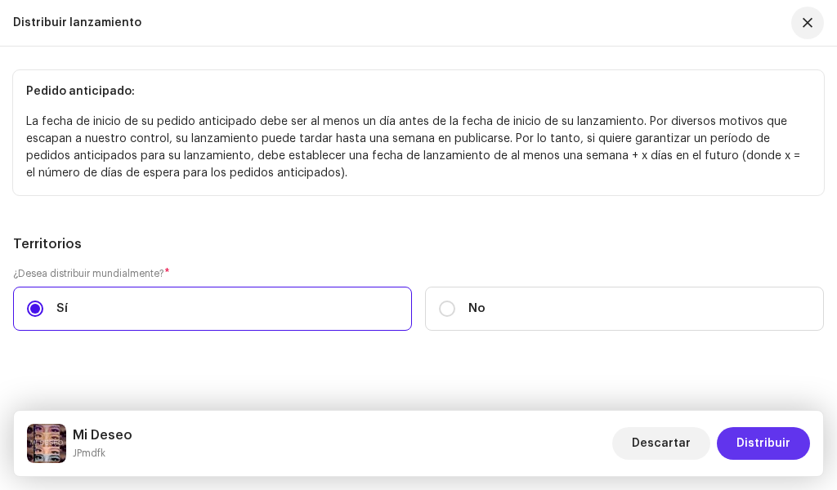
click at [744, 446] on span "Distribuir" at bounding box center [764, 444] width 54 height 33
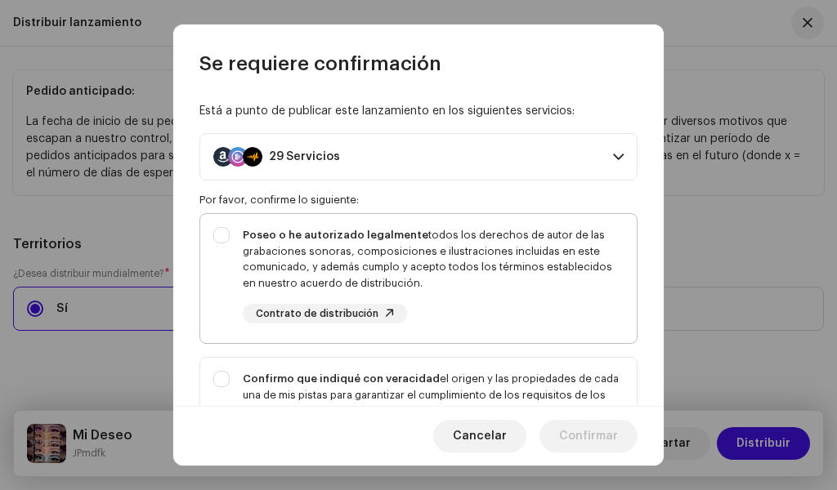
click at [225, 247] on div "Poseo o he autorizado legalmente todos los derechos de autor de las grabaciones…" at bounding box center [418, 275] width 437 height 123
checkbox input "true"
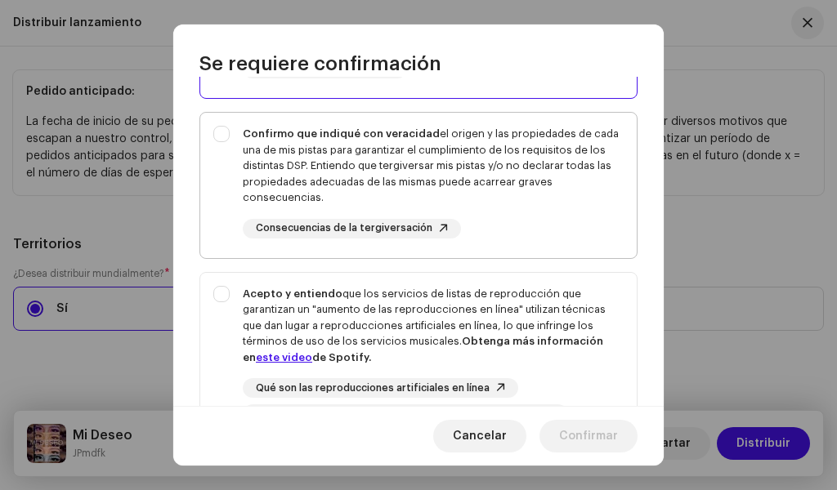
click at [221, 181] on div "Confirmo que indiqué con veracidad el origen y las propiedades de cada una de m…" at bounding box center [418, 182] width 437 height 139
checkbox input "true"
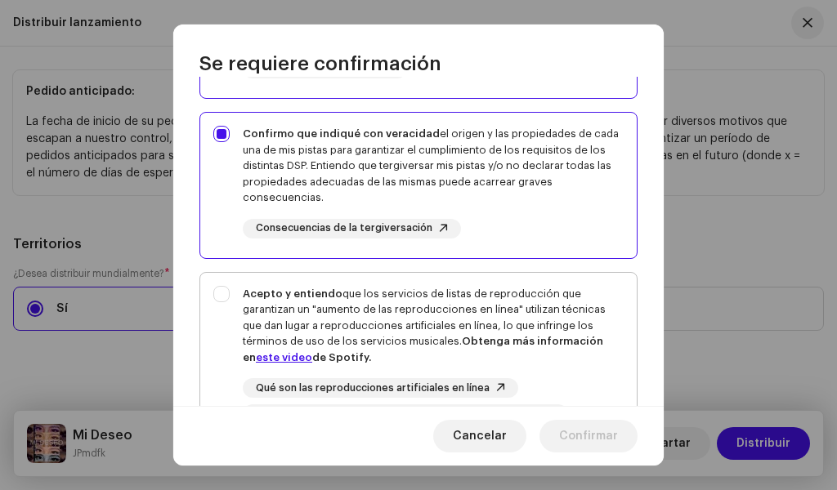
click at [215, 310] on div "Acepto y entiendo que los servicios de listas de reproducción que garantizan un…" at bounding box center [418, 355] width 437 height 165
checkbox input "true"
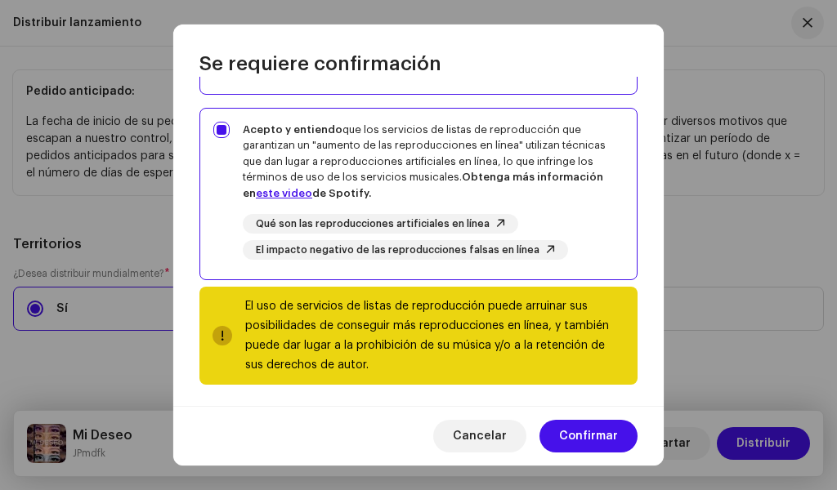
scroll to position [414, 0]
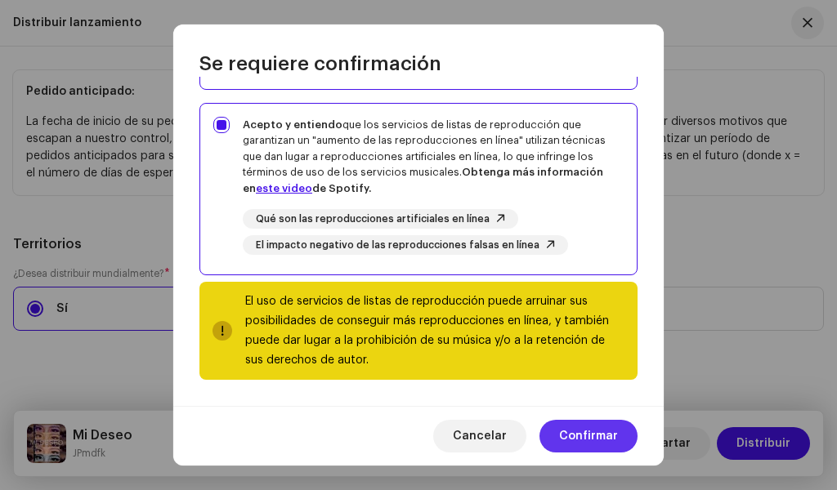
click at [593, 437] on span "Confirmar" at bounding box center [588, 436] width 59 height 33
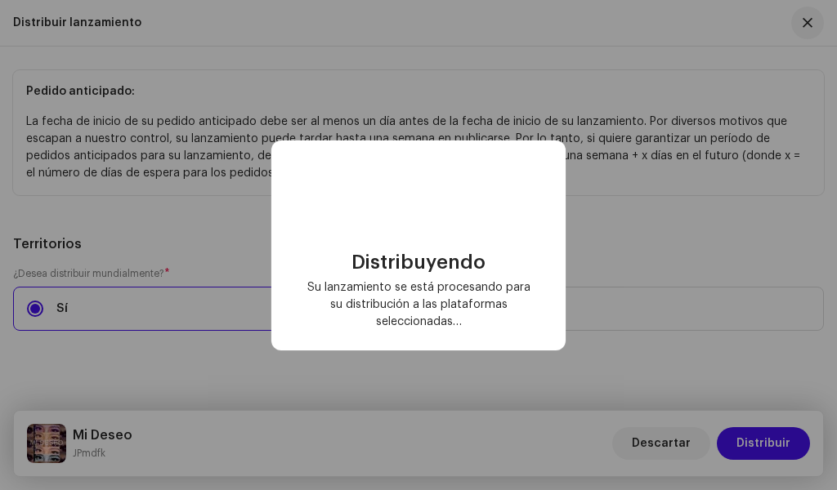
checkbox input "false"
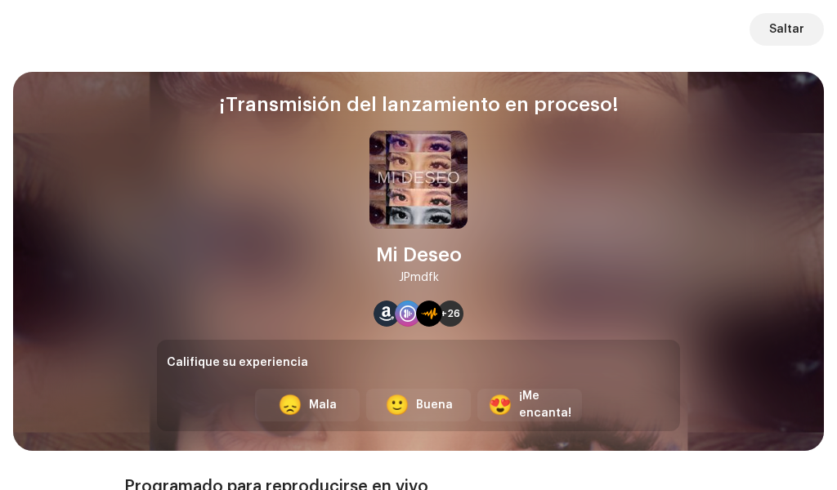
scroll to position [327, 0]
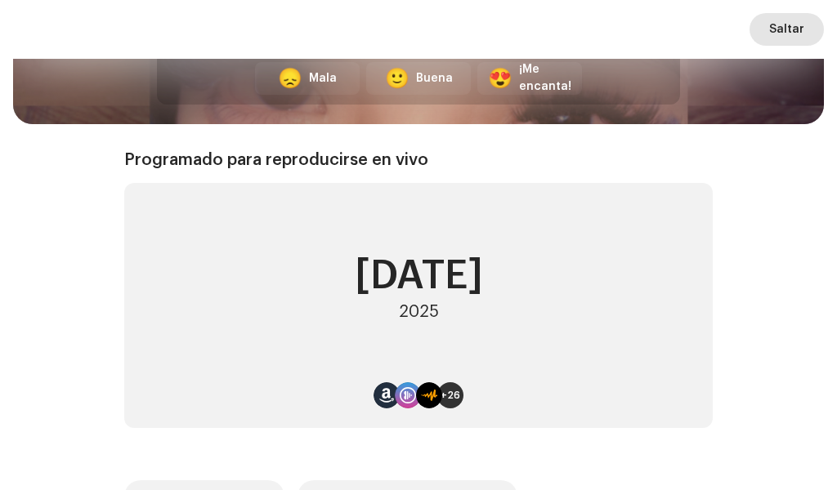
click at [773, 29] on span "Saltar" at bounding box center [786, 29] width 35 height 33
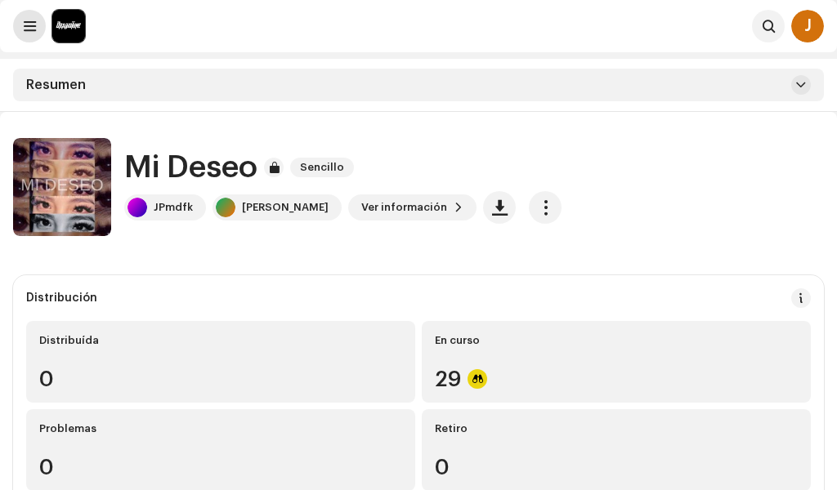
click at [26, 26] on span at bounding box center [30, 26] width 12 height 13
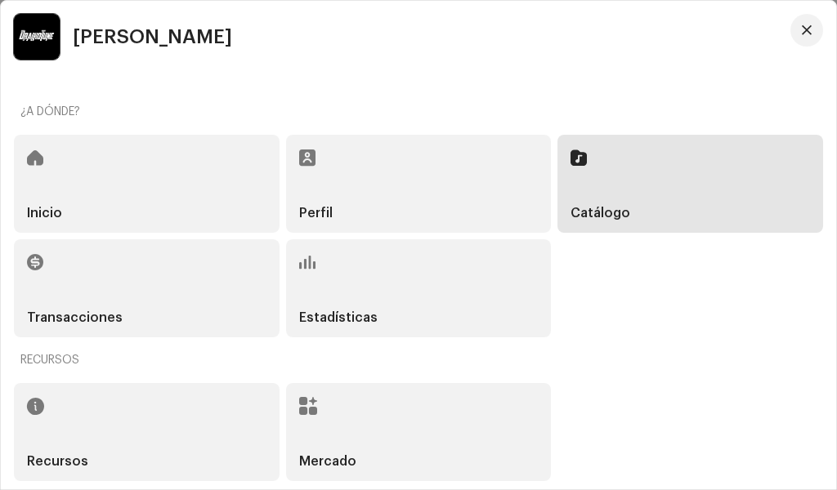
click at [96, 230] on div "Inicio" at bounding box center [147, 184] width 266 height 98
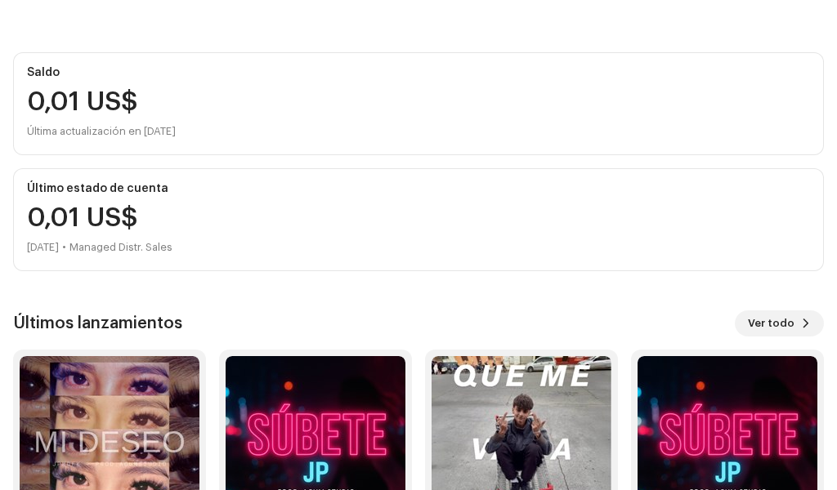
scroll to position [304, 0]
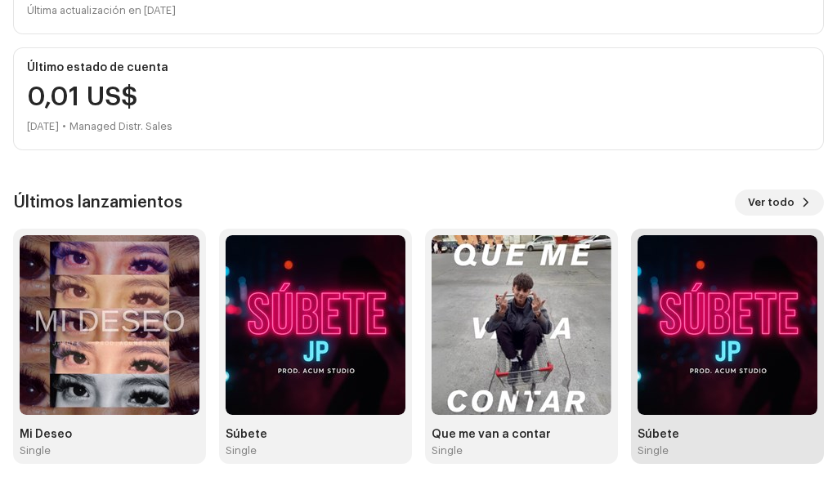
click at [784, 375] on img at bounding box center [728, 325] width 180 height 180
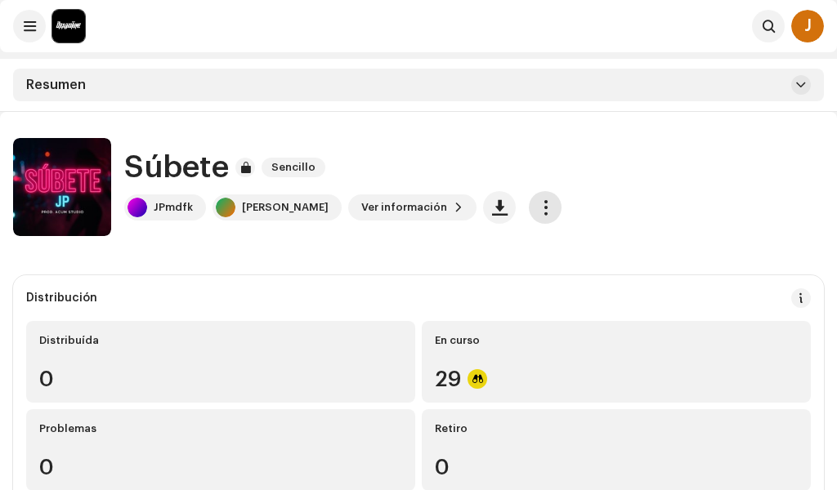
click at [553, 213] on span "button" at bounding box center [546, 207] width 16 height 13
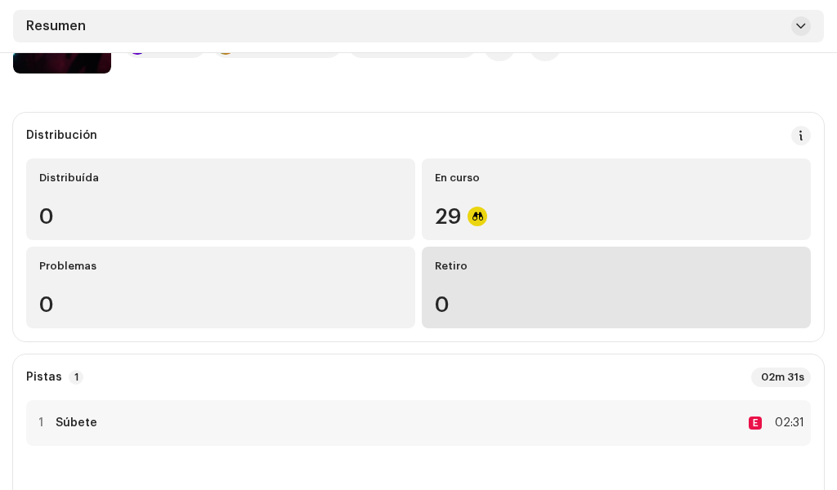
scroll to position [163, 0]
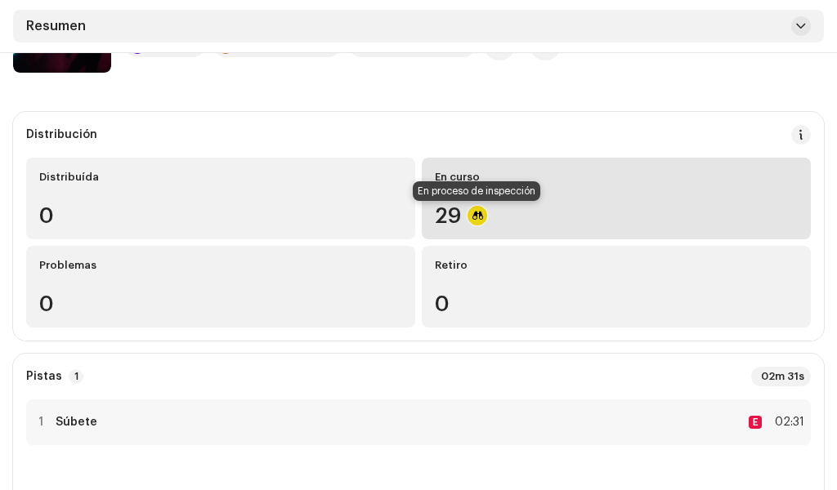
click at [475, 213] on div at bounding box center [478, 216] width 20 height 20
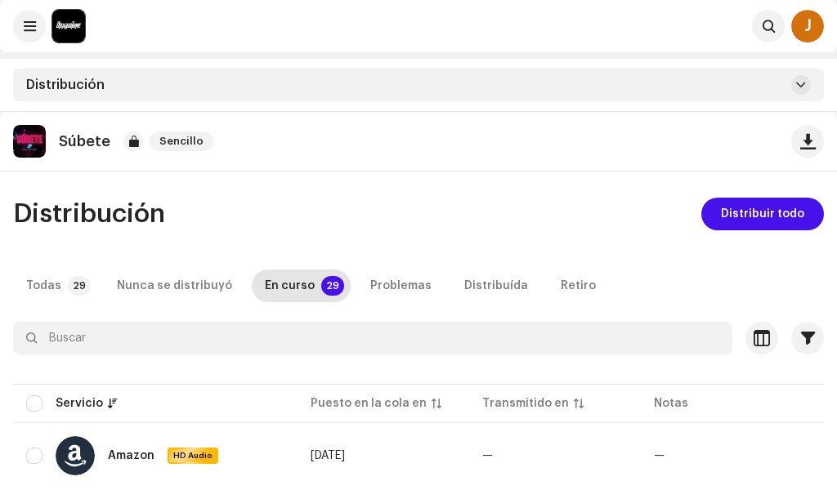
click at [397, 87] on div "Distribución" at bounding box center [418, 85] width 811 height 33
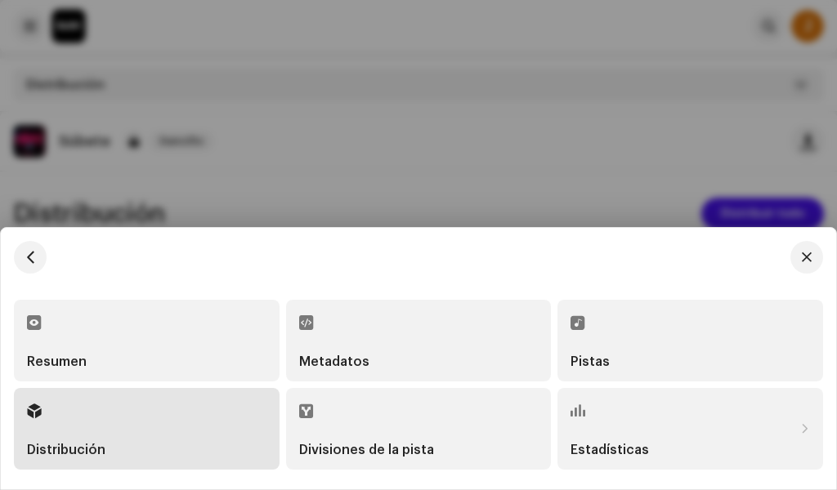
click at [397, 87] on div at bounding box center [418, 245] width 837 height 490
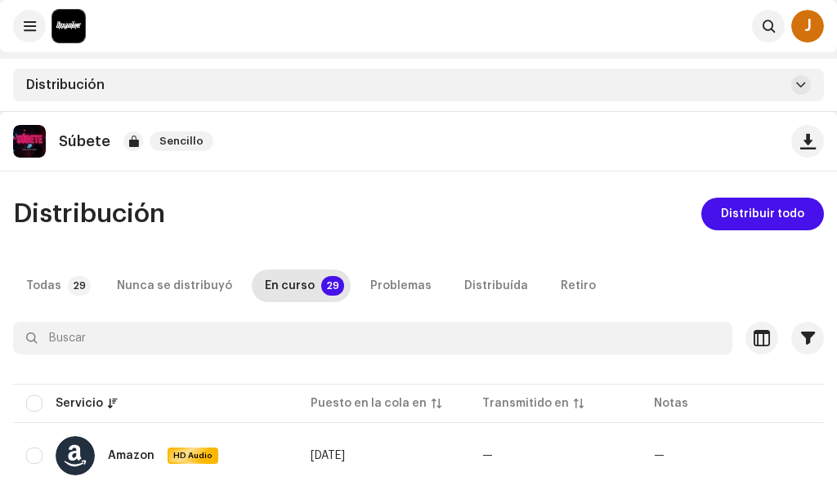
click at [397, 87] on div "Distribución" at bounding box center [418, 85] width 811 height 33
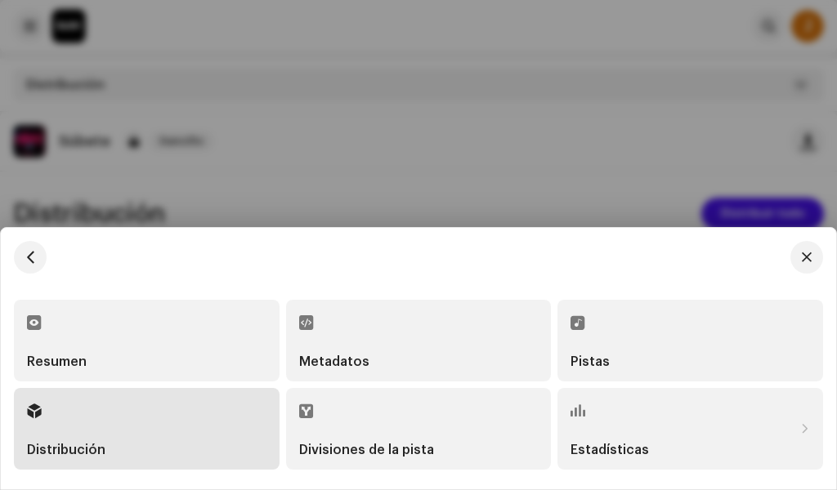
click at [636, 325] on div "Pistas" at bounding box center [691, 341] width 240 height 56
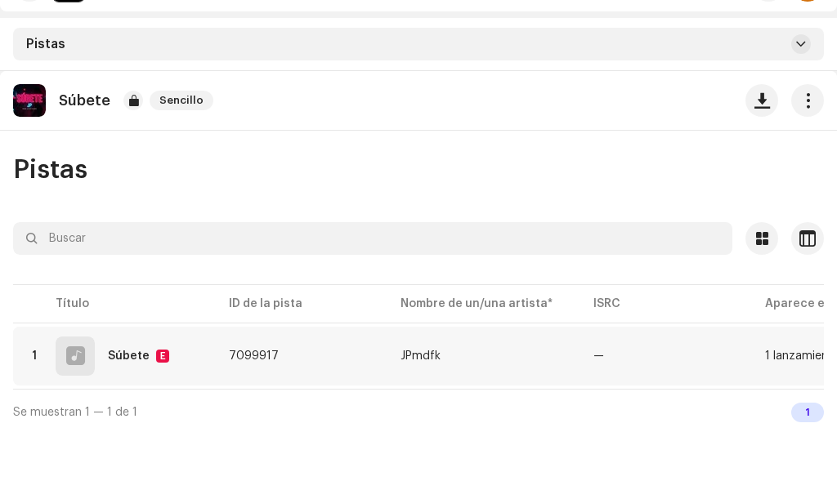
scroll to position [82, 0]
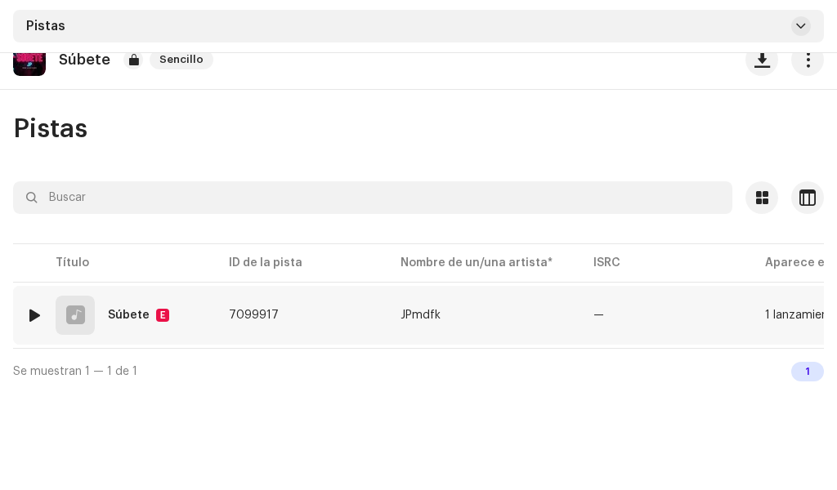
click at [83, 316] on div at bounding box center [75, 316] width 19 height 0
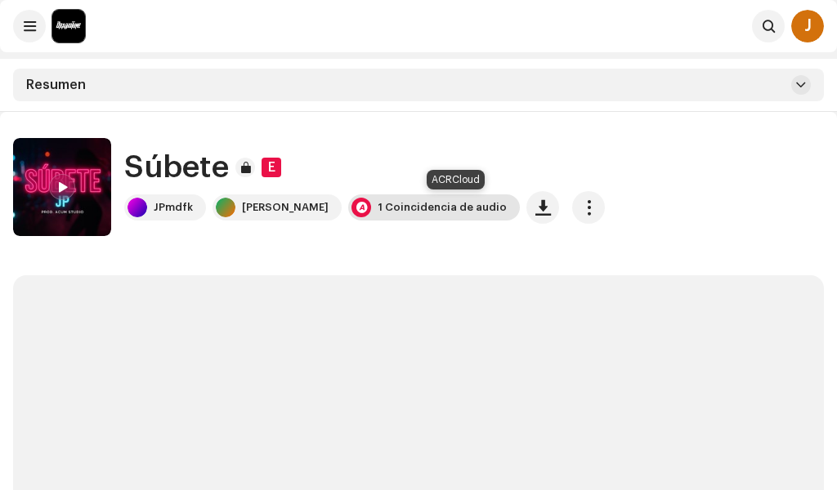
click at [422, 199] on div "1 Coincidencia de audio" at bounding box center [434, 208] width 172 height 26
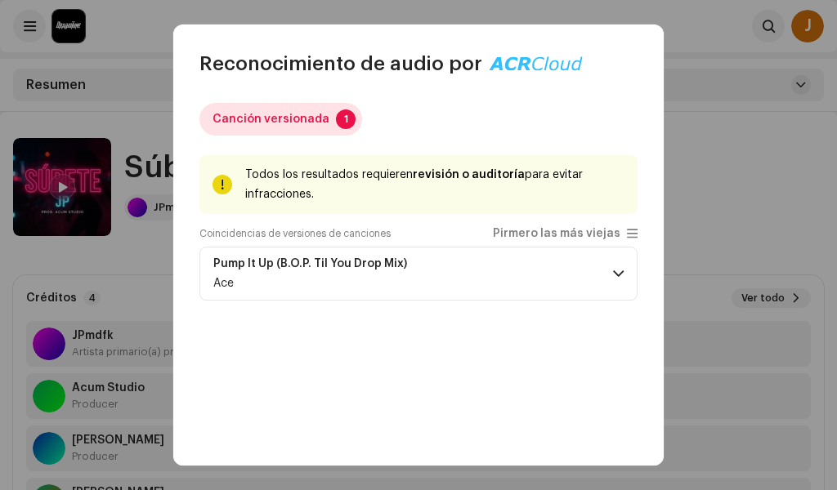
click at [341, 117] on p-badge "1" at bounding box center [346, 120] width 20 height 20
click at [352, 115] on div "Canción versionada 1" at bounding box center [418, 119] width 438 height 33
click at [347, 114] on p-tab "Canción versionada 1" at bounding box center [280, 119] width 163 height 33
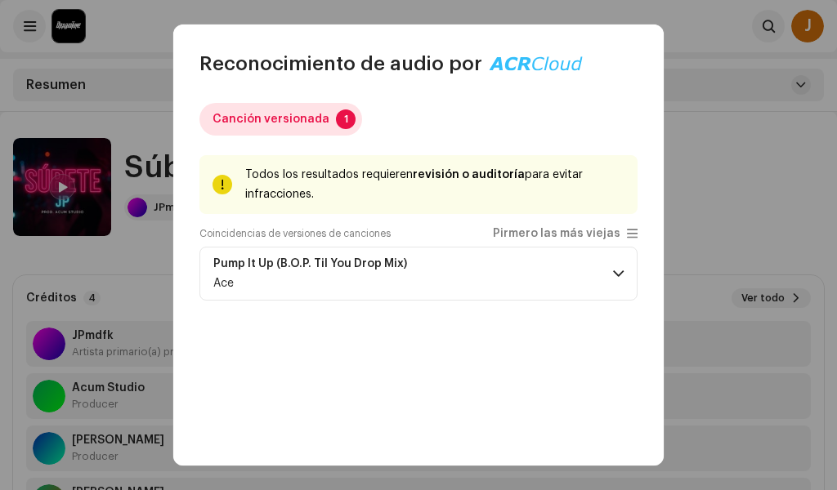
click at [347, 114] on p-tab "Canción versionada 1" at bounding box center [280, 119] width 163 height 33
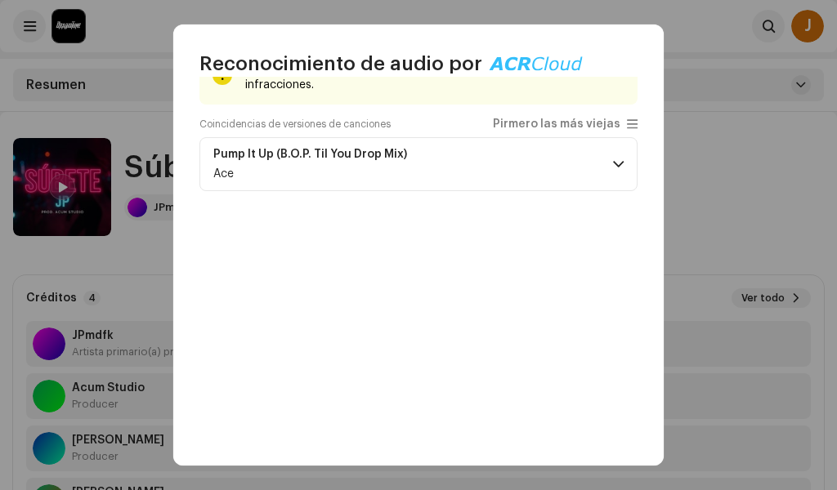
scroll to position [159, 0]
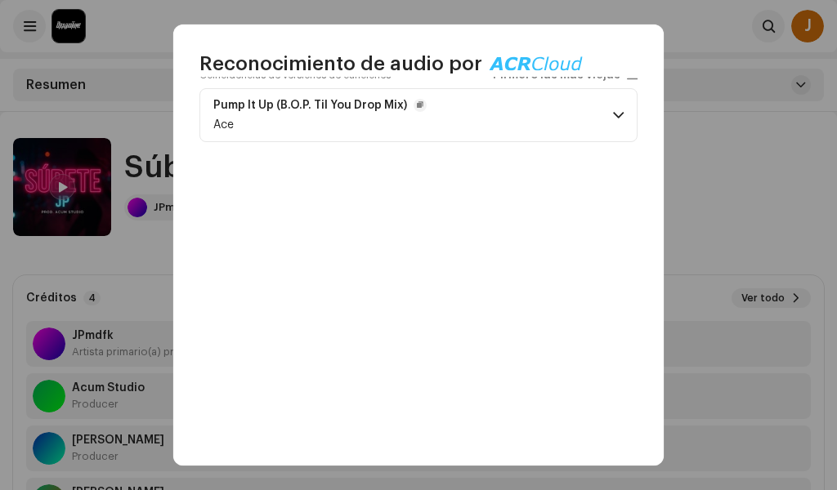
click at [613, 114] on span at bounding box center [618, 115] width 11 height 13
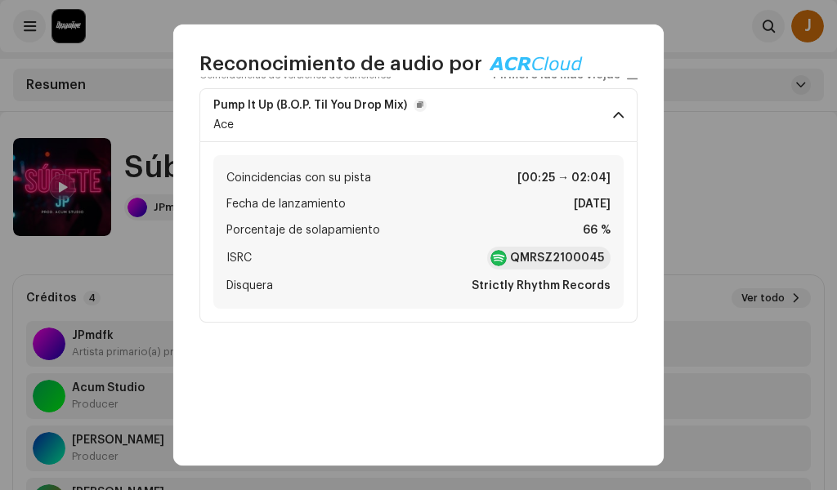
drag, startPoint x: 629, startPoint y: 239, endPoint x: 643, endPoint y: 240, distance: 13.2
click at [643, 240] on div "Canción versionada 1 Todos los resultados requieren revisión o auditoría para e…" at bounding box center [418, 271] width 490 height 389
click at [572, 223] on li "Porcentaje de solapamiento 66 %" at bounding box center [418, 231] width 384 height 20
click at [712, 204] on div "Reconocimiento de audio por Canción versionada 1 Todos los resultados requieren…" at bounding box center [418, 245] width 837 height 490
click at [445, 384] on div "Canción versionada 1 Todos los resultados requieren revisión o auditoría para e…" at bounding box center [418, 191] width 438 height 495
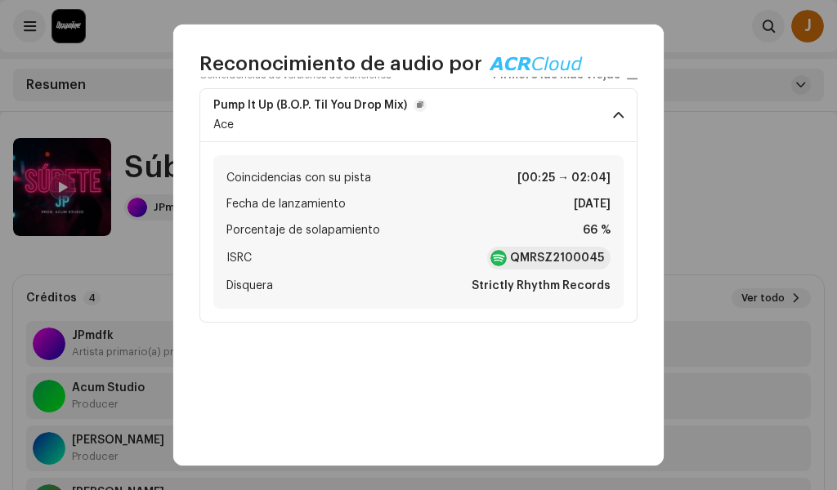
click at [813, 208] on div "Reconocimiento de audio por Canción versionada 1 Todos los resultados requieren…" at bounding box center [418, 245] width 837 height 490
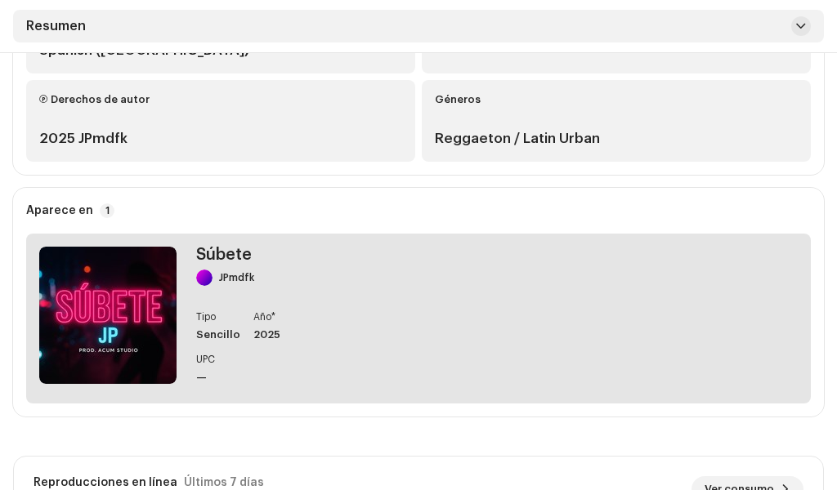
scroll to position [572, 0]
click at [118, 327] on img at bounding box center [107, 314] width 137 height 137
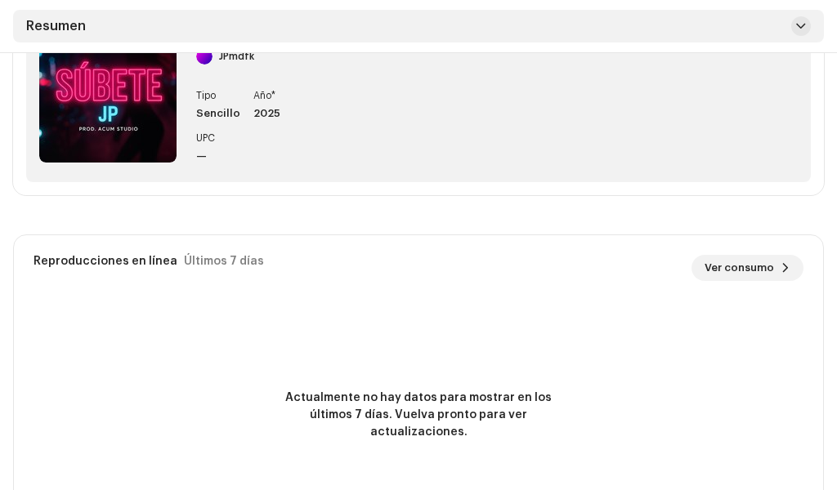
scroll to position [331, 0]
